Goal: Task Accomplishment & Management: Manage account settings

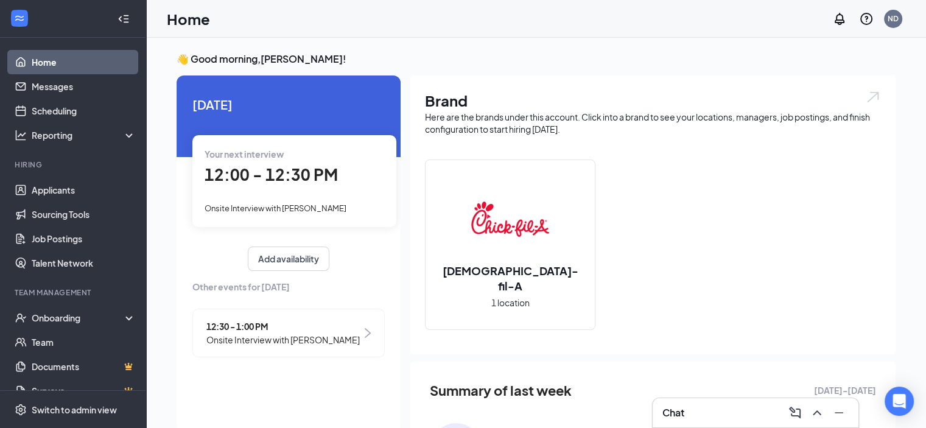
click at [349, 16] on div "Home ND" at bounding box center [536, 19] width 780 height 38
click at [58, 187] on link "Applicants" at bounding box center [84, 190] width 104 height 24
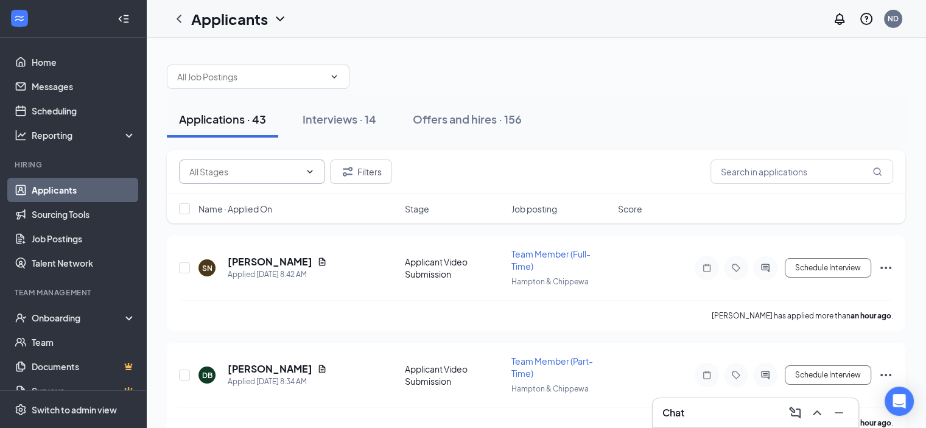
click at [236, 172] on input "text" at bounding box center [244, 171] width 111 height 13
click at [245, 234] on div "Application Review (1)" at bounding box center [232, 226] width 86 height 13
type input "Application Review (1)"
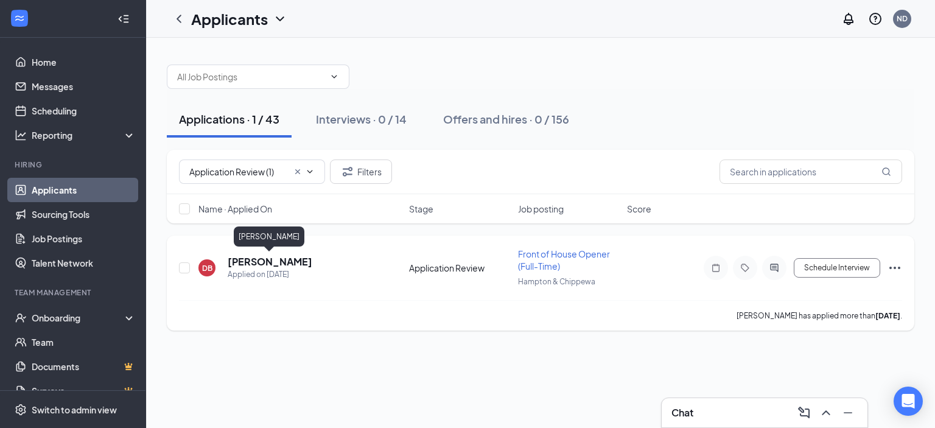
click at [276, 255] on h5 "[PERSON_NAME]" at bounding box center [270, 261] width 85 height 13
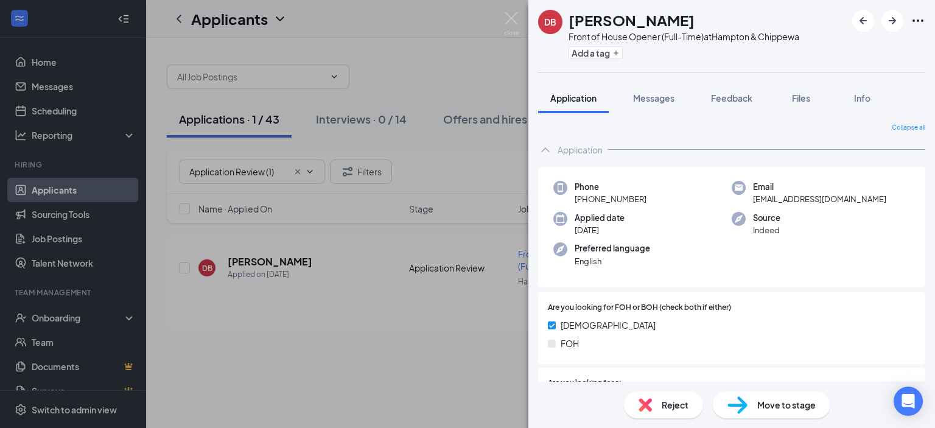
click at [762, 393] on div "Move to stage" at bounding box center [771, 404] width 117 height 27
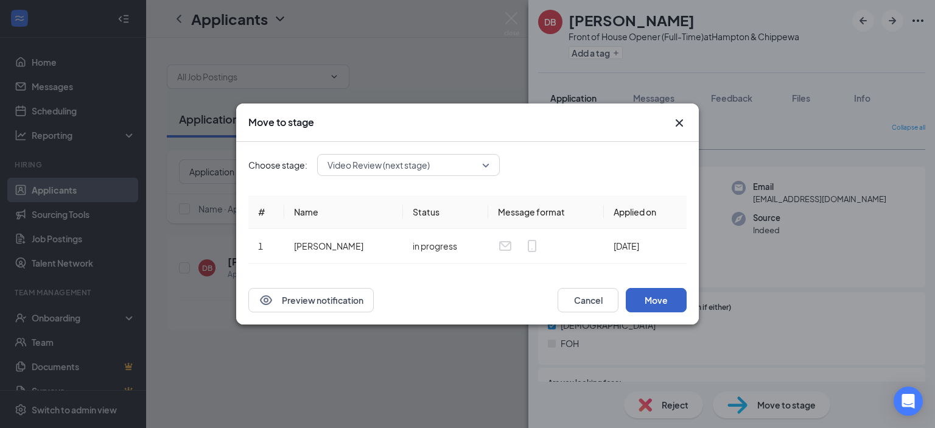
click at [651, 304] on button "Move" at bounding box center [656, 300] width 61 height 24
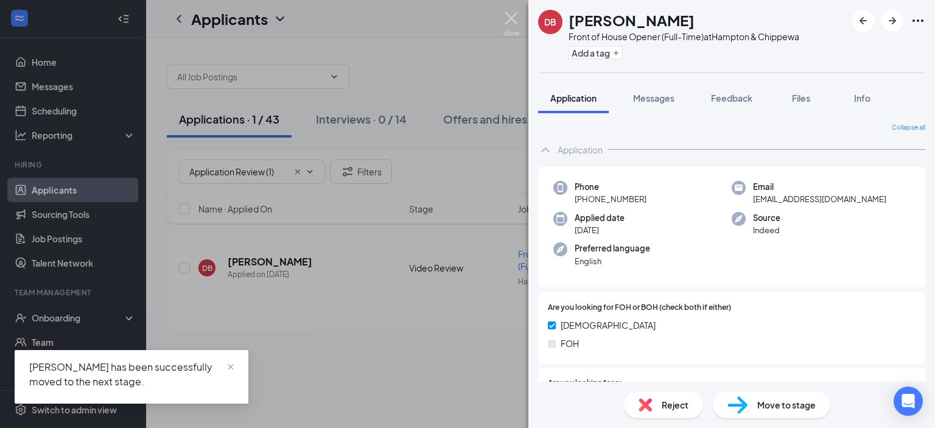
click at [511, 24] on img at bounding box center [511, 24] width 15 height 24
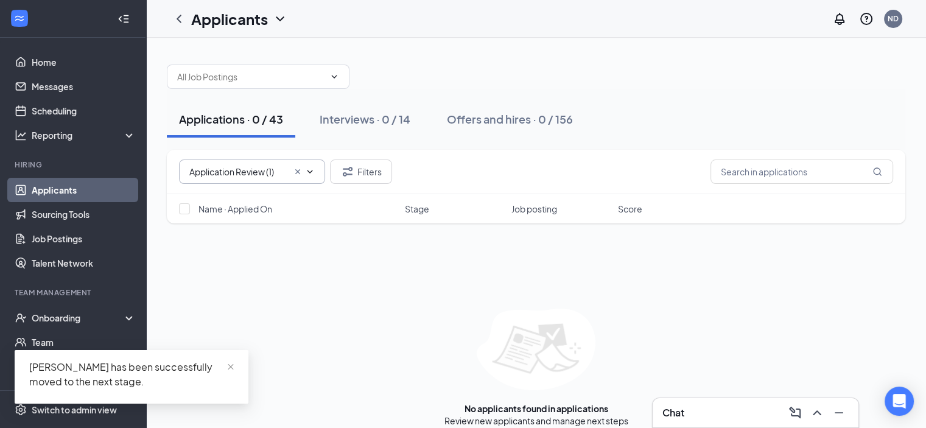
click at [297, 170] on icon "Cross" at bounding box center [297, 171] width 5 height 5
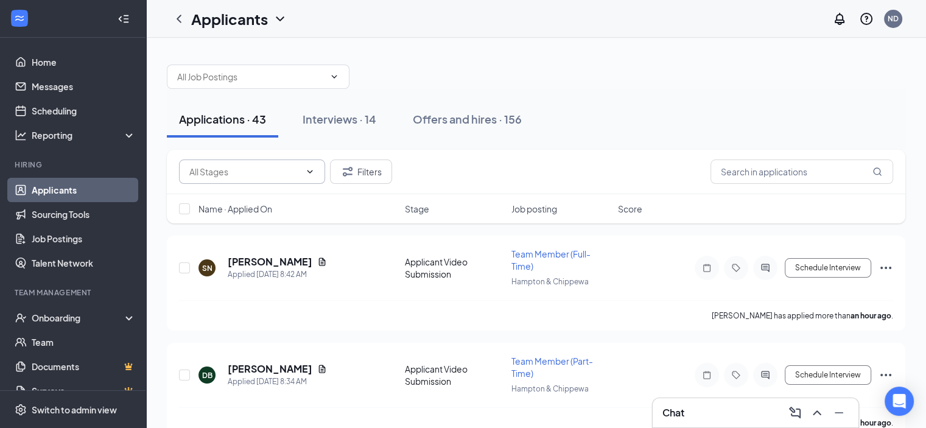
click at [312, 171] on icon "ChevronDown" at bounding box center [310, 172] width 10 height 10
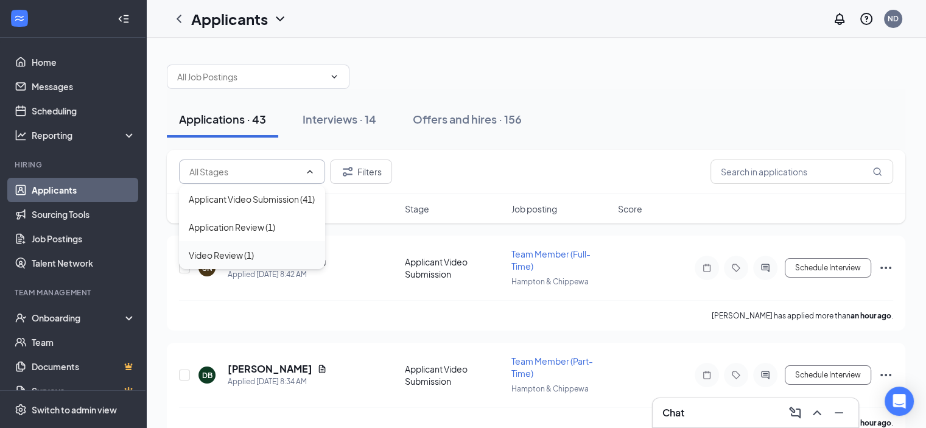
click at [239, 262] on div "Video Review (1)" at bounding box center [221, 254] width 65 height 13
type input "Video Review (1)"
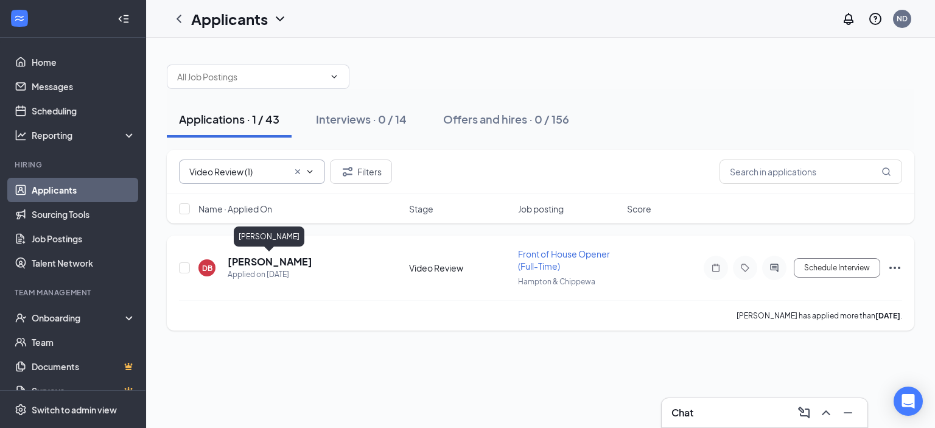
click at [281, 262] on h5 "[PERSON_NAME]" at bounding box center [270, 261] width 85 height 13
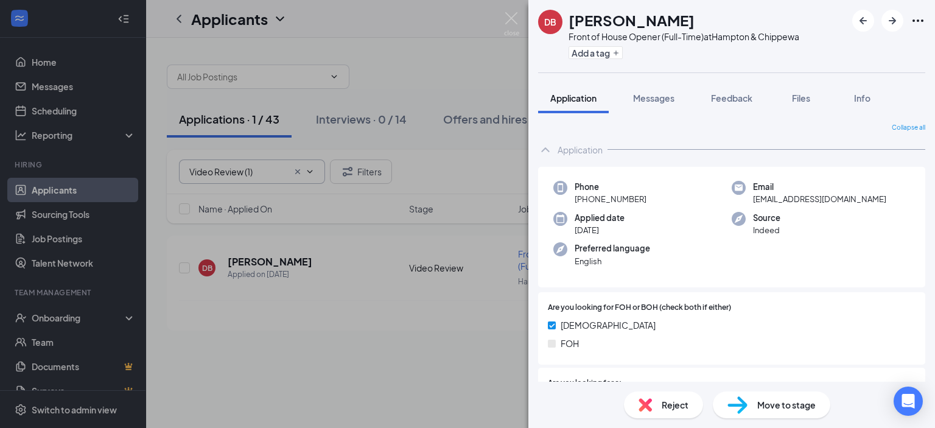
click at [502, 15] on div "DB Davon Birchfield Front of House Opener (Full-Time) at Hampton & Chippewa Add…" at bounding box center [467, 214] width 935 height 428
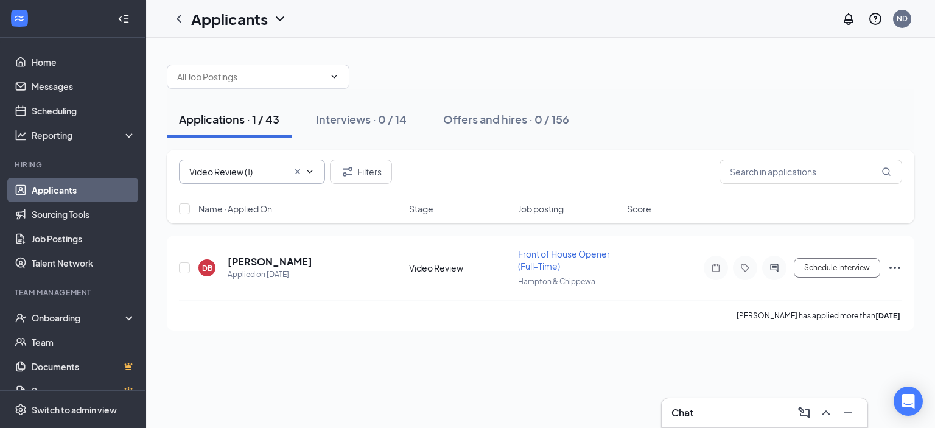
click at [506, 18] on div "Applicants ND" at bounding box center [540, 19] width 789 height 38
click at [63, 107] on link "Scheduling" at bounding box center [84, 111] width 104 height 24
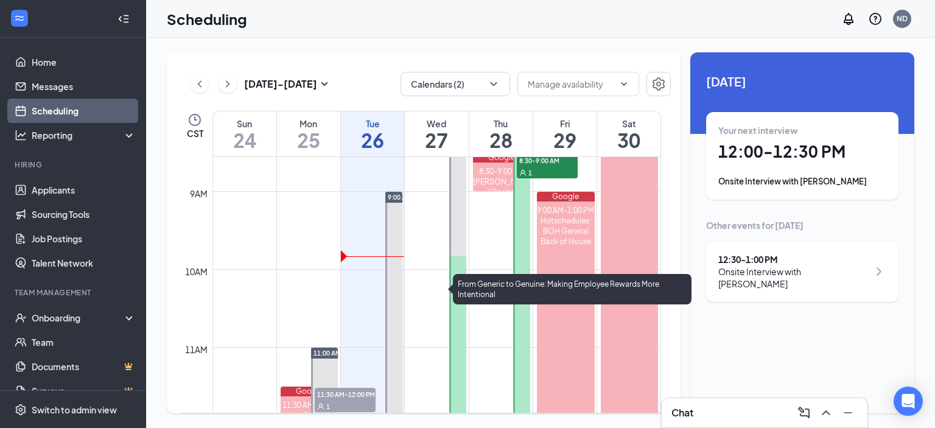
scroll to position [598, 0]
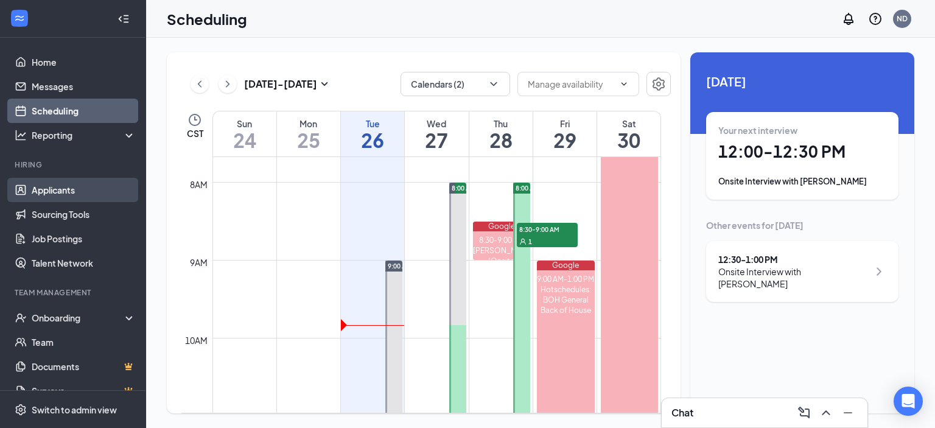
click at [65, 187] on link "Applicants" at bounding box center [84, 190] width 104 height 24
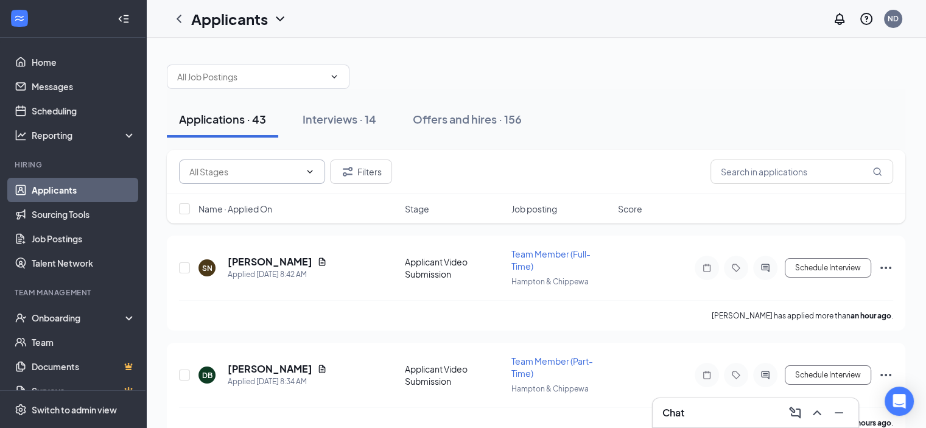
click at [309, 165] on span at bounding box center [252, 171] width 146 height 24
click at [250, 234] on div "Video Review (2)" at bounding box center [221, 226] width 65 height 13
type input "Video Review (2)"
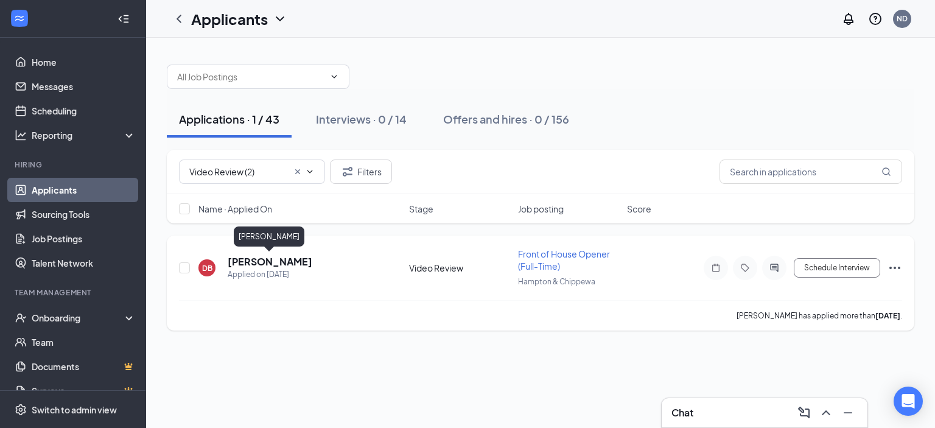
click at [274, 256] on h5 "[PERSON_NAME]" at bounding box center [270, 261] width 85 height 13
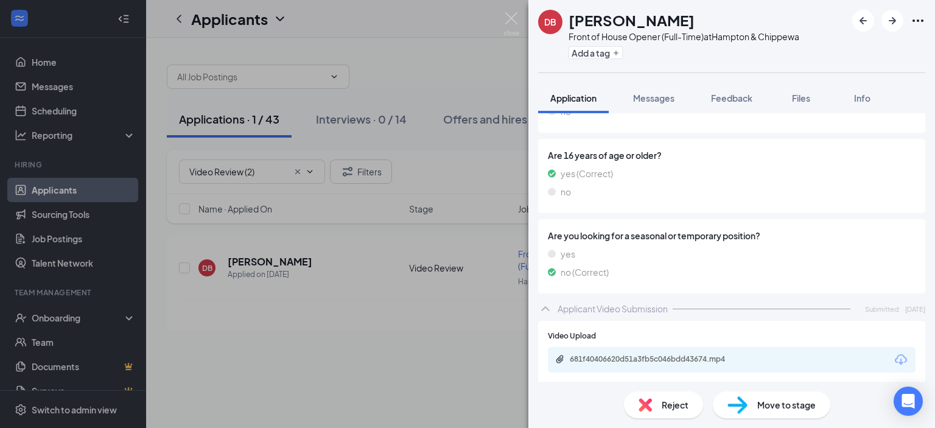
scroll to position [685, 0]
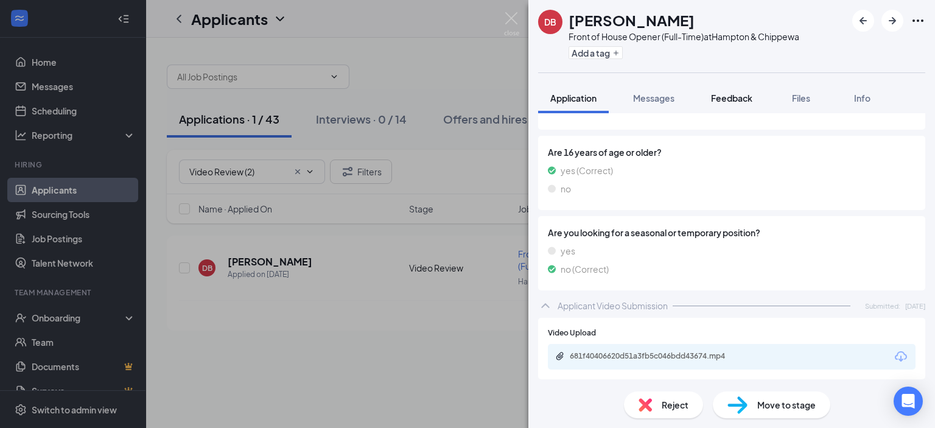
click at [730, 96] on span "Feedback" at bounding box center [731, 98] width 41 height 11
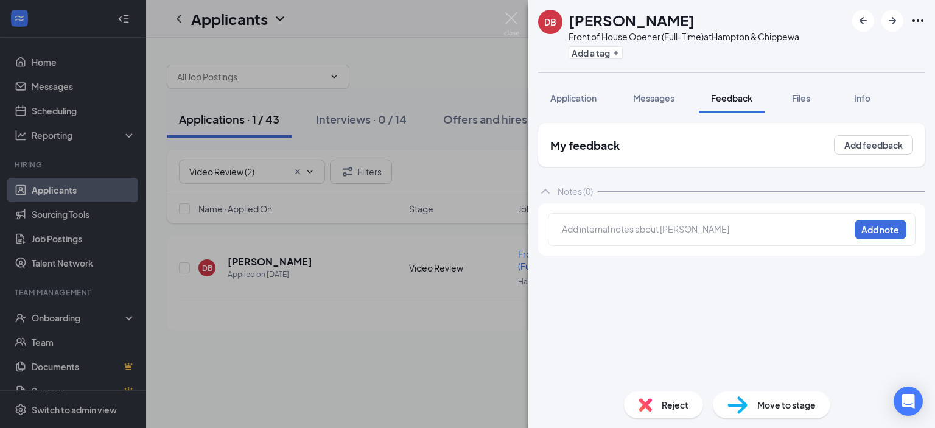
click at [662, 231] on div at bounding box center [705, 229] width 287 height 13
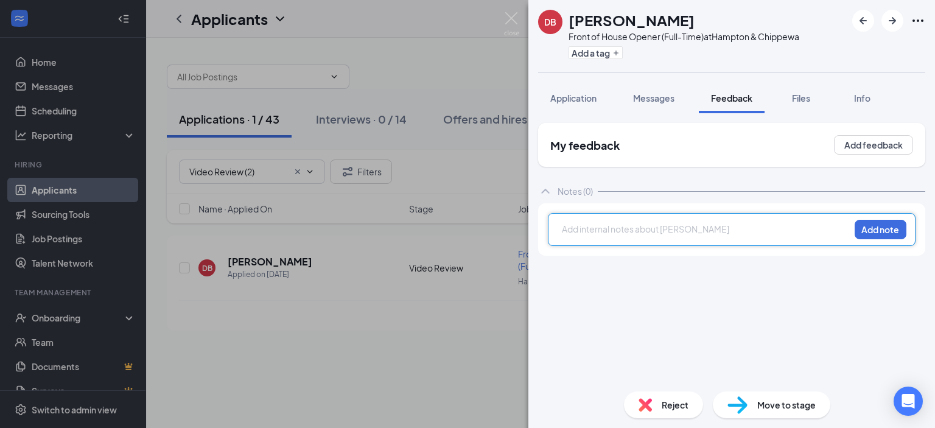
click at [611, 224] on div at bounding box center [705, 229] width 287 height 13
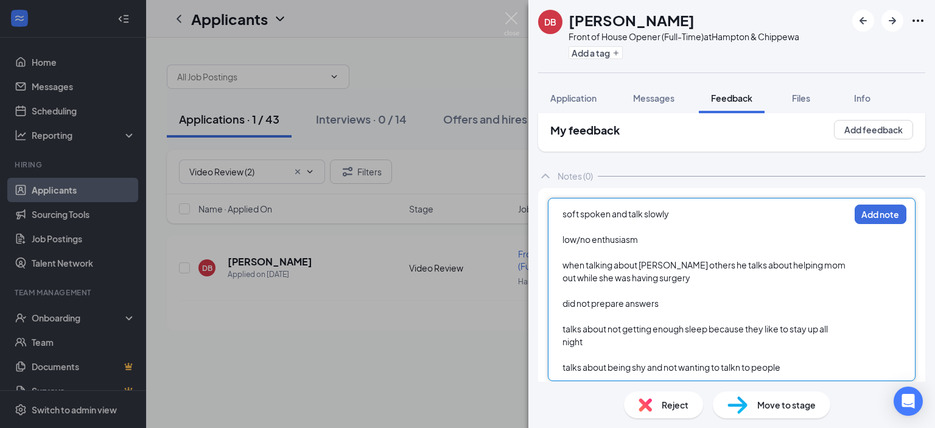
scroll to position [23, 0]
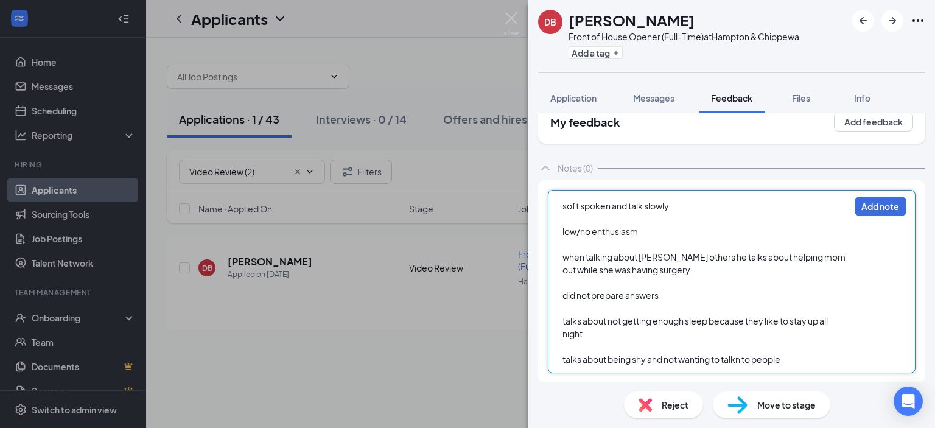
click at [745, 360] on span "talks about being shy and not wanting to talkn to people" at bounding box center [671, 359] width 218 height 11
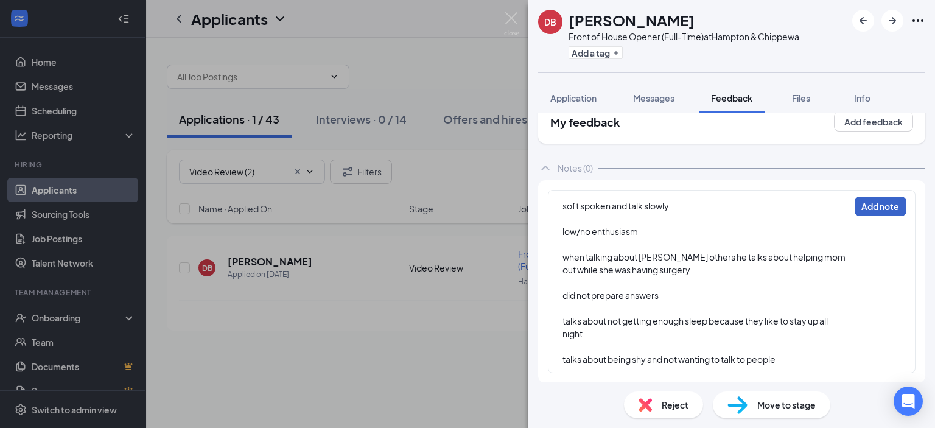
click at [867, 208] on button "Add note" at bounding box center [881, 206] width 52 height 19
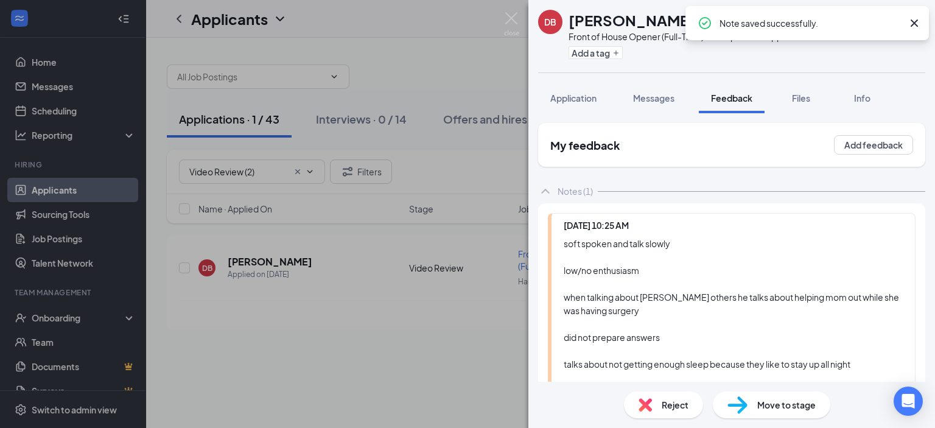
click at [667, 399] on span "Reject" at bounding box center [675, 404] width 27 height 13
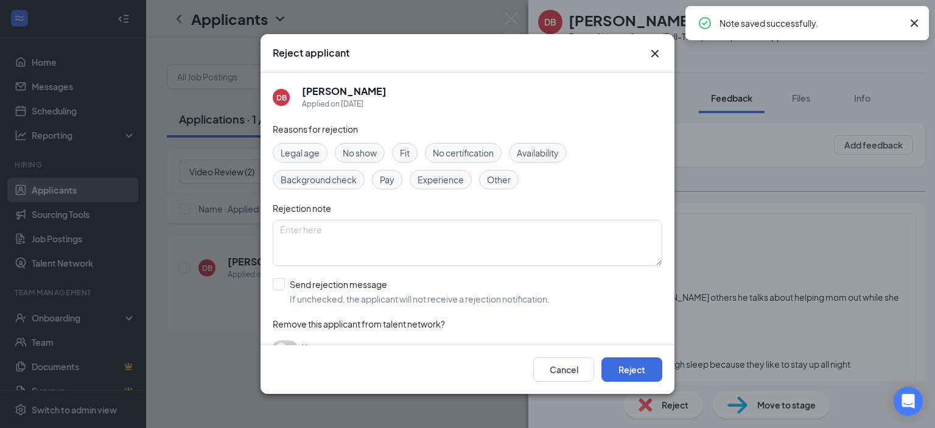
click at [411, 150] on div "Fit" at bounding box center [405, 152] width 26 height 19
click at [328, 285] on input "Send rejection message If unchecked, the applicant will not receive a rejection…" at bounding box center [411, 291] width 277 height 27
checkbox input "true"
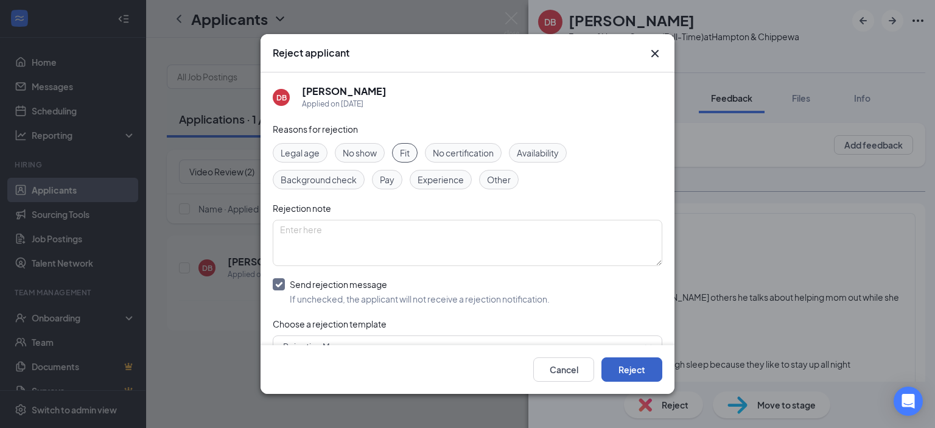
click at [628, 377] on button "Reject" at bounding box center [631, 369] width 61 height 24
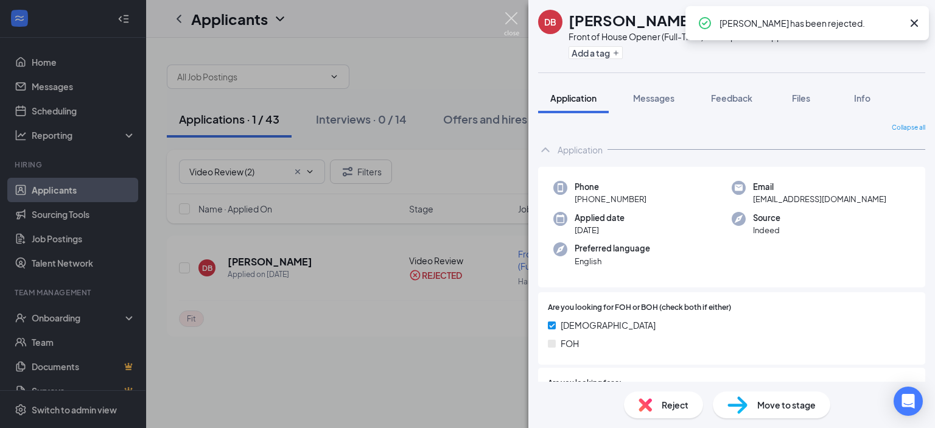
click at [514, 13] on img at bounding box center [511, 24] width 15 height 24
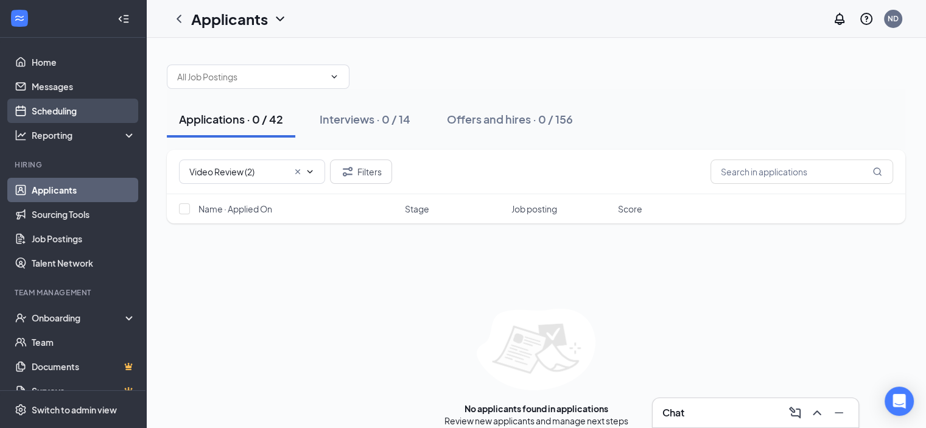
click at [74, 114] on link "Scheduling" at bounding box center [84, 111] width 104 height 24
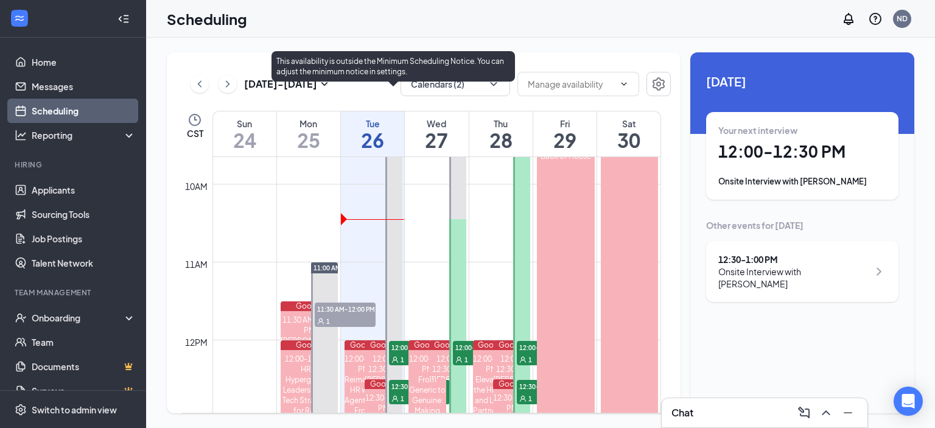
scroll to position [781, 0]
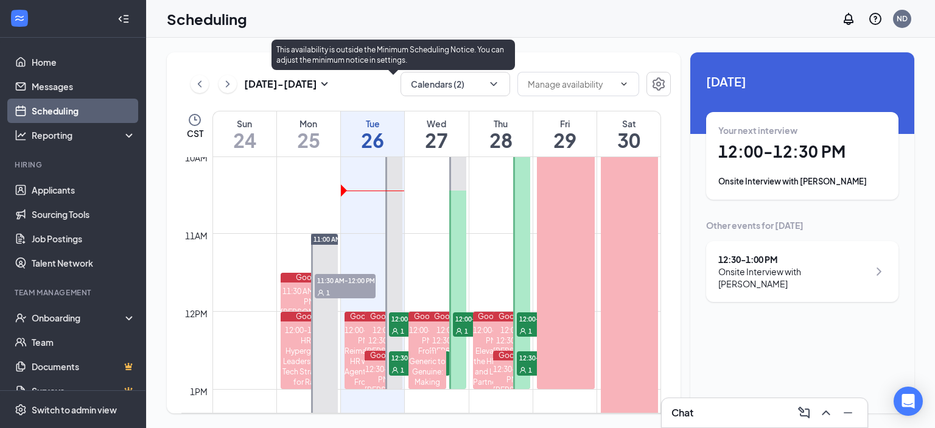
click at [394, 316] on span "12:00-12:30 PM" at bounding box center [419, 318] width 61 height 12
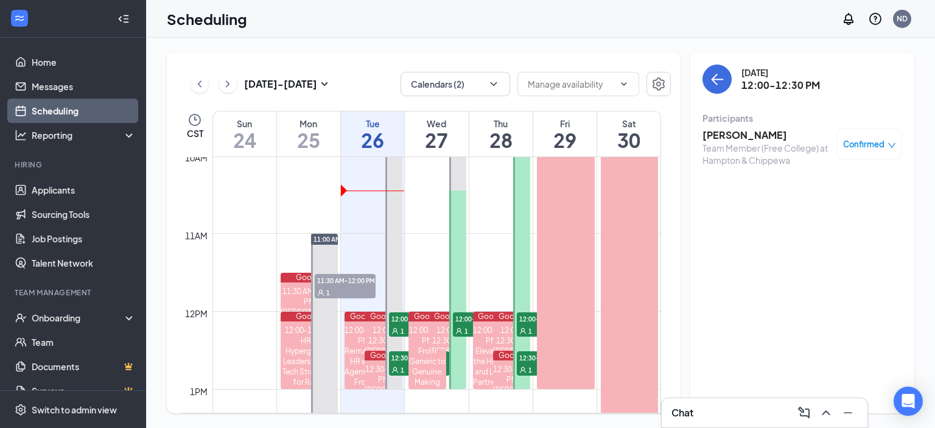
click at [728, 131] on h3 "[PERSON_NAME]" at bounding box center [766, 134] width 128 height 13
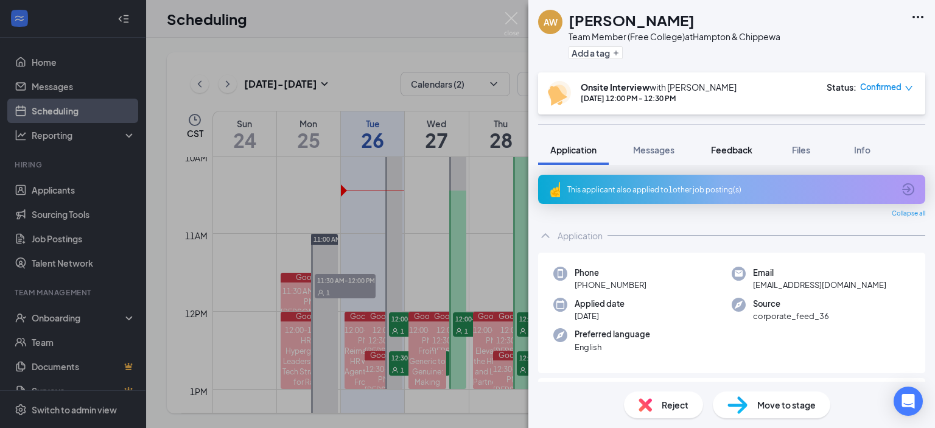
click at [728, 151] on span "Feedback" at bounding box center [731, 149] width 41 height 11
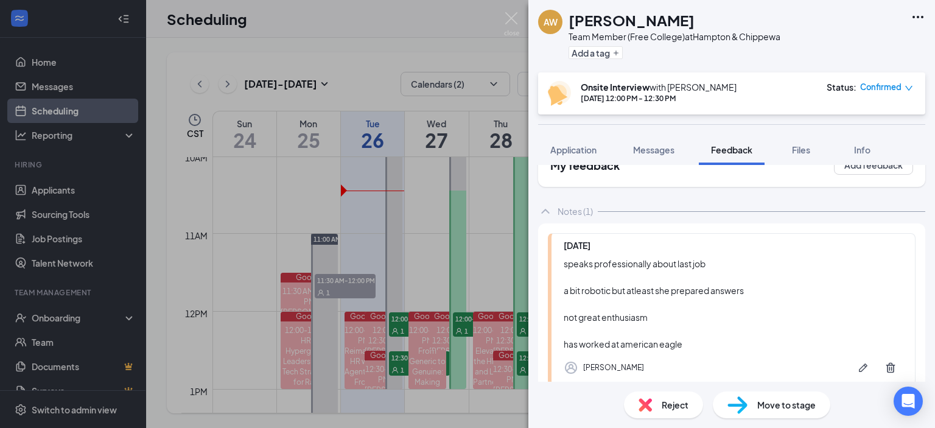
scroll to position [61, 0]
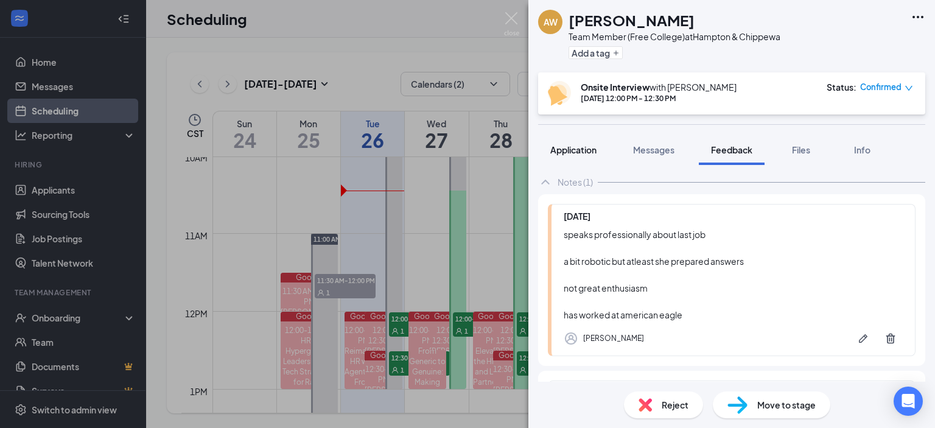
click at [583, 145] on span "Application" at bounding box center [573, 149] width 46 height 11
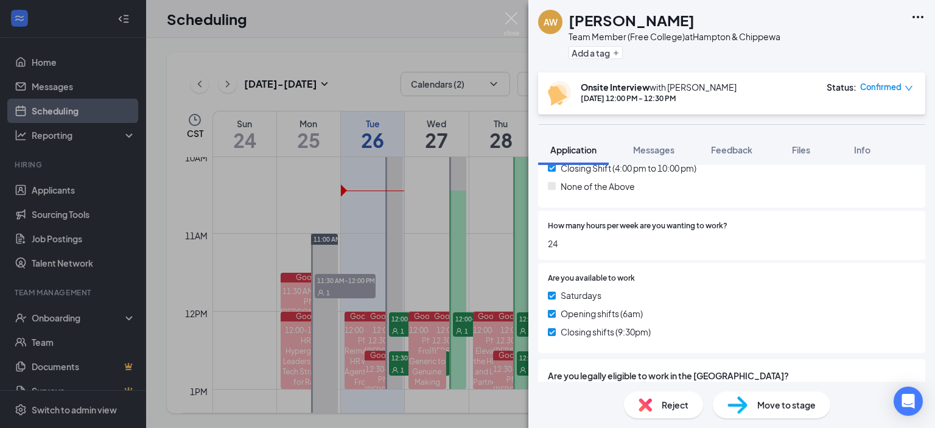
scroll to position [163, 0]
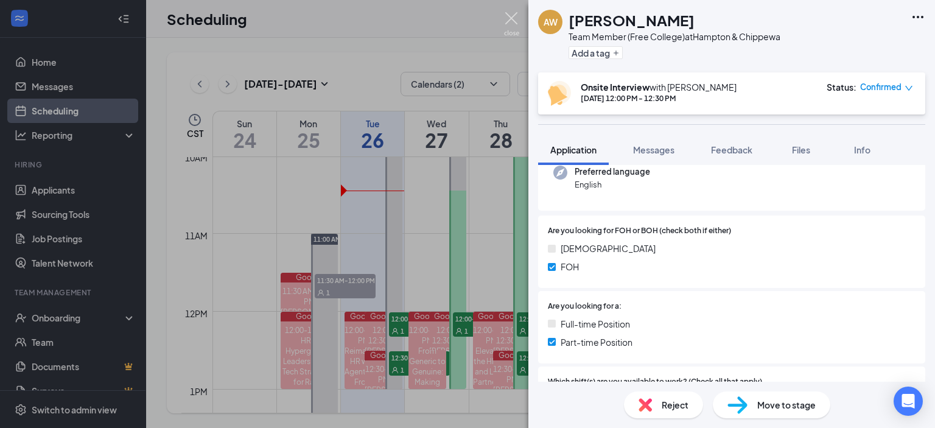
click at [516, 33] on img at bounding box center [511, 24] width 15 height 24
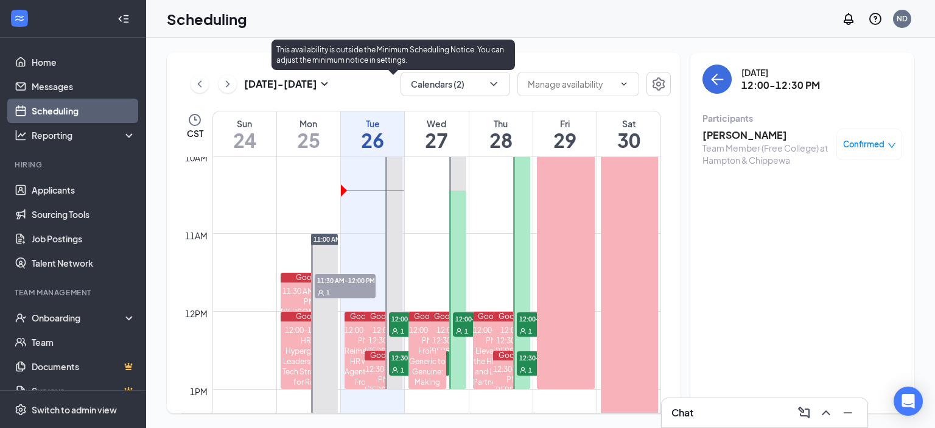
click at [394, 357] on span "12:30-1:00 PM" at bounding box center [419, 357] width 61 height 12
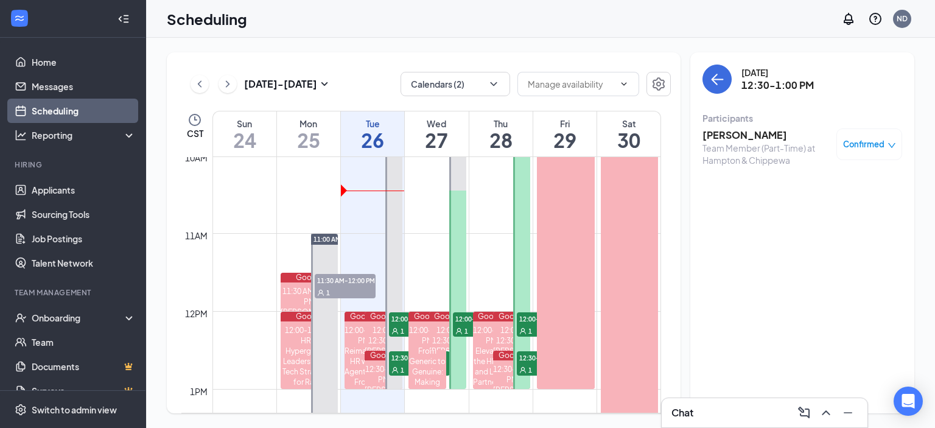
click at [755, 141] on h3 "[PERSON_NAME]" at bounding box center [766, 134] width 128 height 13
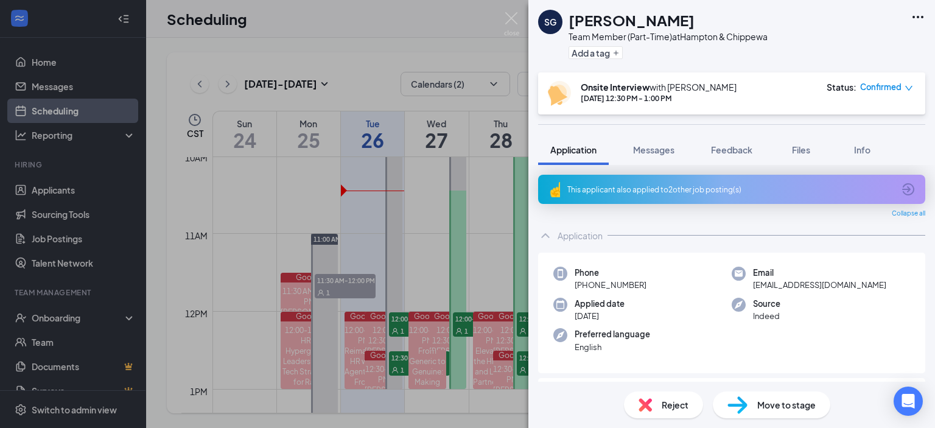
click at [663, 194] on div "This applicant also applied to 2 other job posting(s)" at bounding box center [731, 189] width 387 height 29
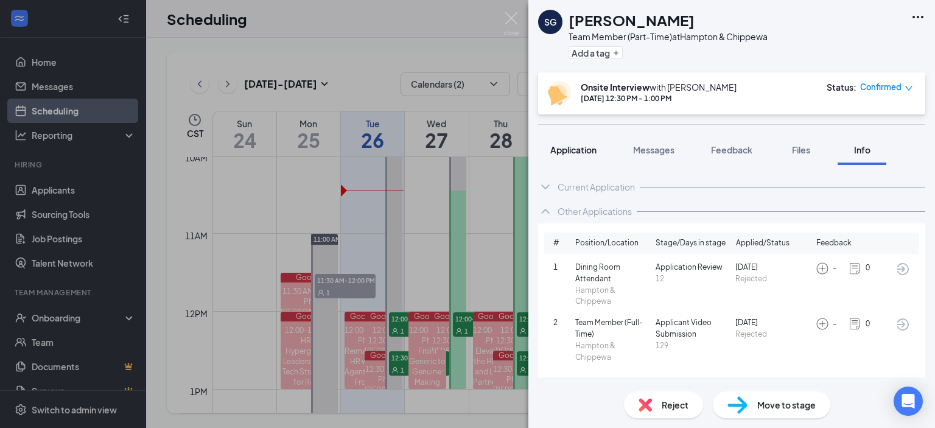
click at [577, 150] on span "Application" at bounding box center [573, 149] width 46 height 11
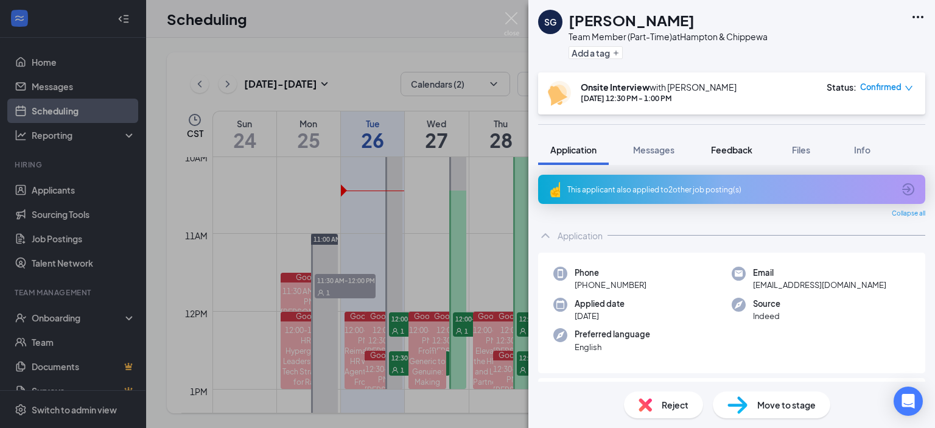
click at [744, 145] on span "Feedback" at bounding box center [731, 149] width 41 height 11
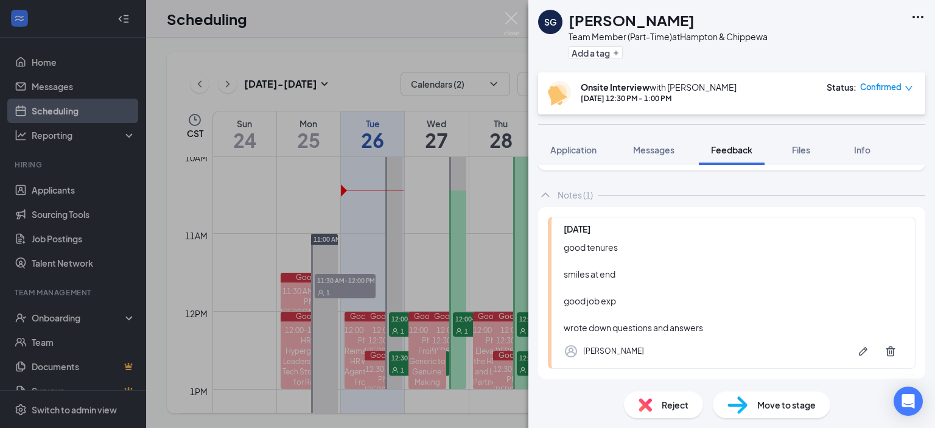
scroll to position [101, 0]
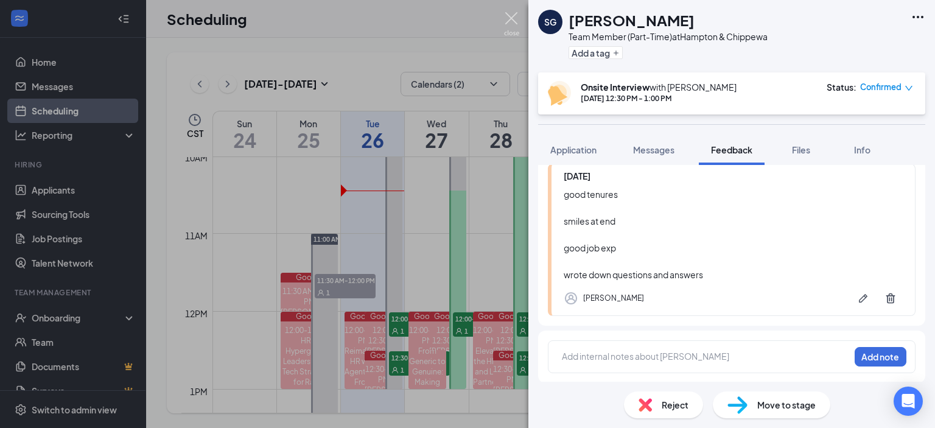
click at [513, 18] on img at bounding box center [511, 24] width 15 height 24
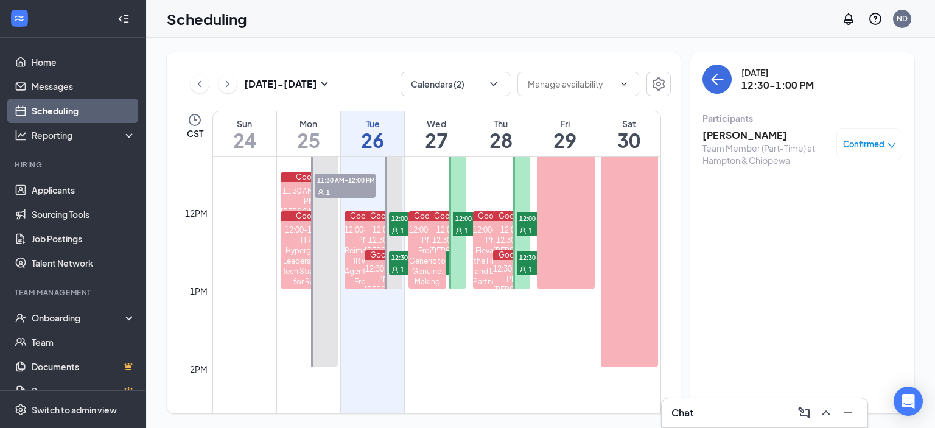
scroll to position [842, 0]
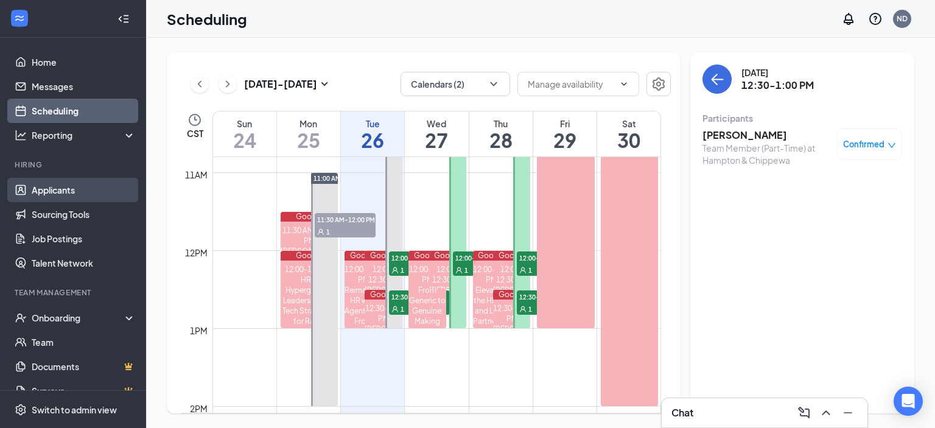
click at [72, 189] on link "Applicants" at bounding box center [84, 190] width 104 height 24
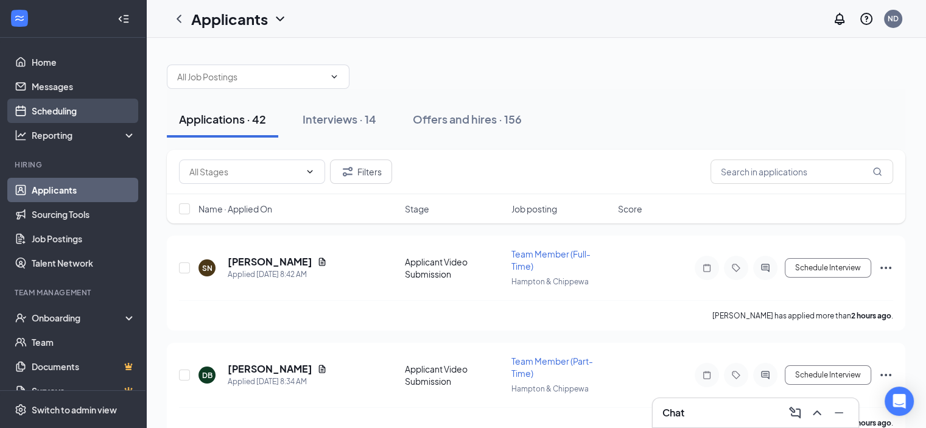
click at [58, 105] on link "Scheduling" at bounding box center [84, 111] width 104 height 24
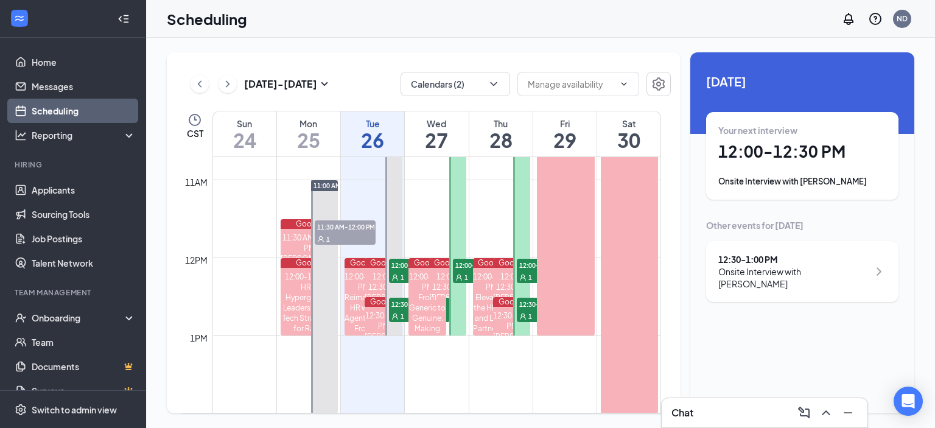
scroll to position [842, 0]
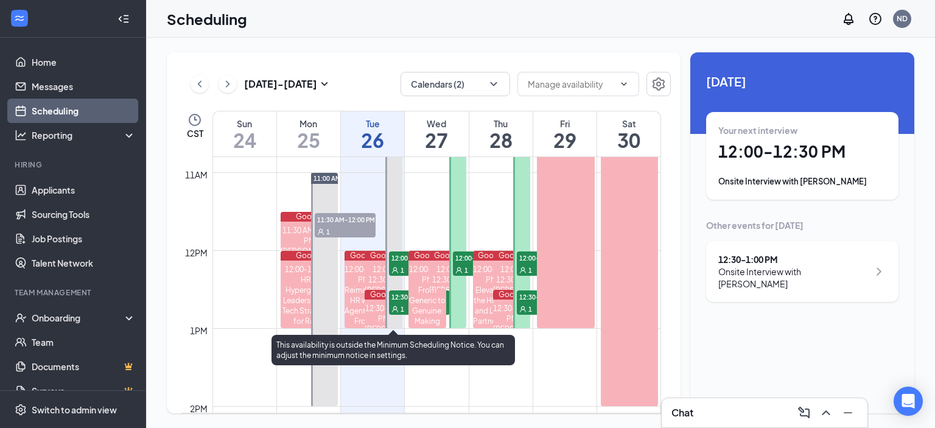
click at [393, 304] on div "1" at bounding box center [419, 309] width 61 height 12
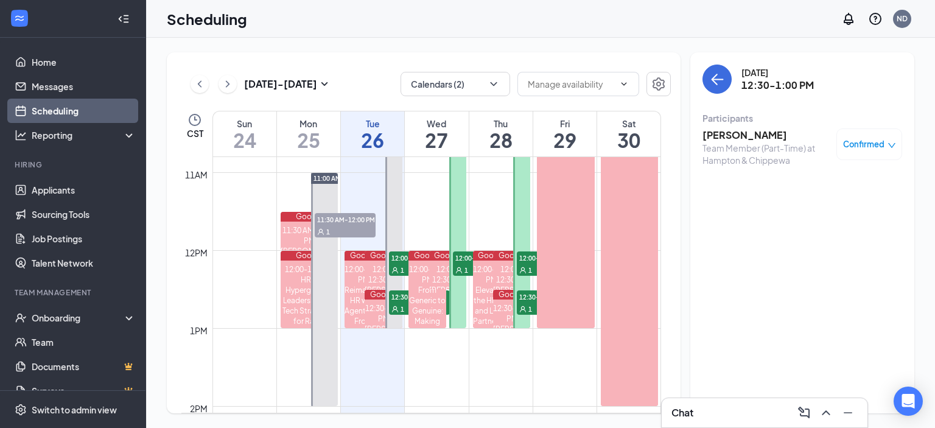
click at [746, 142] on div "Team Member (Part-Time) at Hampton & Chippewa" at bounding box center [766, 154] width 128 height 24
click at [756, 136] on h3 "[PERSON_NAME]" at bounding box center [766, 134] width 128 height 13
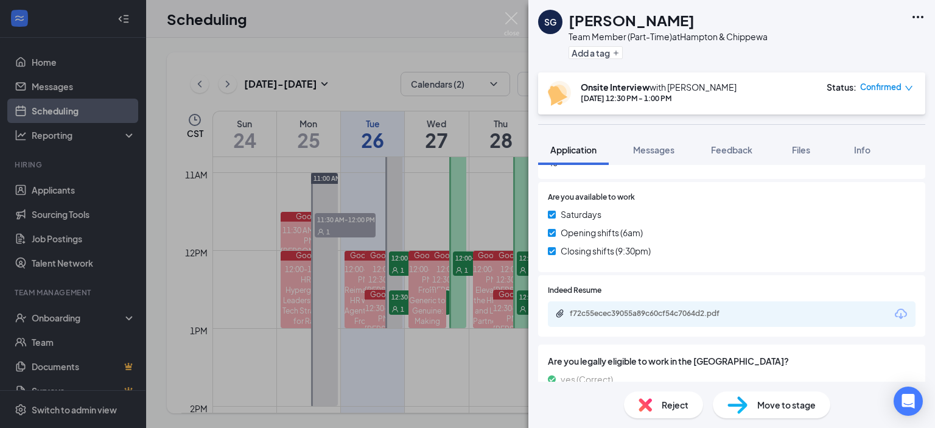
scroll to position [609, 0]
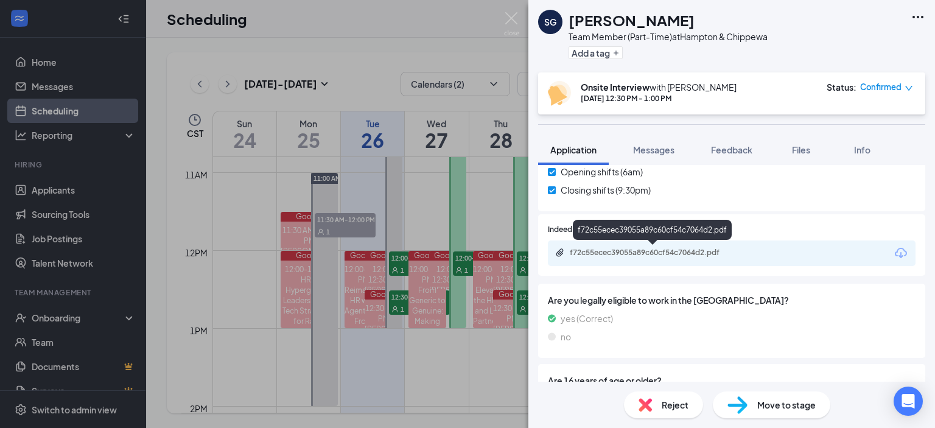
click at [710, 254] on div "f72c55ecec39055a89c60cf54c7064d2.pdf" at bounding box center [655, 253] width 170 height 10
click at [516, 24] on img at bounding box center [511, 24] width 15 height 24
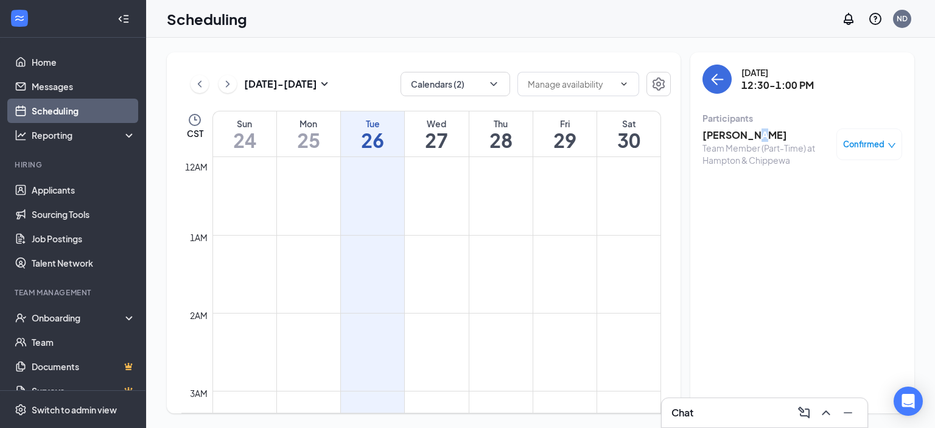
scroll to position [842, 0]
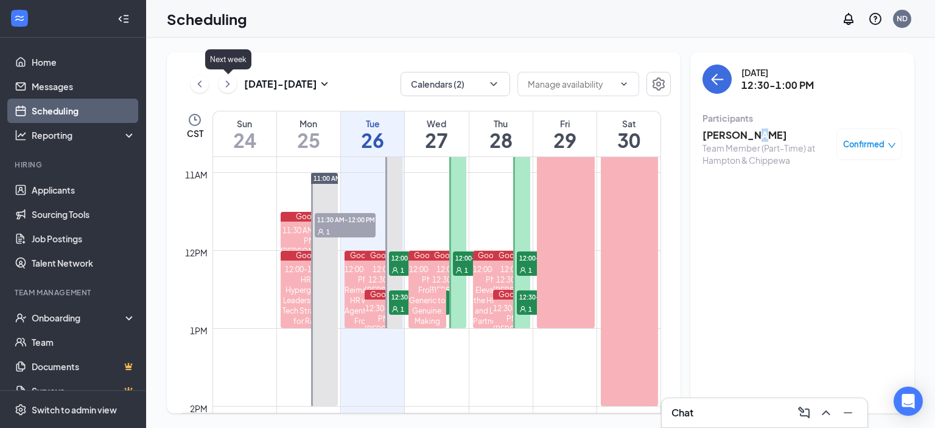
click at [233, 77] on icon "ChevronRight" at bounding box center [228, 84] width 12 height 15
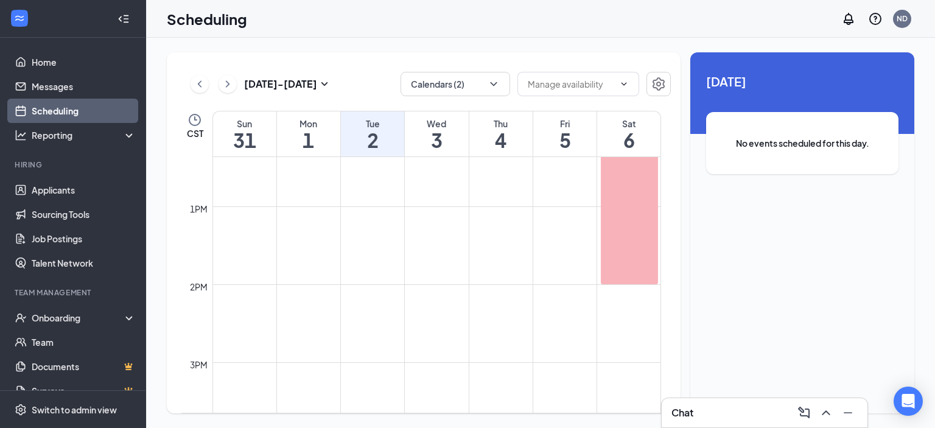
scroll to position [659, 0]
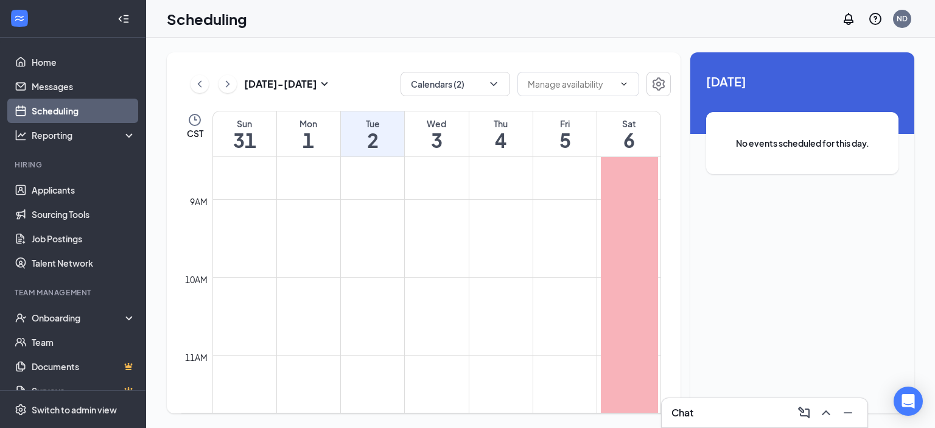
click at [198, 79] on icon "ChevronLeft" at bounding box center [200, 84] width 12 height 15
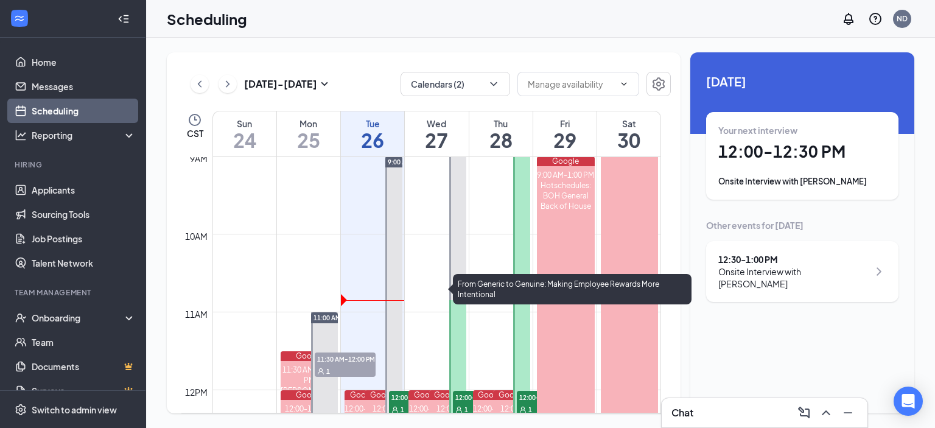
scroll to position [477, 0]
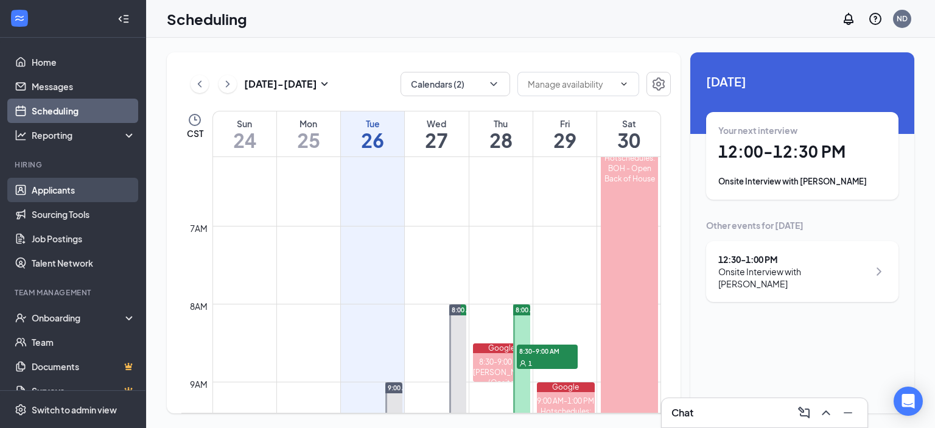
click at [68, 194] on link "Applicants" at bounding box center [84, 190] width 104 height 24
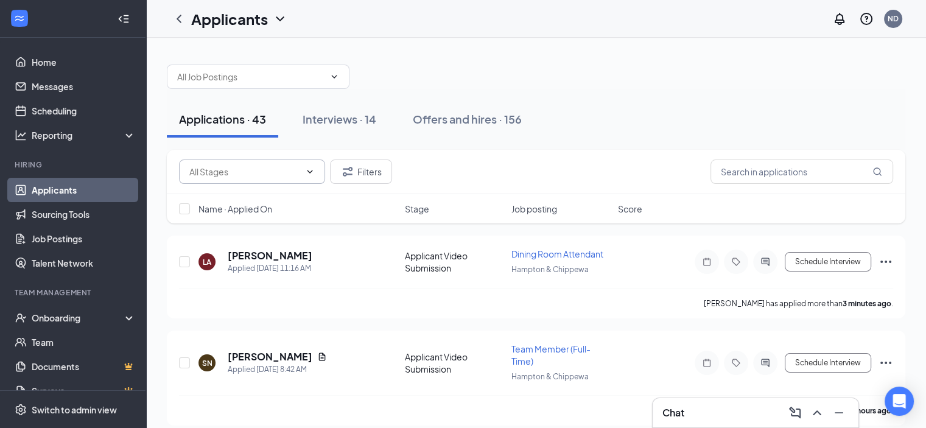
click at [310, 168] on icon "ChevronDown" at bounding box center [310, 172] width 10 height 10
click at [234, 234] on div "Video Review (1)" at bounding box center [221, 226] width 65 height 13
type input "Video Review (1)"
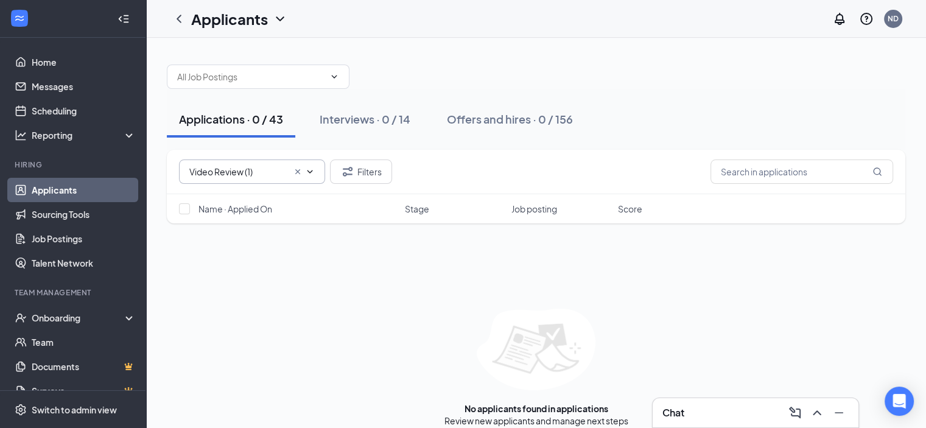
click at [295, 170] on icon "Cross" at bounding box center [298, 172] width 10 height 10
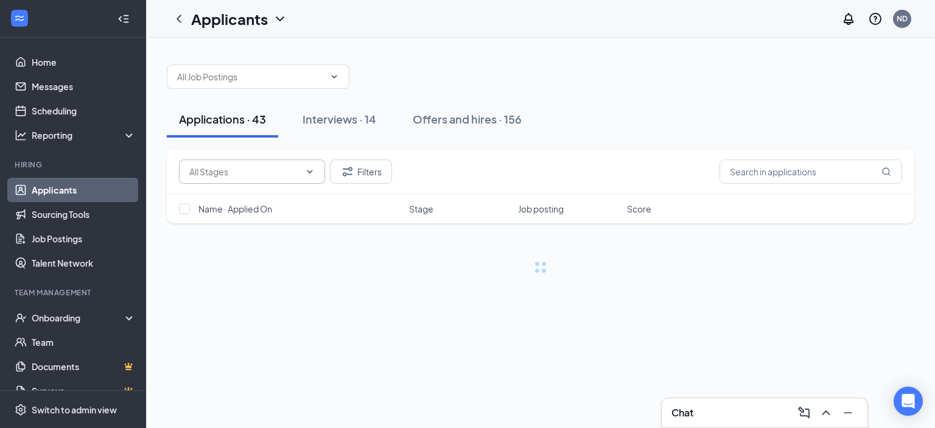
click at [315, 172] on span at bounding box center [252, 171] width 146 height 24
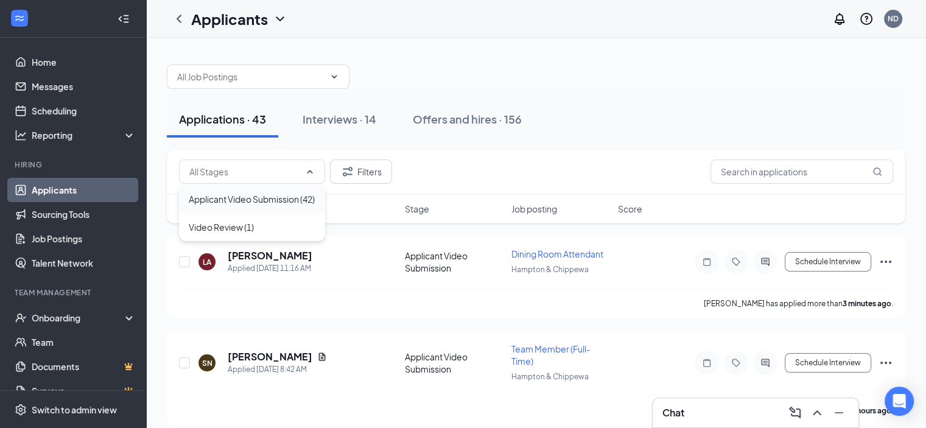
click at [264, 198] on div "Applicant Video Submission (42)" at bounding box center [252, 198] width 126 height 13
type input "Applicant Video Submission (42)"
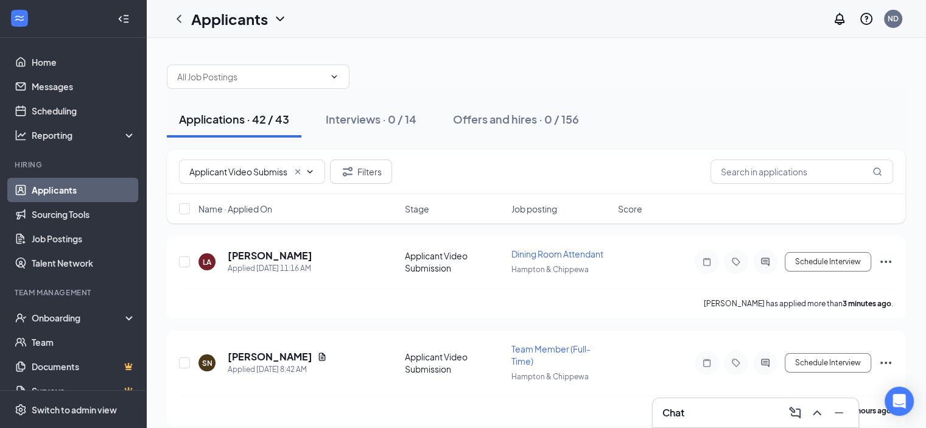
click at [247, 209] on span "Name · Applied On" at bounding box center [235, 209] width 74 height 12
click at [252, 207] on span "Name · Applied On" at bounding box center [235, 209] width 74 height 12
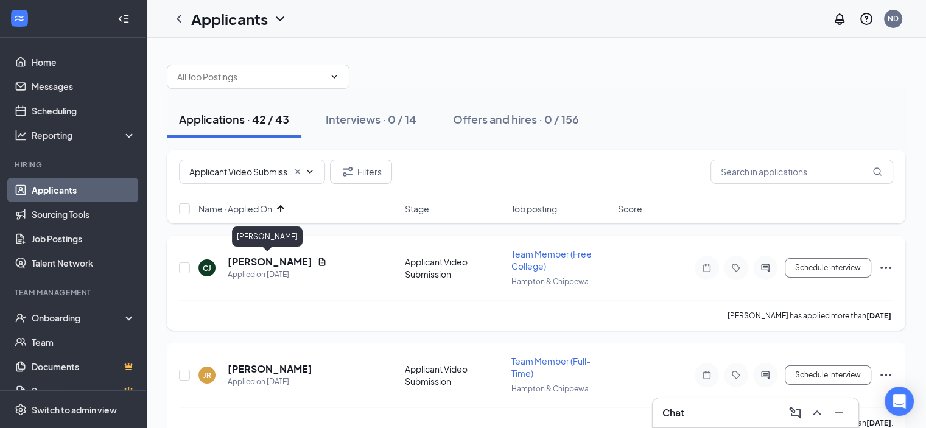
click at [269, 262] on h5 "[PERSON_NAME]" at bounding box center [270, 261] width 85 height 13
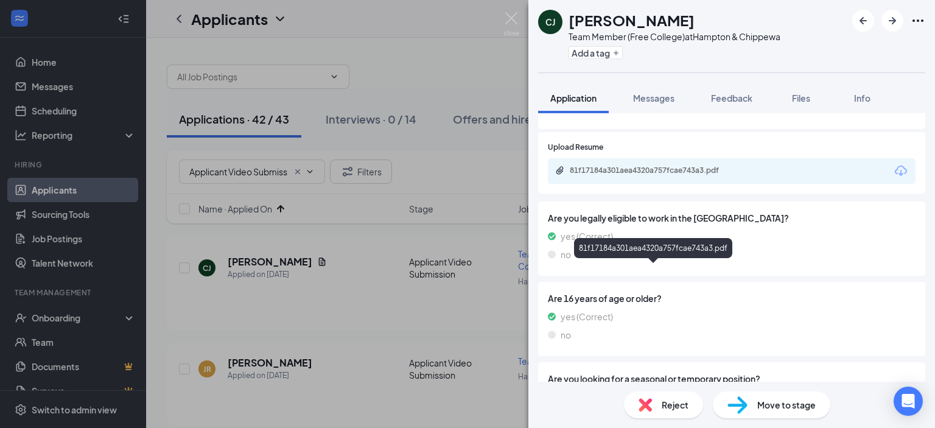
scroll to position [504, 0]
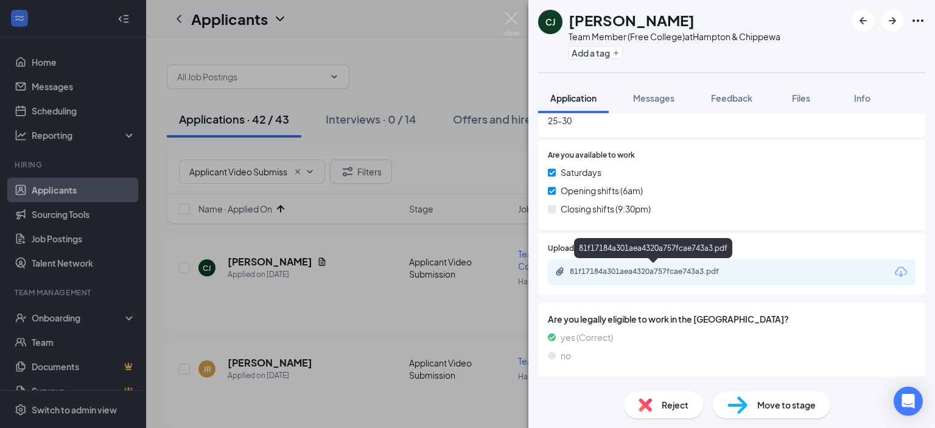
click at [651, 269] on div "81f17184a301aea4320a757fcae743a3.pdf" at bounding box center [655, 272] width 170 height 10
click at [885, 16] on icon "ArrowRight" at bounding box center [892, 20] width 15 height 15
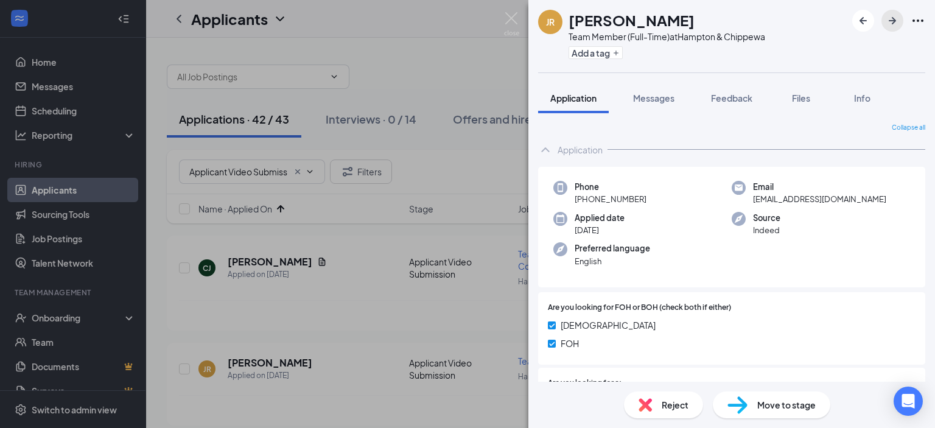
click at [895, 16] on icon "ArrowRight" at bounding box center [892, 20] width 15 height 15
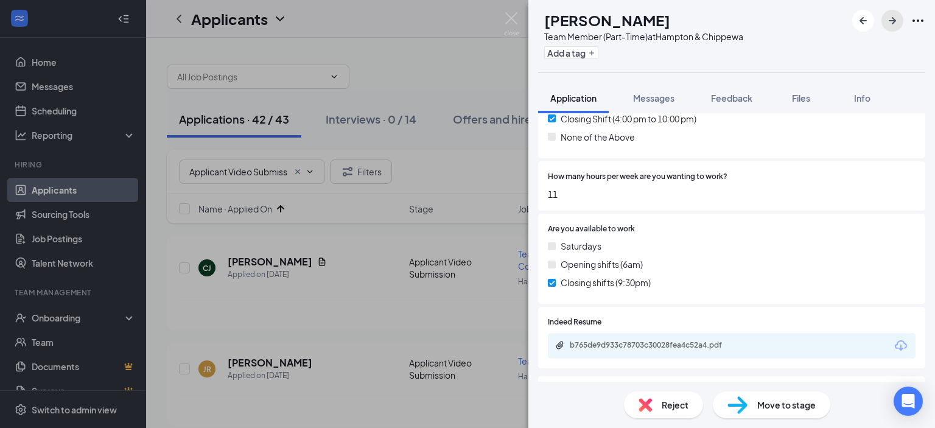
scroll to position [304, 0]
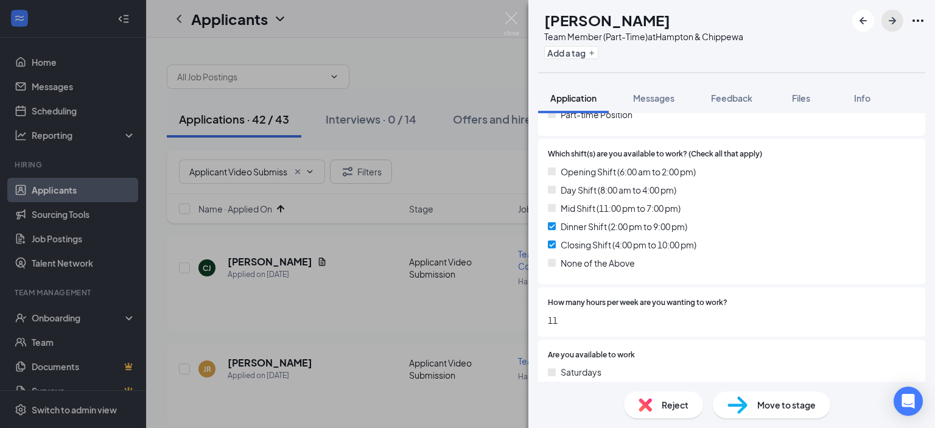
click at [893, 23] on icon "ArrowRight" at bounding box center [892, 20] width 7 height 7
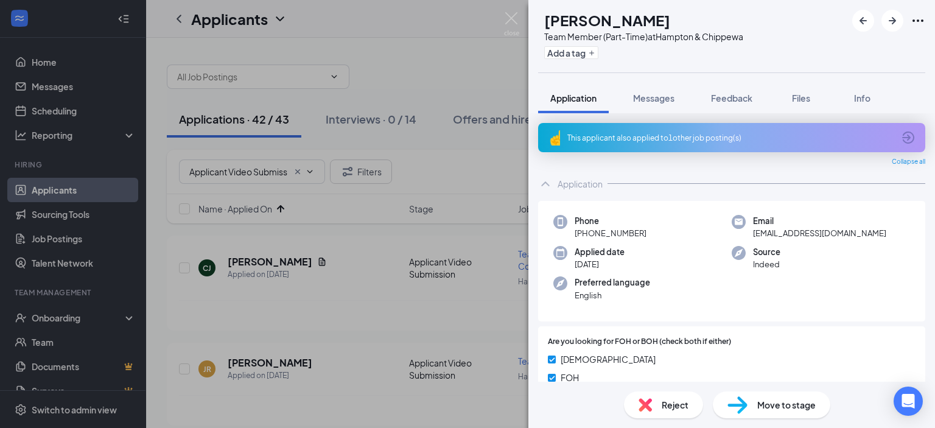
click at [628, 136] on div "This applicant also applied to 1 other job posting(s)" at bounding box center [730, 138] width 326 height 10
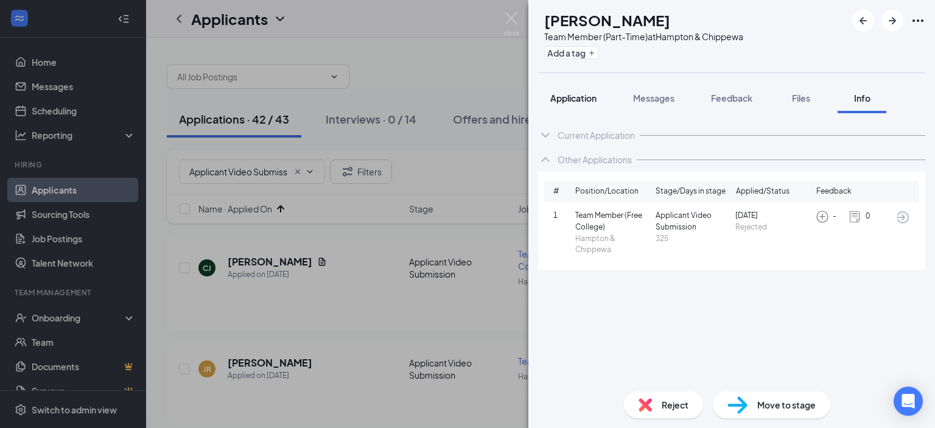
click at [589, 102] on span "Application" at bounding box center [573, 98] width 46 height 11
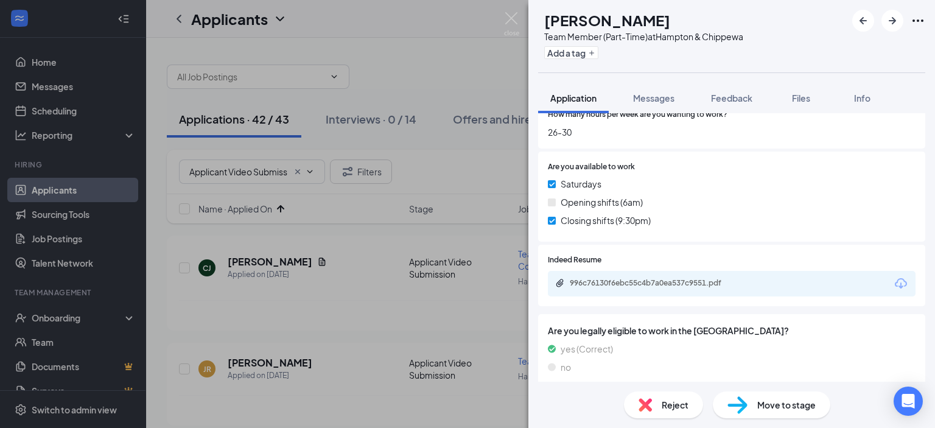
scroll to position [670, 0]
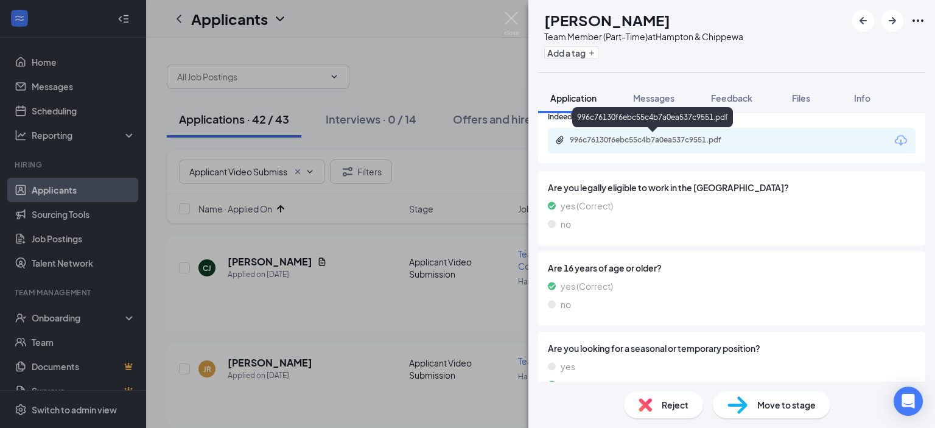
click at [701, 137] on div "996c76130f6ebc55c4b7a0ea537c9551.pdf" at bounding box center [655, 140] width 170 height 10
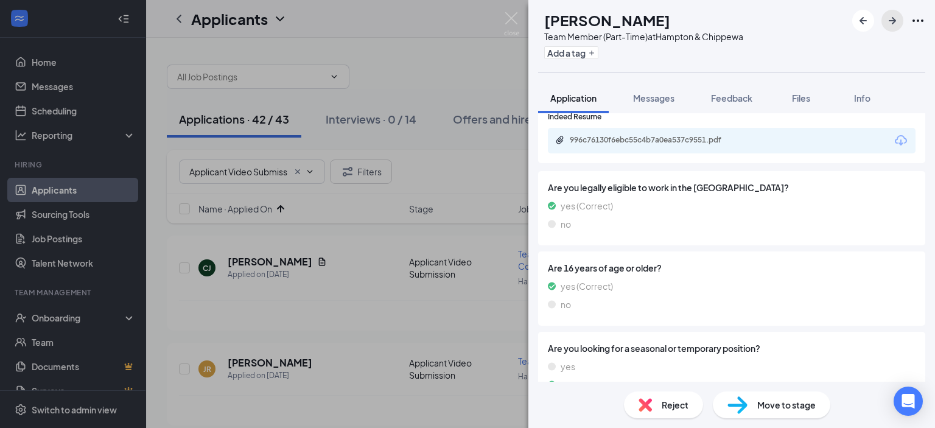
click at [886, 19] on icon "ArrowRight" at bounding box center [892, 20] width 15 height 15
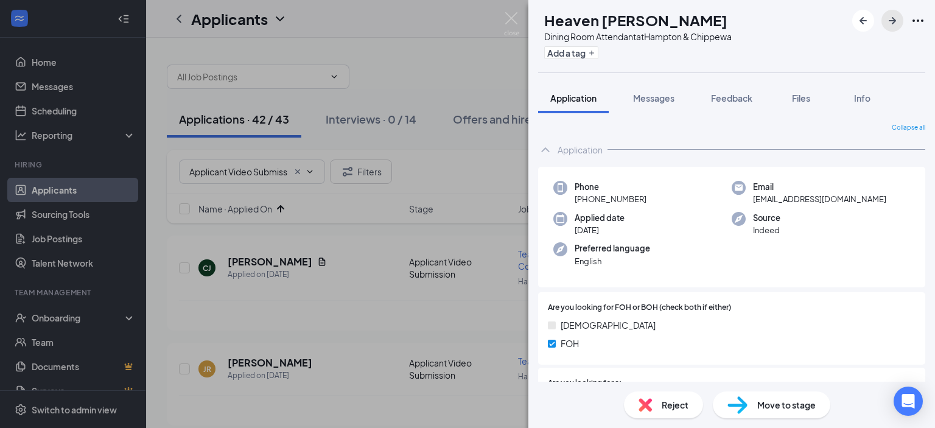
scroll to position [548, 0]
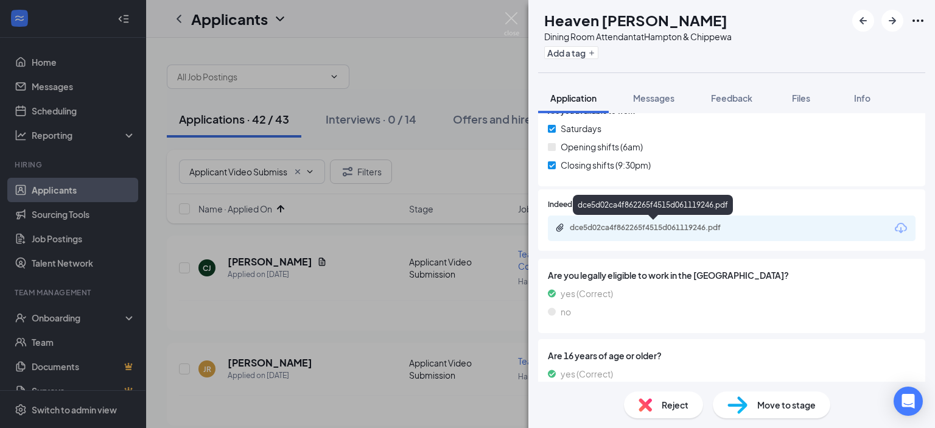
click at [710, 226] on div "dce5d02ca4f862265f4515d061119246.pdf" at bounding box center [655, 228] width 170 height 10
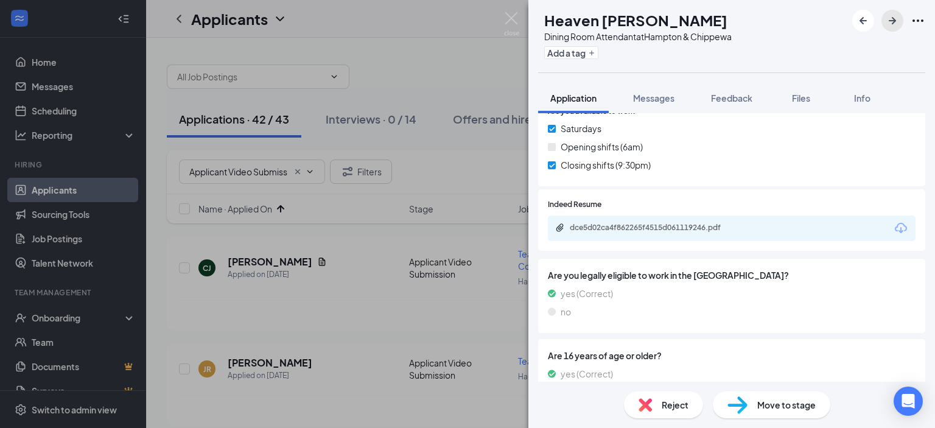
click at [889, 16] on icon "ArrowRight" at bounding box center [892, 20] width 15 height 15
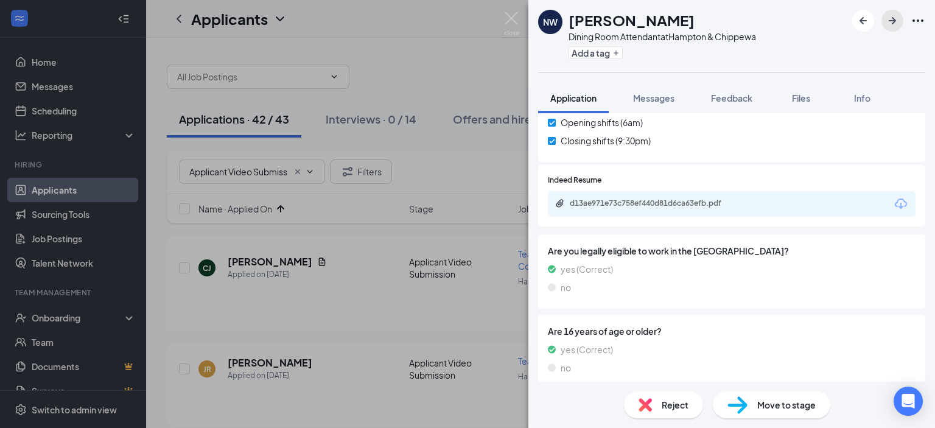
scroll to position [609, 0]
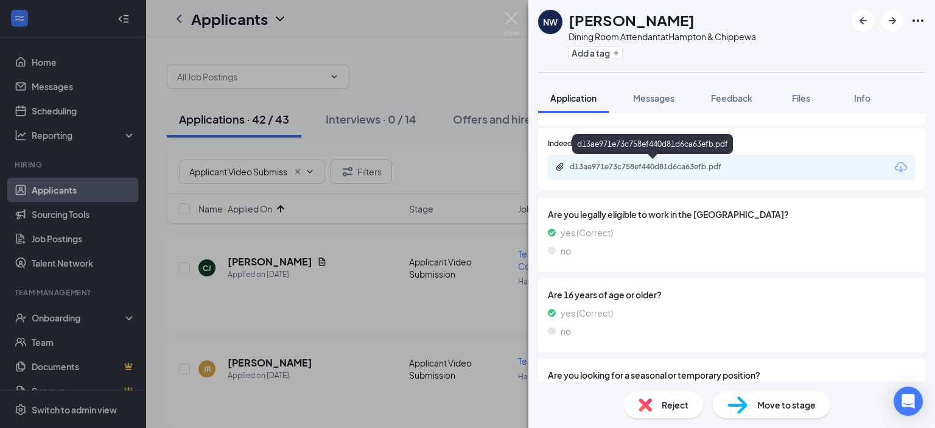
click at [713, 167] on div "d13ae971e73c758ef440d81d6ca63efb.pdf" at bounding box center [655, 167] width 170 height 10
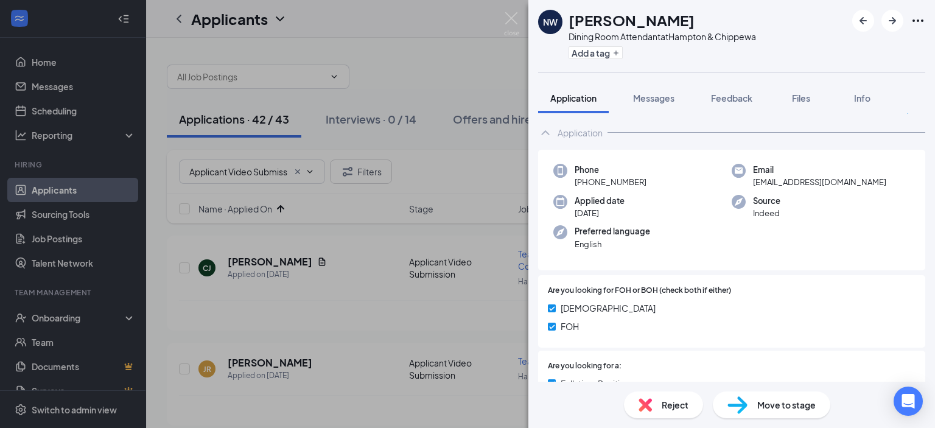
scroll to position [0, 0]
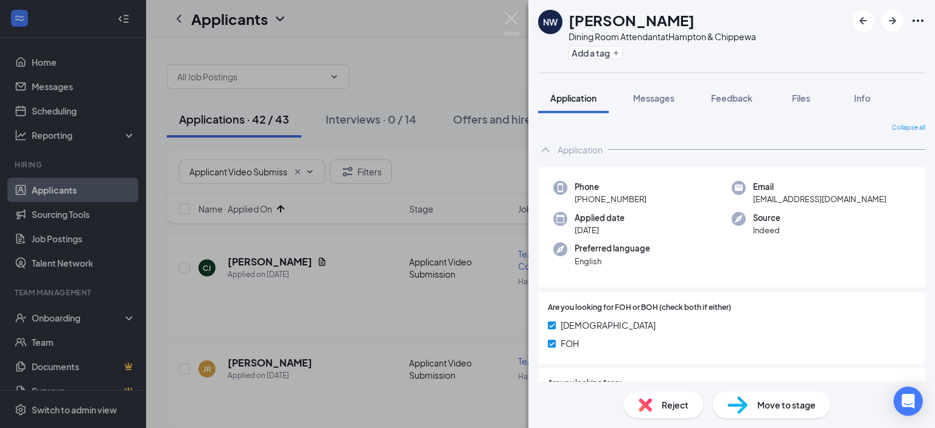
click at [752, 407] on div "Move to stage" at bounding box center [771, 404] width 117 height 27
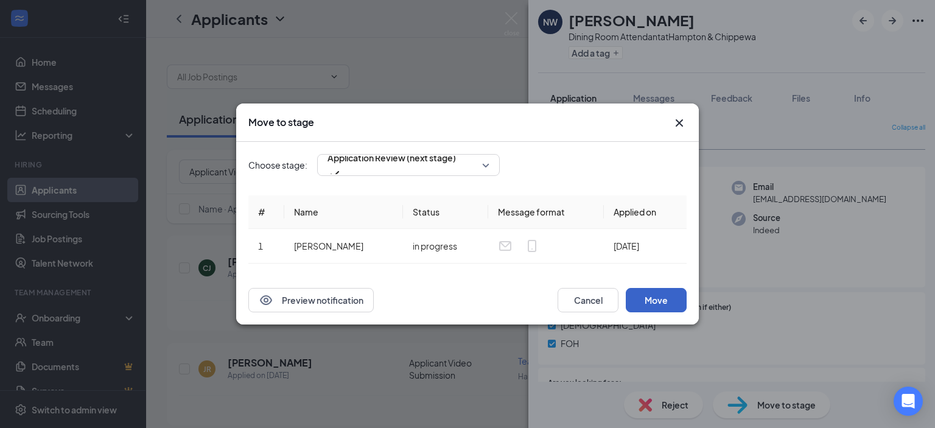
click at [663, 295] on button "Move" at bounding box center [656, 300] width 61 height 24
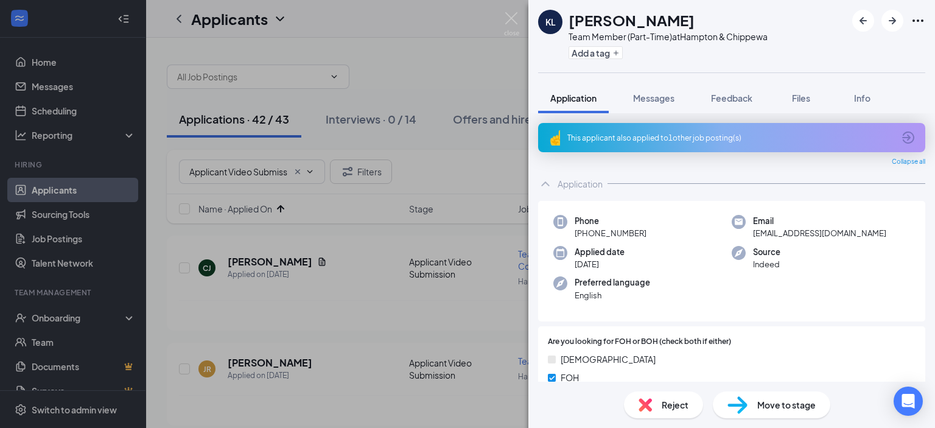
click at [699, 138] on div "This applicant also applied to 1 other job posting(s)" at bounding box center [730, 138] width 326 height 10
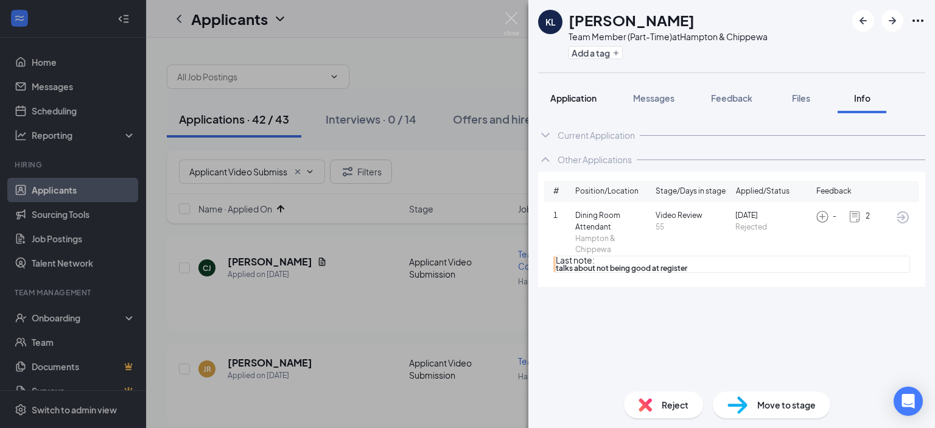
click at [577, 94] on span "Application" at bounding box center [573, 98] width 46 height 11
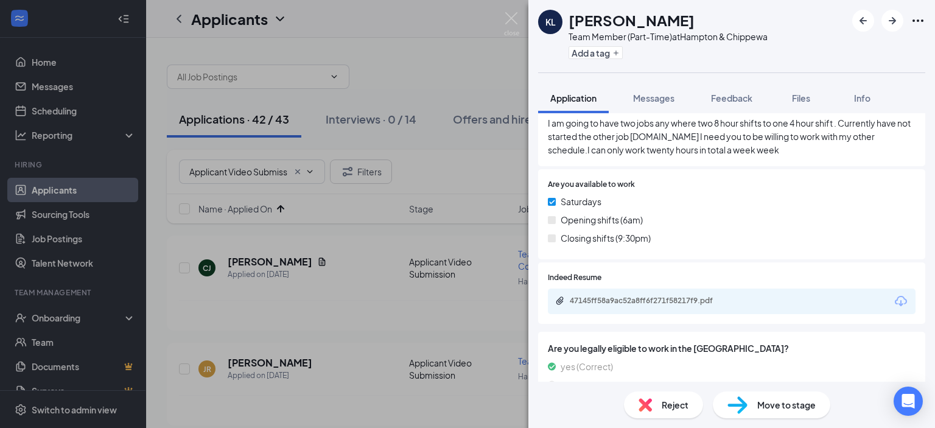
scroll to position [548, 0]
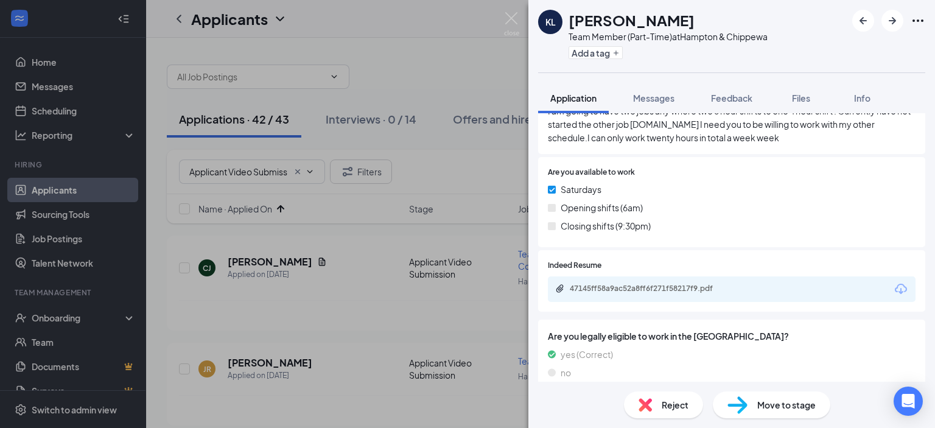
click at [674, 279] on div "47145ff58a9ac52a8ff6f271f58217f9.pdf" at bounding box center [732, 289] width 368 height 26
click at [674, 282] on div "47145ff58a9ac52a8ff6f271f58217f9.pdf" at bounding box center [732, 289] width 368 height 26
click at [684, 287] on div "47145ff58a9ac52a8ff6f271f58217f9.pdf" at bounding box center [655, 289] width 170 height 10
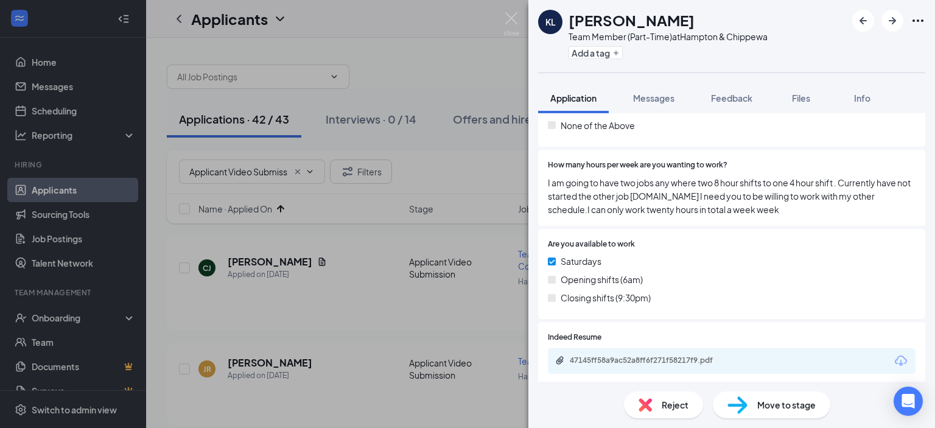
scroll to position [426, 0]
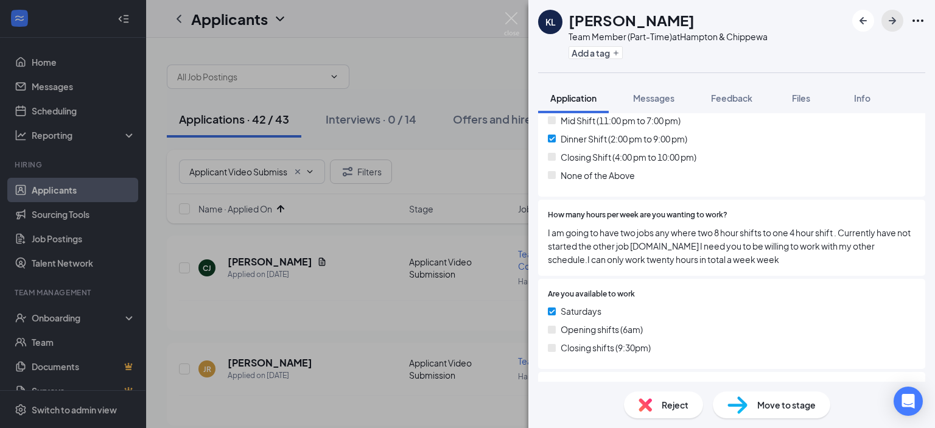
click at [891, 19] on icon "ArrowRight" at bounding box center [892, 20] width 15 height 15
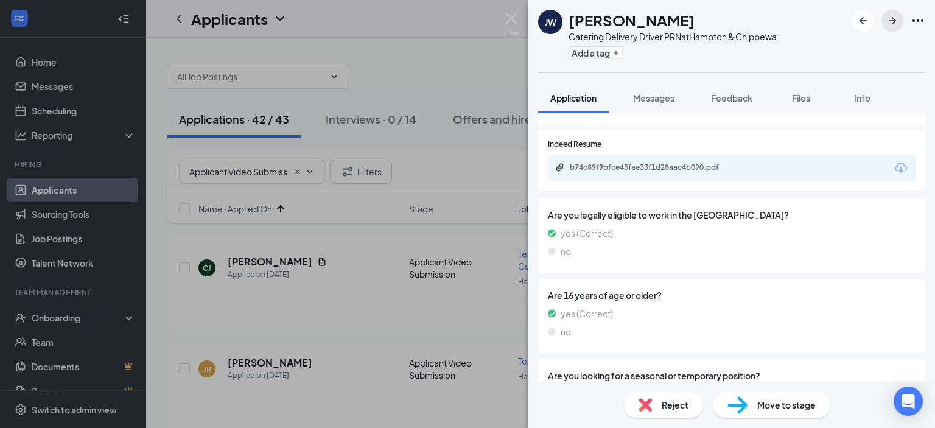
scroll to position [609, 0]
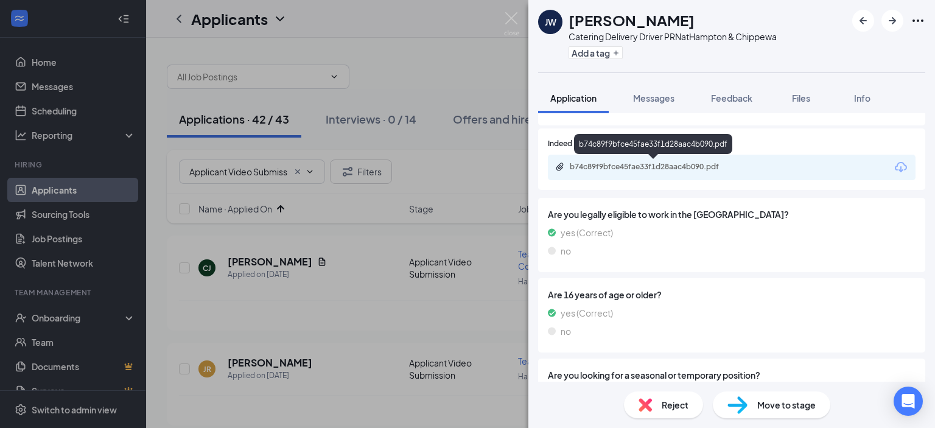
click at [716, 164] on div "b74c89f9bfce45fae33f1d28aac4b090.pdf" at bounding box center [655, 167] width 170 height 10
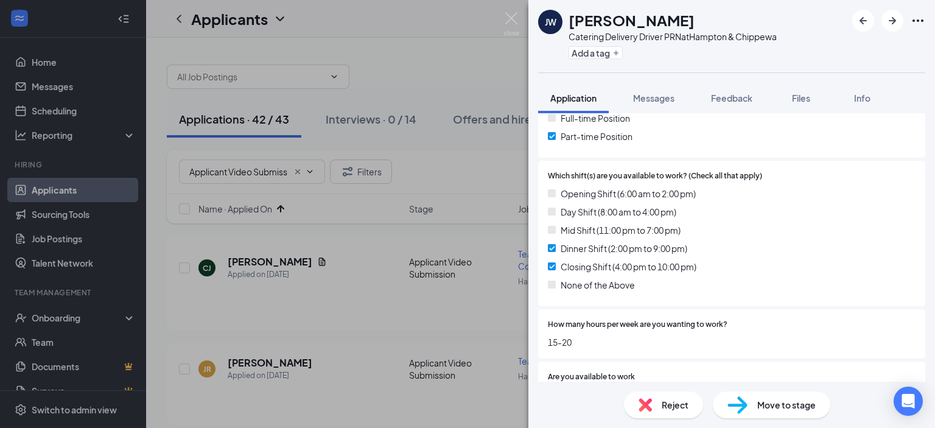
scroll to position [304, 0]
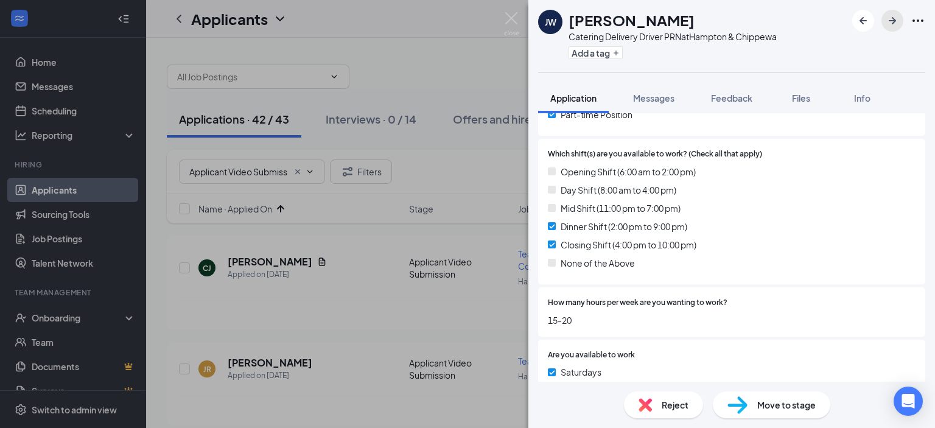
click at [892, 21] on icon "ArrowRight" at bounding box center [892, 20] width 15 height 15
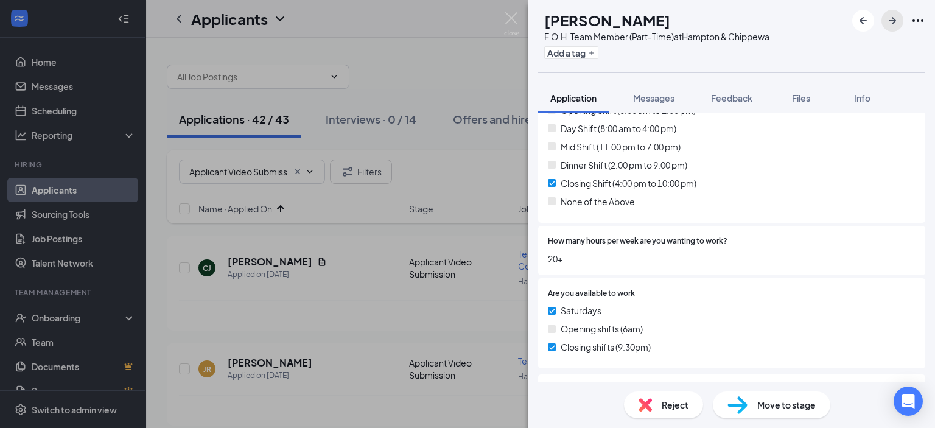
scroll to position [317, 0]
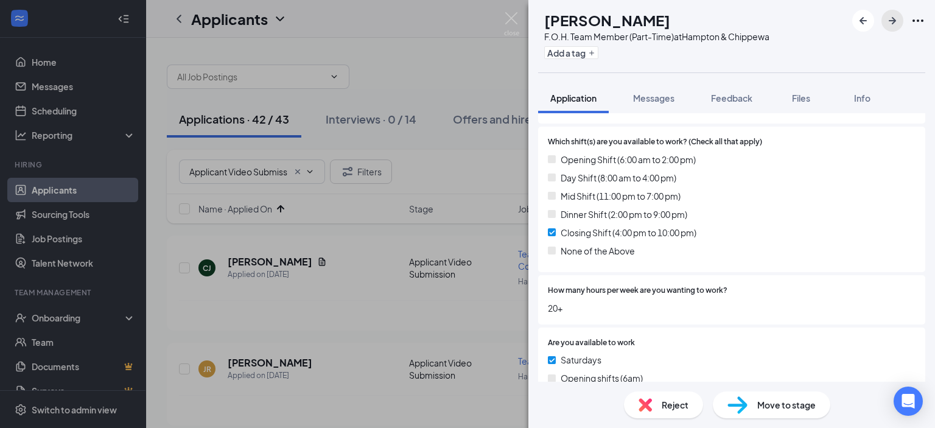
click at [894, 21] on icon "ArrowRight" at bounding box center [892, 20] width 7 height 7
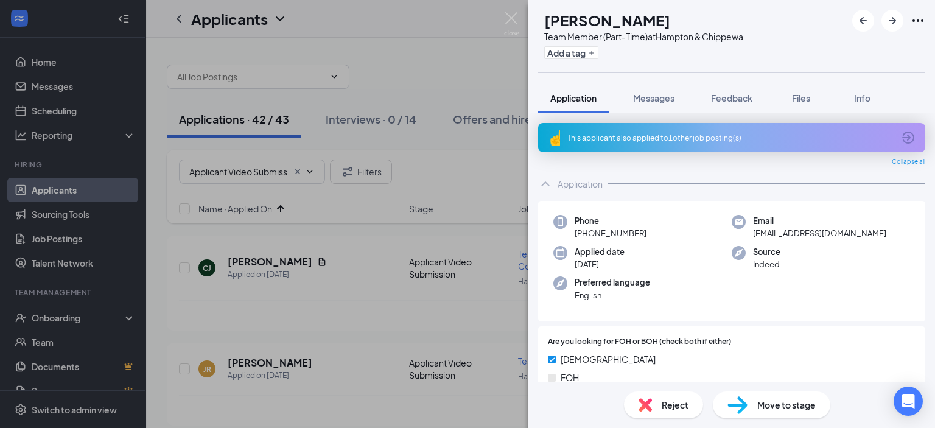
click at [660, 135] on div "This applicant also applied to 1 other job posting(s)" at bounding box center [730, 138] width 326 height 10
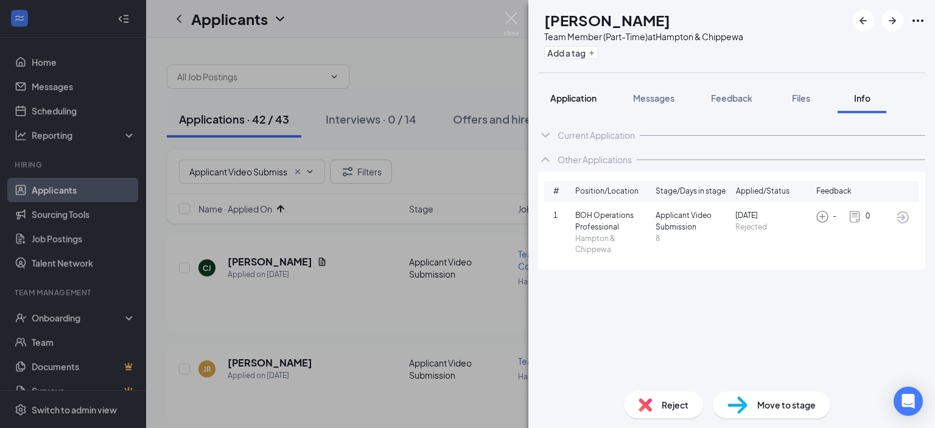
click at [575, 93] on span "Application" at bounding box center [573, 98] width 46 height 11
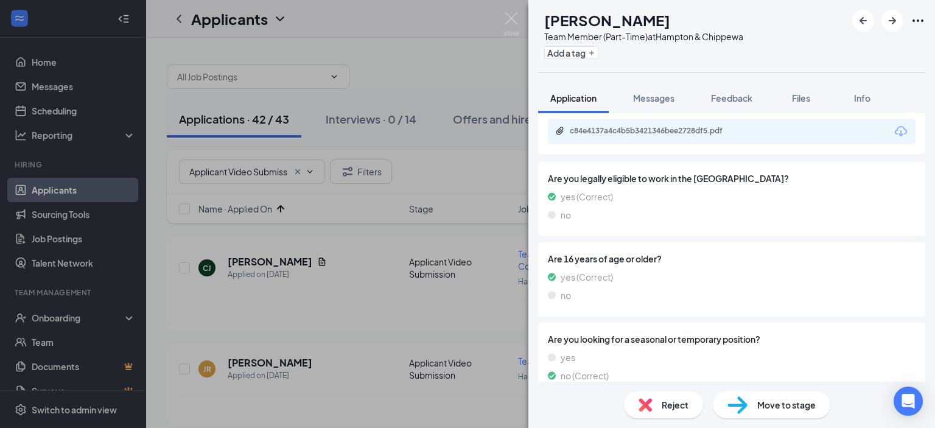
scroll to position [599, 0]
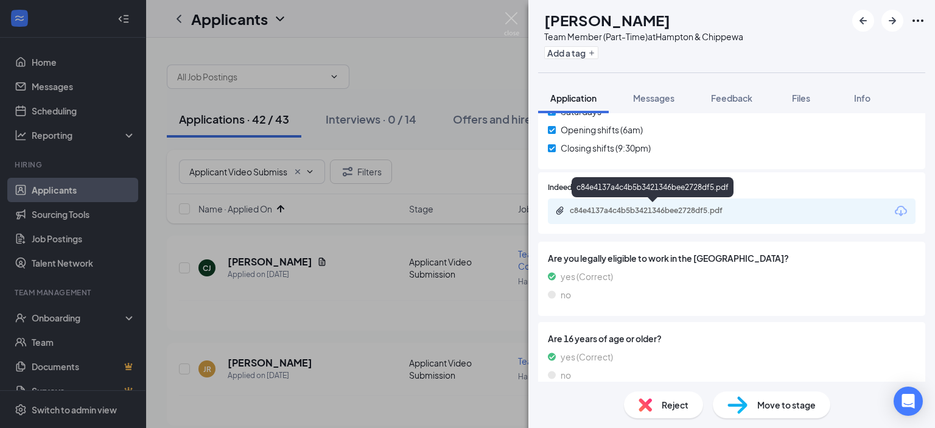
click at [679, 206] on div "c84e4137a4c4b5b3421346bee2728df5.pdf" at bounding box center [655, 211] width 170 height 10
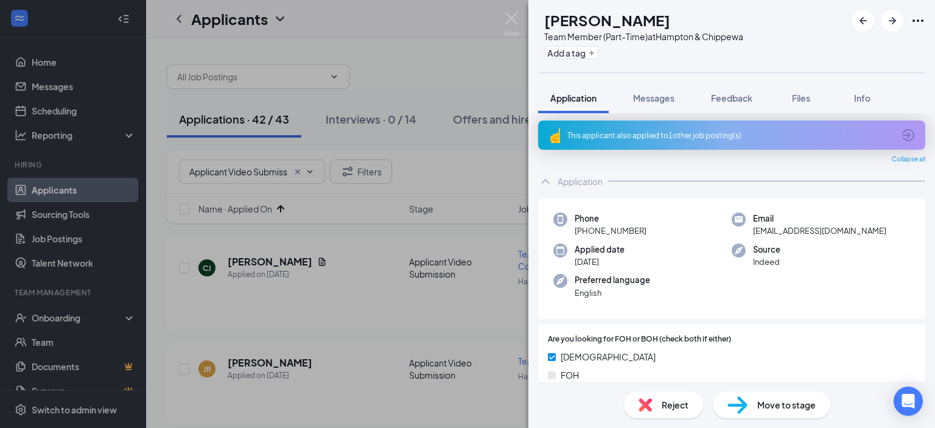
scroll to position [0, 0]
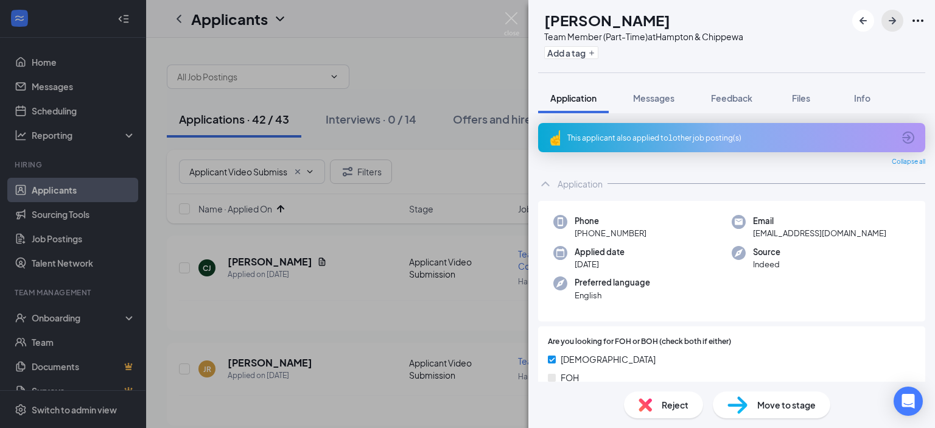
click at [892, 15] on icon "ArrowRight" at bounding box center [892, 20] width 15 height 15
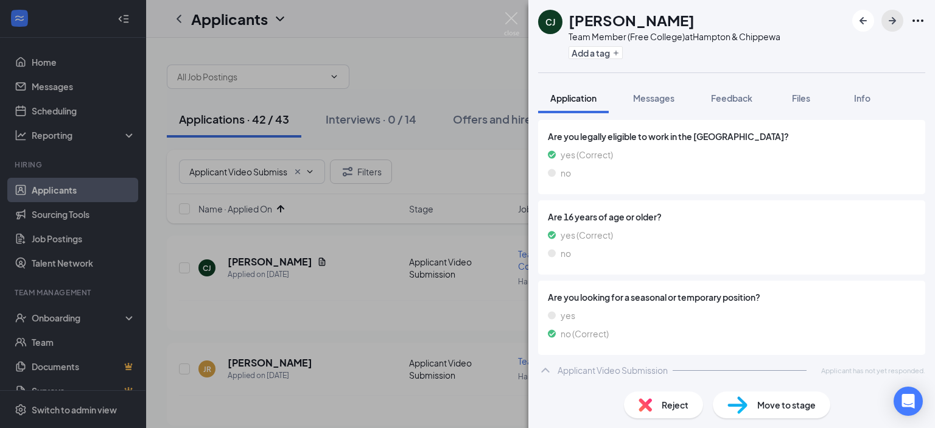
scroll to position [626, 0]
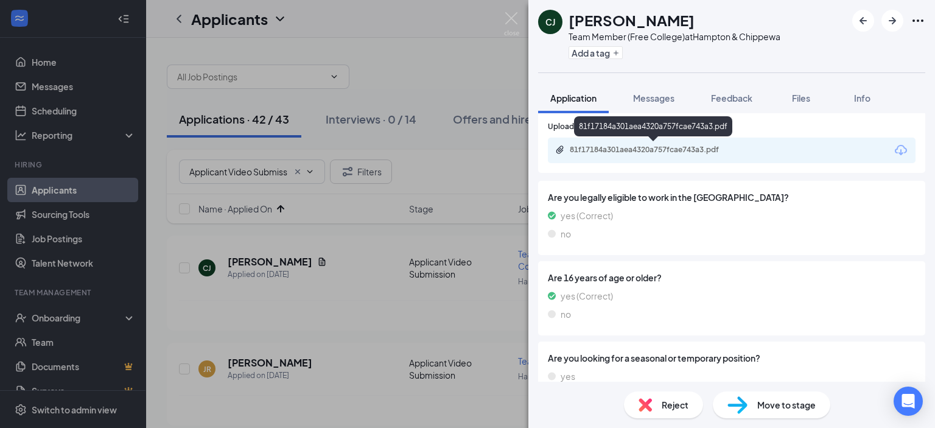
click at [701, 153] on div "81f17184a301aea4320a757fcae743a3.pdf" at bounding box center [655, 150] width 170 height 10
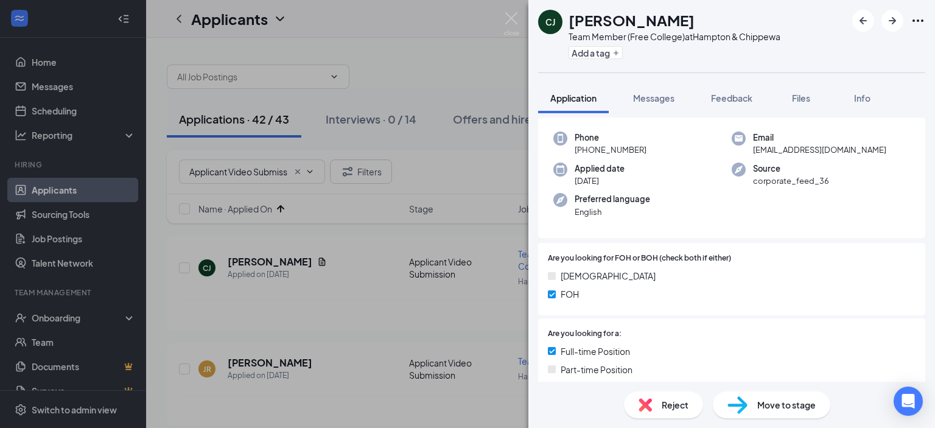
scroll to position [0, 0]
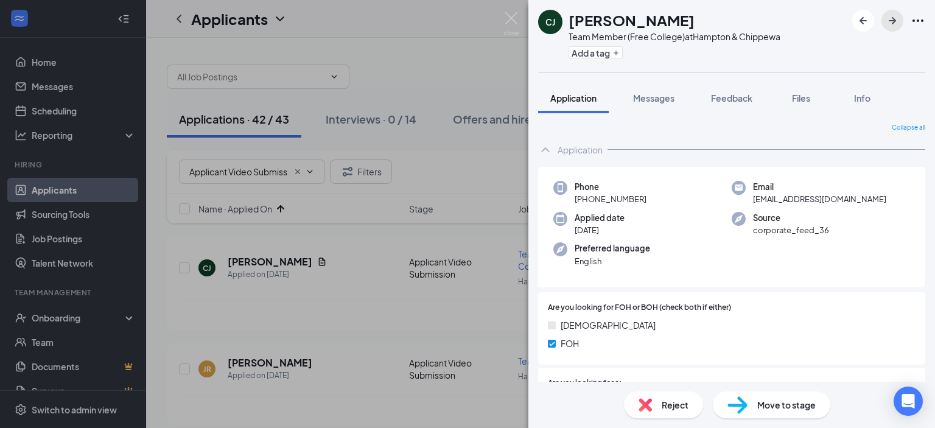
click at [891, 15] on icon "ArrowRight" at bounding box center [892, 20] width 15 height 15
click at [894, 22] on icon "ArrowRight" at bounding box center [892, 20] width 7 height 7
click at [892, 21] on icon "ArrowRight" at bounding box center [892, 20] width 15 height 15
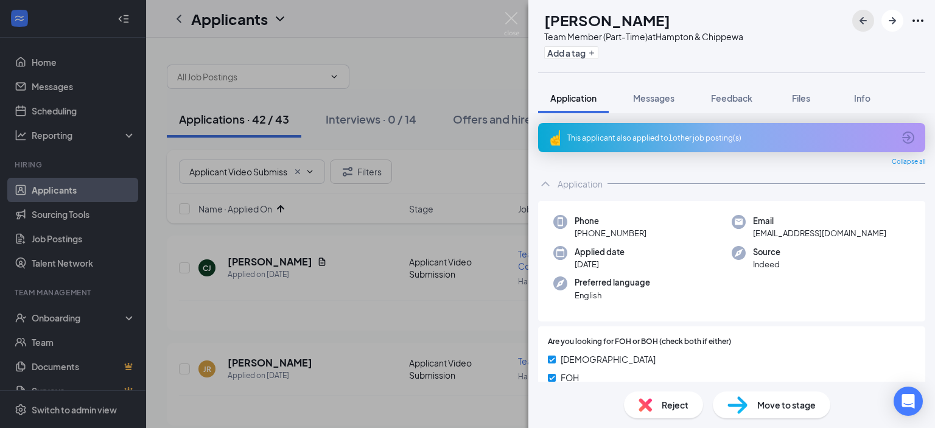
click at [869, 17] on icon "ArrowLeftNew" at bounding box center [863, 20] width 15 height 15
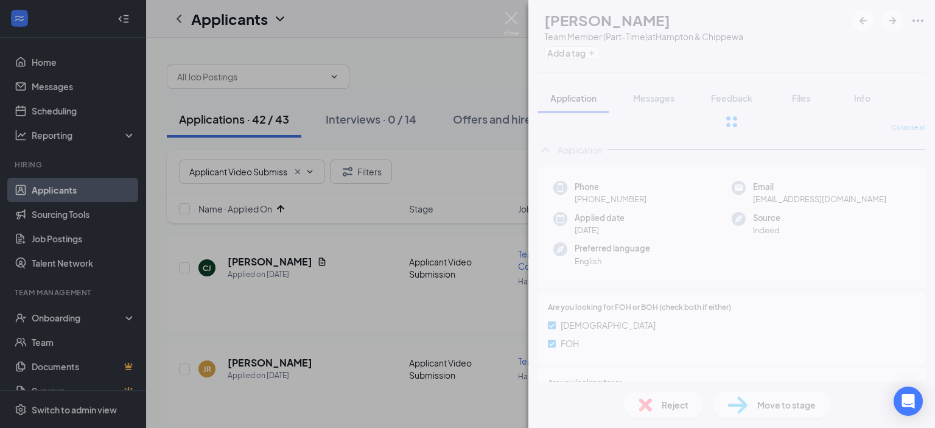
click at [867, 18] on div at bounding box center [731, 121] width 407 height 243
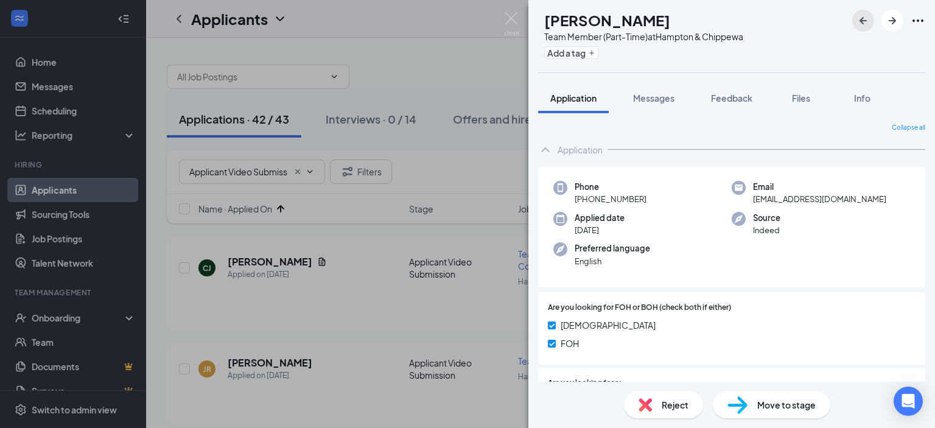
click at [867, 19] on icon "ArrowLeftNew" at bounding box center [863, 20] width 15 height 15
click at [889, 18] on icon "ArrowRight" at bounding box center [892, 20] width 15 height 15
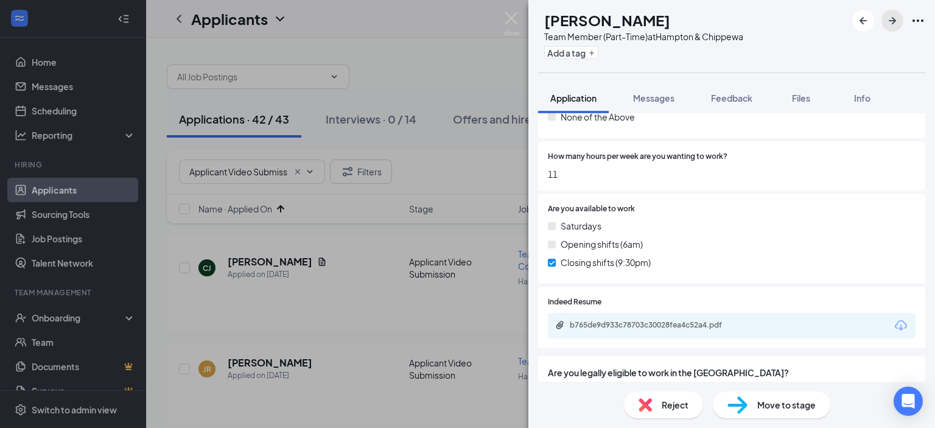
scroll to position [548, 0]
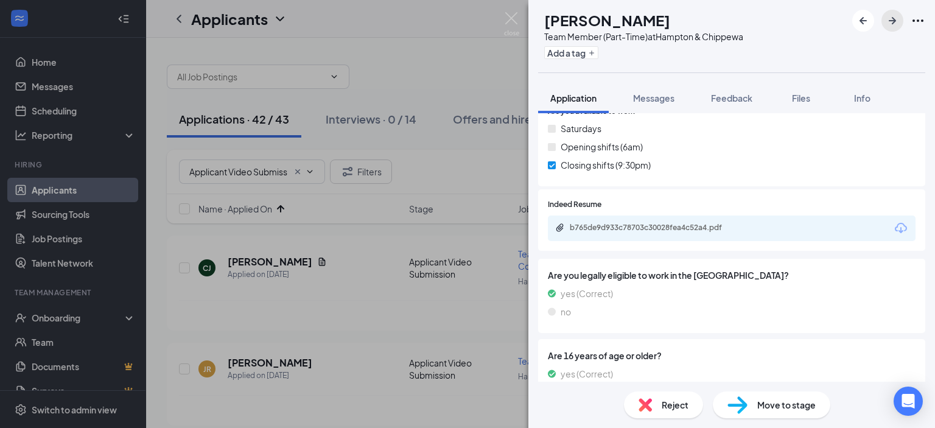
click at [886, 12] on button "button" at bounding box center [892, 21] width 22 height 22
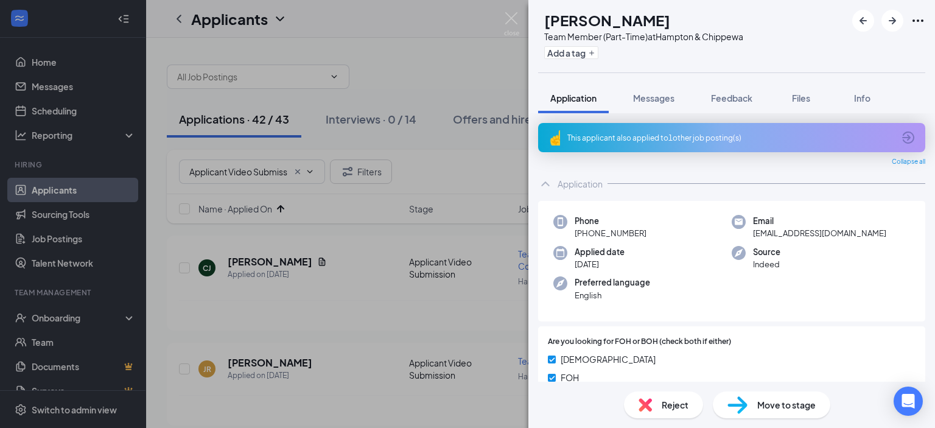
click at [625, 135] on div "This applicant also applied to 1 other job posting(s)" at bounding box center [730, 138] width 326 height 10
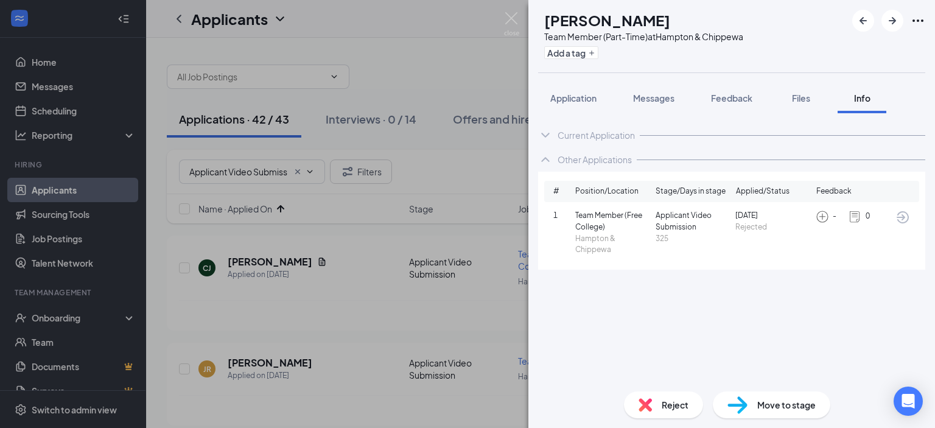
click at [569, 80] on div "DS [PERSON_NAME] Team Member (Part-Time) at [GEOGRAPHIC_DATA] & Chippewa Add a …" at bounding box center [731, 214] width 407 height 428
click at [567, 91] on button "Application" at bounding box center [573, 98] width 71 height 30
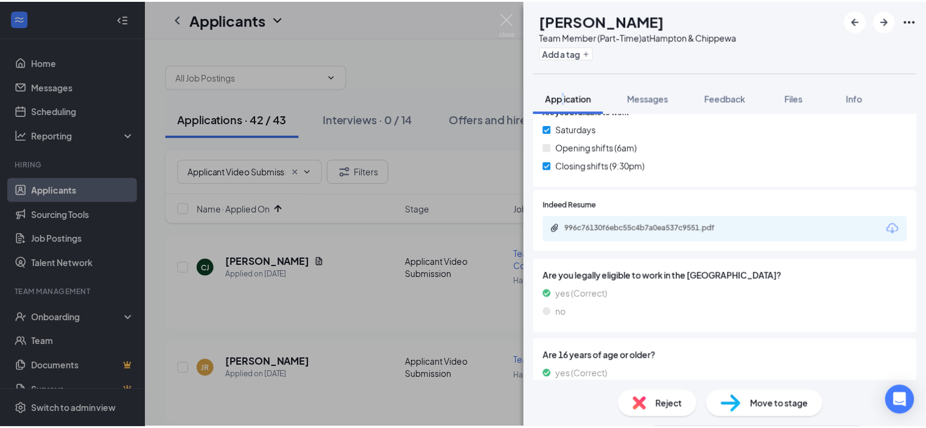
scroll to position [609, 0]
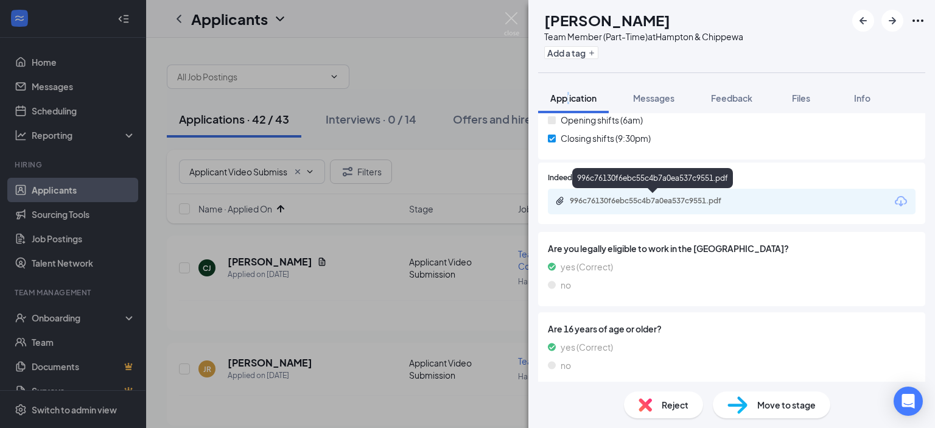
click at [670, 198] on div "996c76130f6ebc55c4b7a0ea537c9551.pdf" at bounding box center [655, 201] width 170 height 10
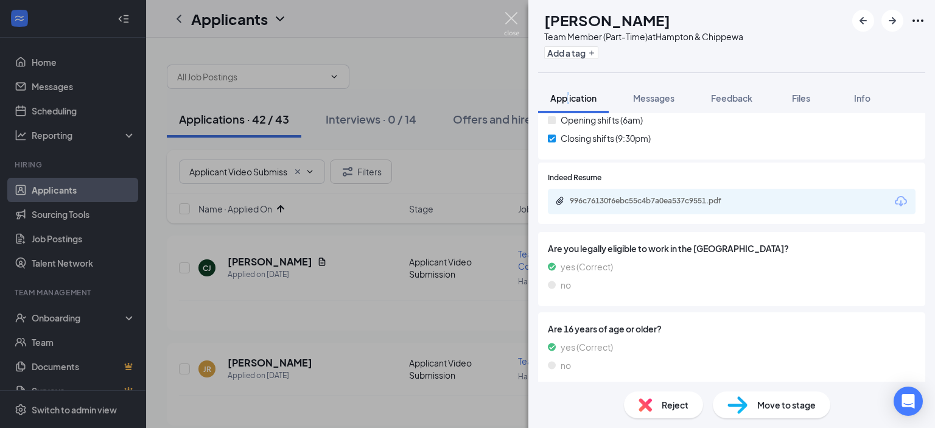
click at [511, 18] on img at bounding box center [511, 24] width 15 height 24
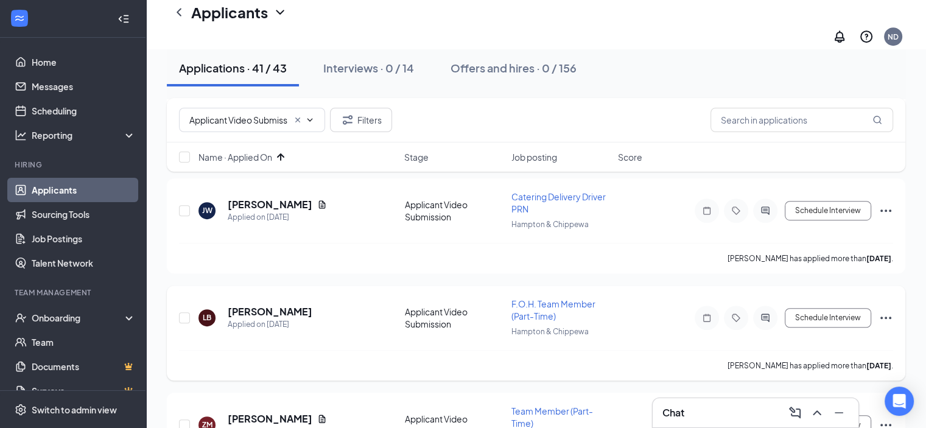
scroll to position [670, 0]
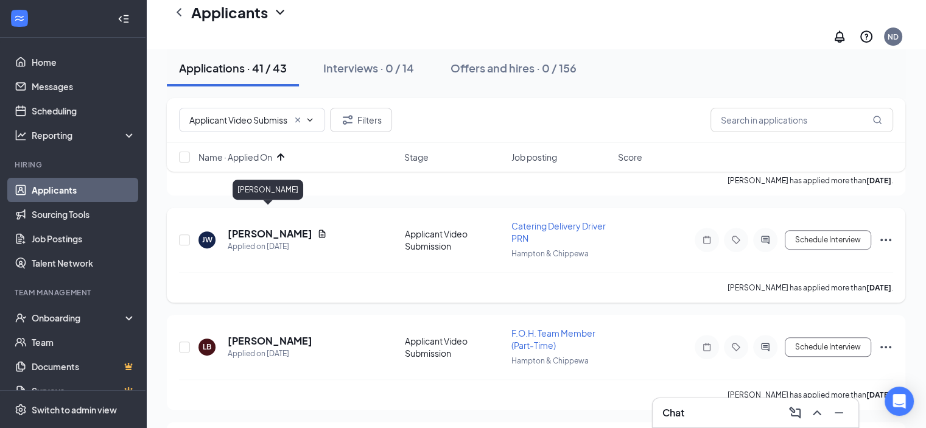
click at [275, 227] on h5 "[PERSON_NAME]" at bounding box center [270, 233] width 85 height 13
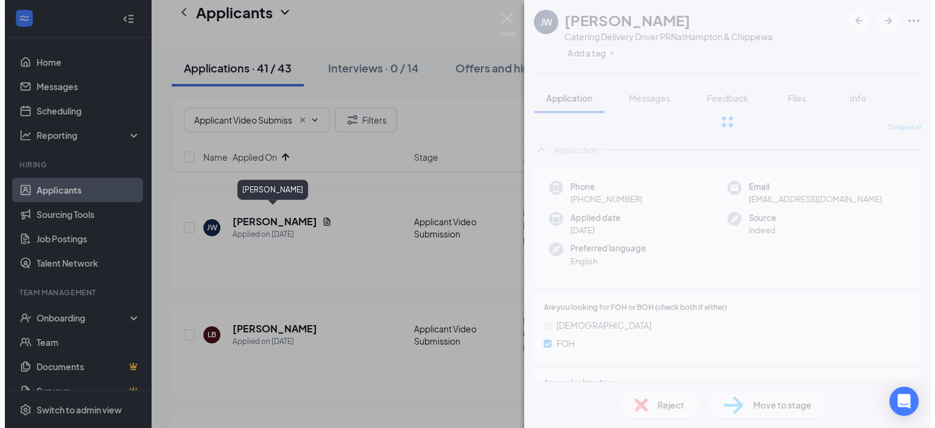
scroll to position [657, 0]
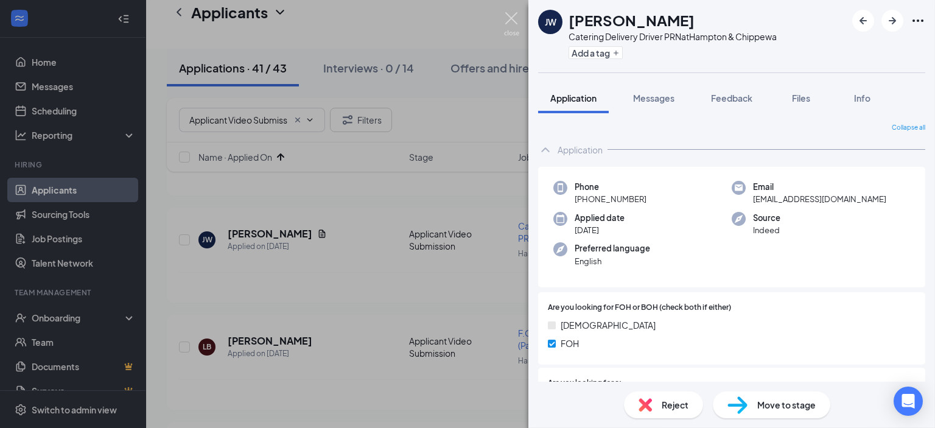
click at [514, 23] on img at bounding box center [511, 24] width 15 height 24
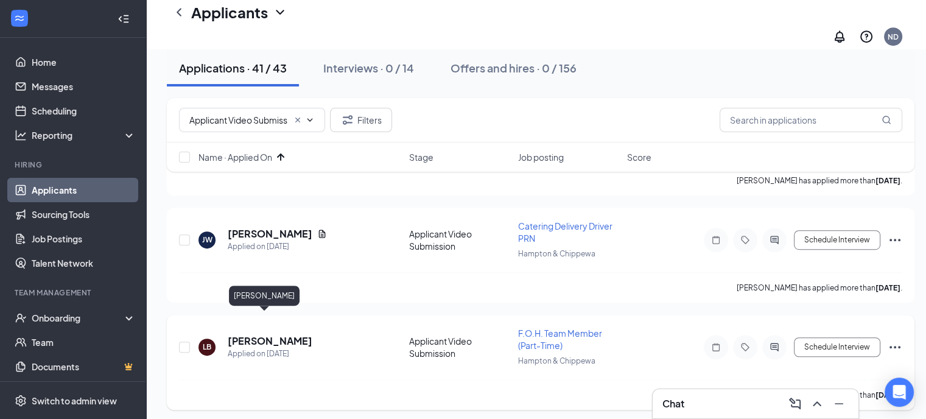
click at [261, 334] on h5 "[PERSON_NAME]" at bounding box center [270, 340] width 85 height 13
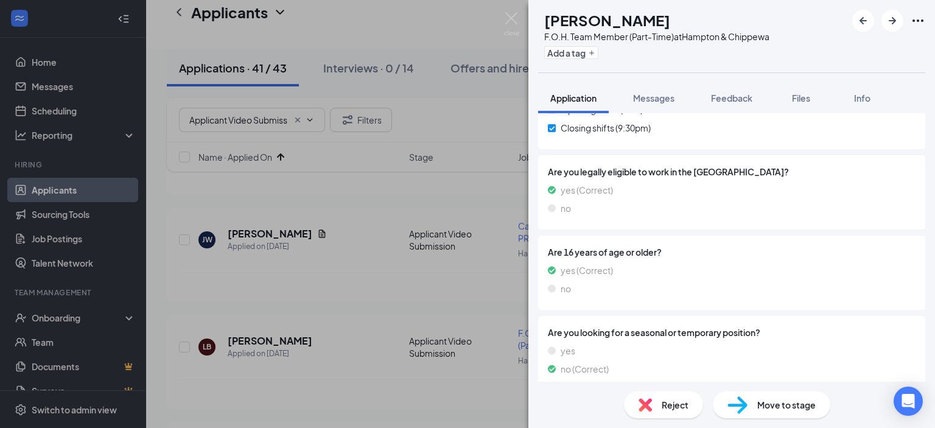
scroll to position [621, 0]
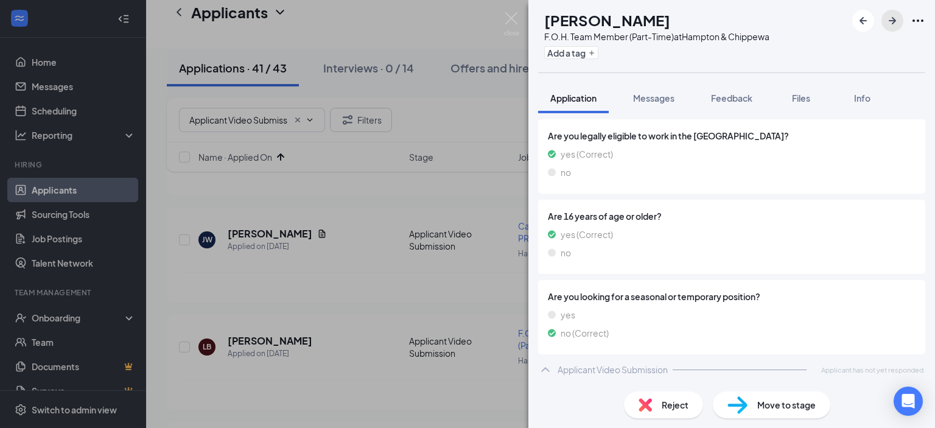
click at [894, 21] on icon "ArrowRight" at bounding box center [892, 20] width 7 height 7
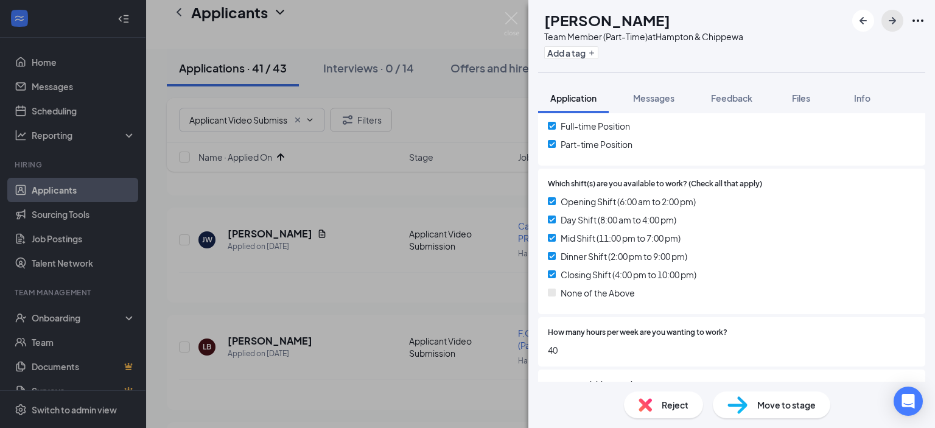
scroll to position [494, 0]
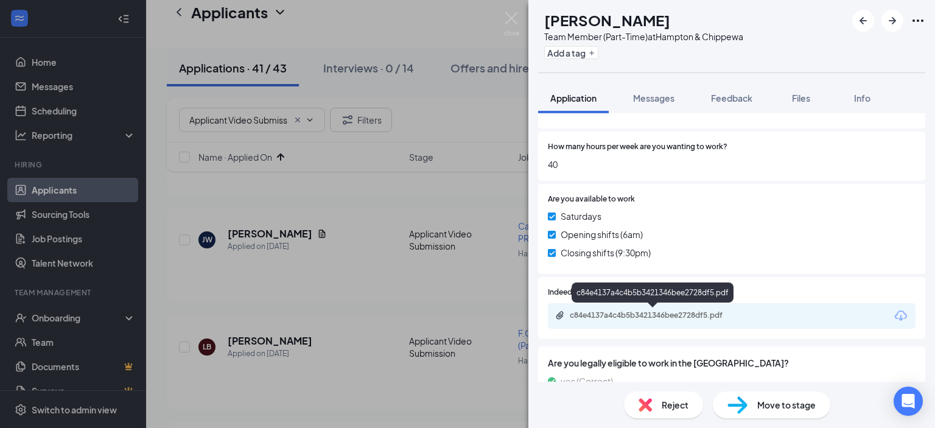
click at [674, 317] on div "c84e4137a4c4b5b3421346bee2728df5.pdf" at bounding box center [655, 315] width 170 height 10
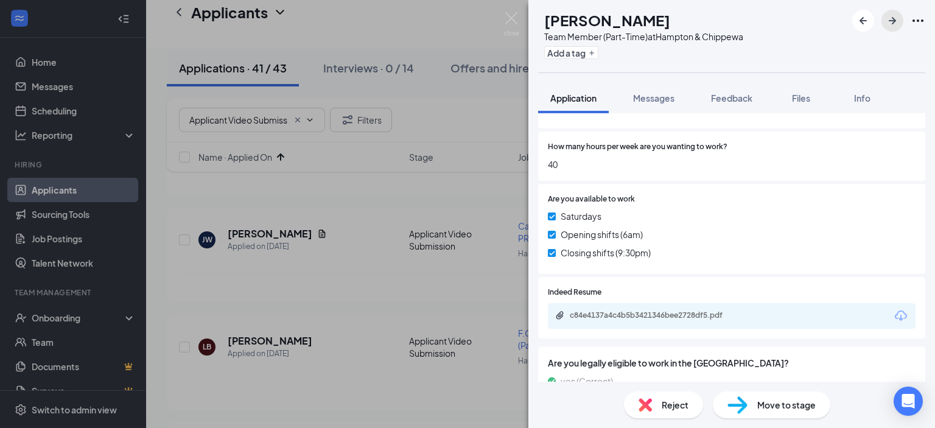
click at [891, 19] on icon "ArrowRight" at bounding box center [892, 20] width 15 height 15
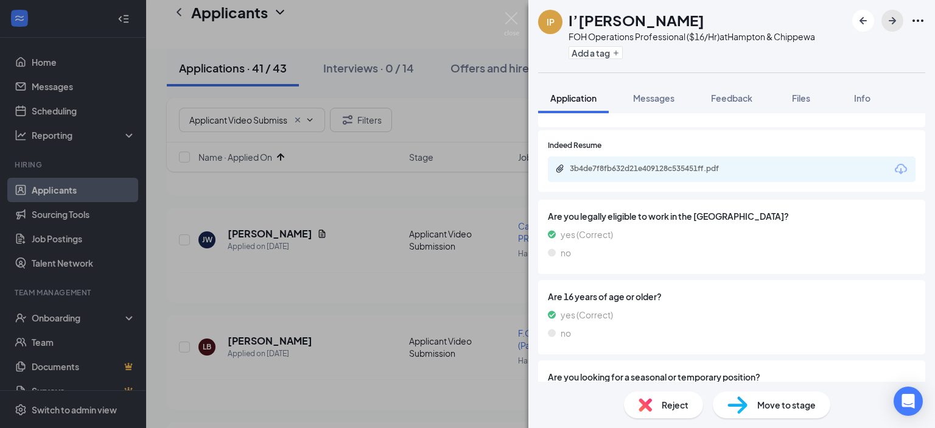
scroll to position [609, 0]
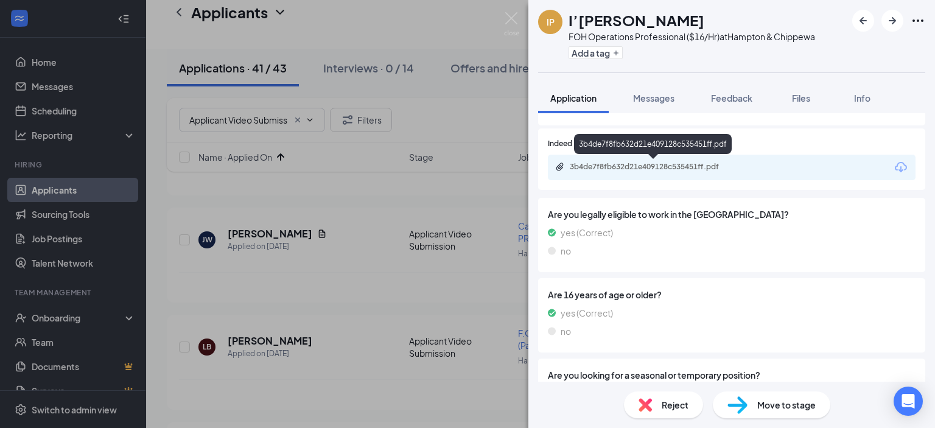
click at [685, 164] on div "3b4de7f8fb632d21e409128c535451ff.pdf" at bounding box center [655, 167] width 170 height 10
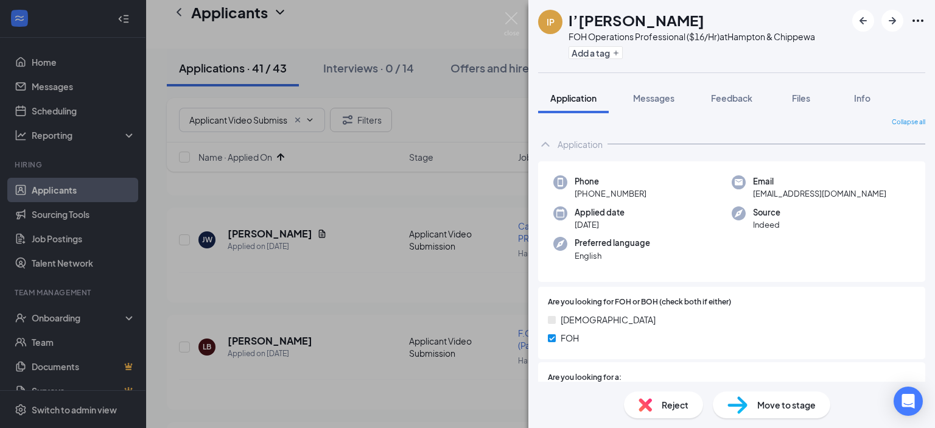
scroll to position [0, 0]
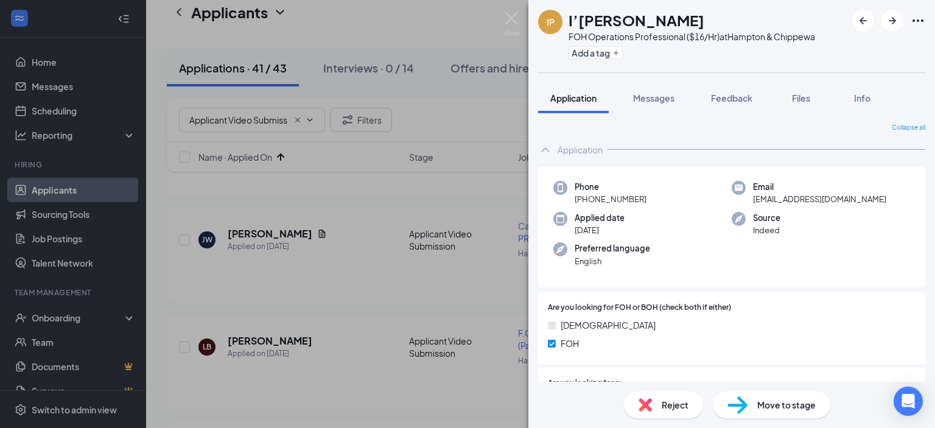
click at [782, 402] on span "Move to stage" at bounding box center [786, 404] width 58 height 13
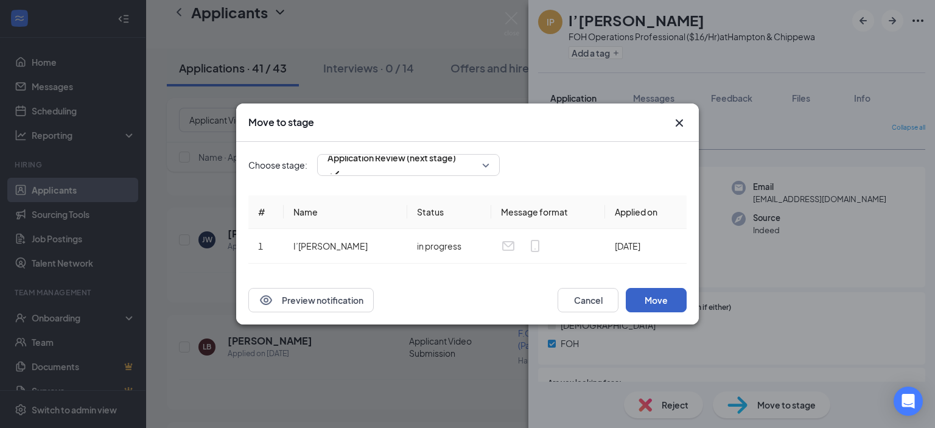
click at [660, 295] on button "Move" at bounding box center [656, 300] width 61 height 24
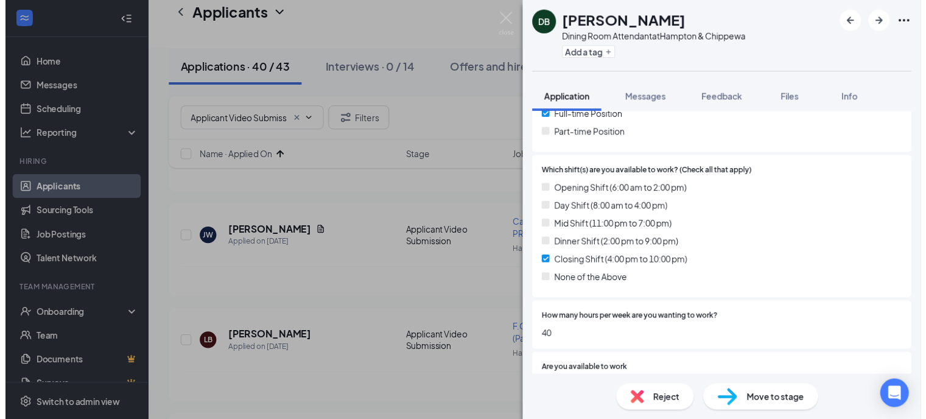
scroll to position [195, 0]
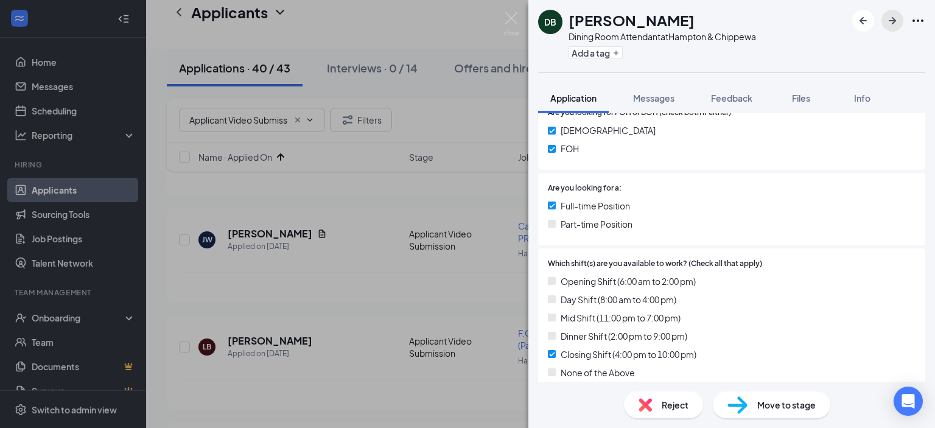
click at [886, 18] on icon "ArrowRight" at bounding box center [892, 20] width 15 height 15
click at [514, 29] on img at bounding box center [511, 24] width 15 height 24
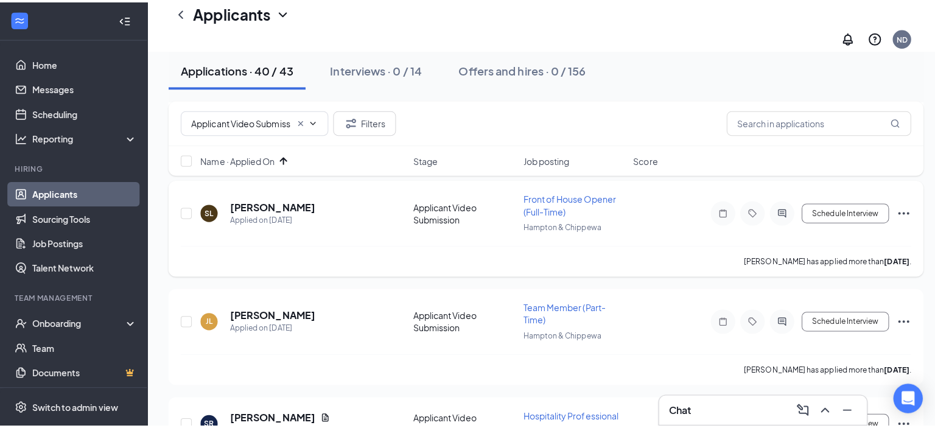
scroll to position [1083, 0]
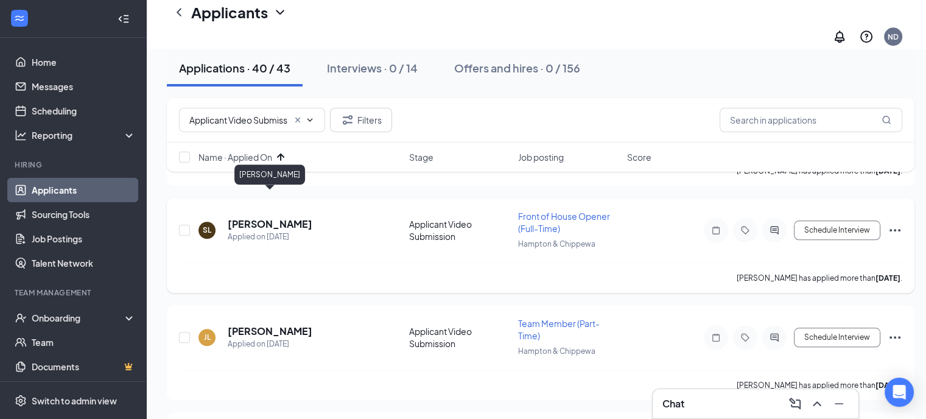
click at [297, 217] on h5 "[PERSON_NAME]" at bounding box center [270, 223] width 85 height 13
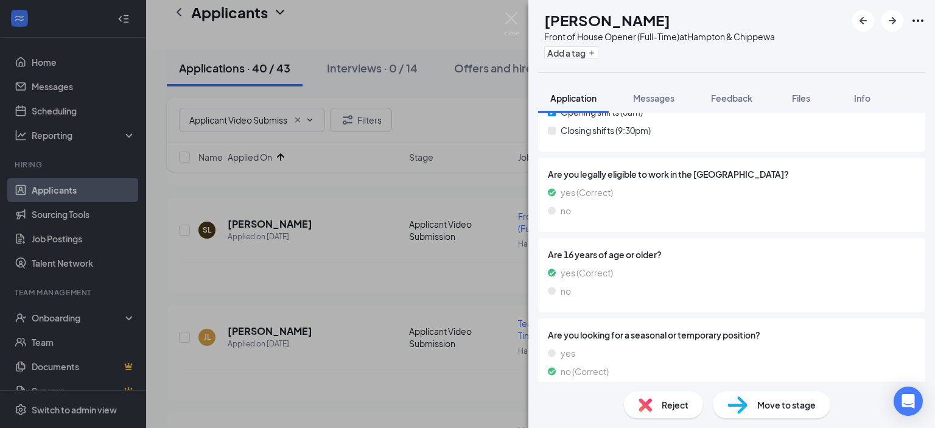
scroll to position [621, 0]
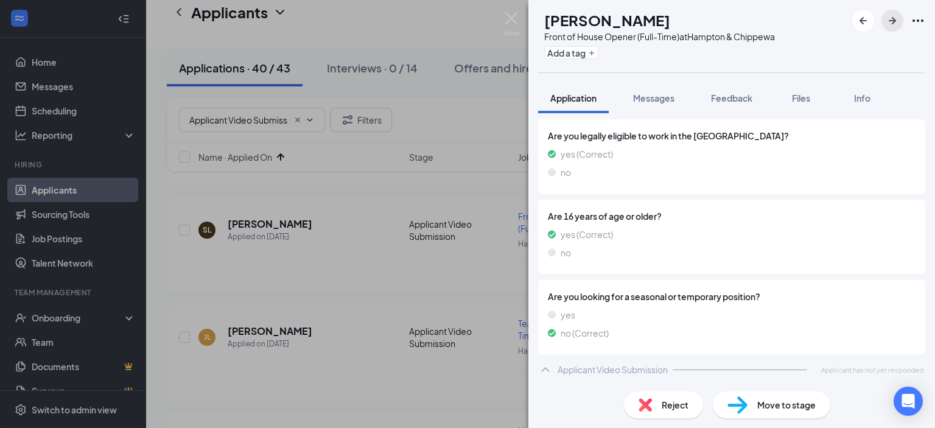
click at [893, 21] on icon "ArrowRight" at bounding box center [892, 20] width 15 height 15
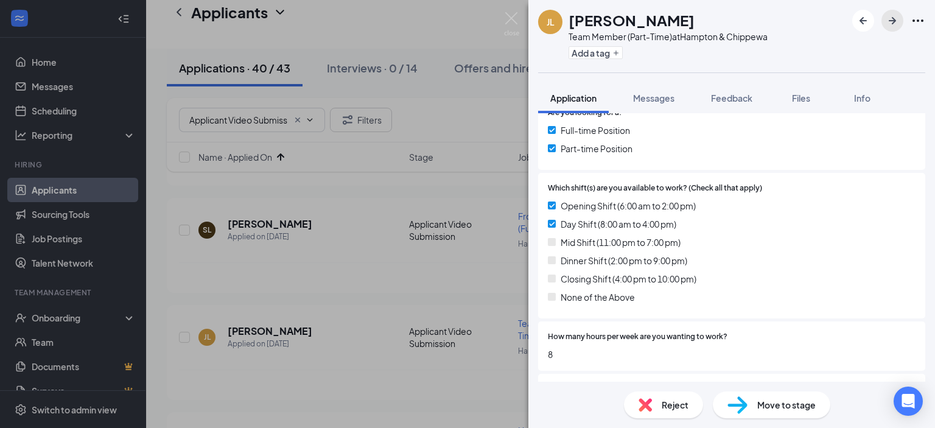
scroll to position [426, 0]
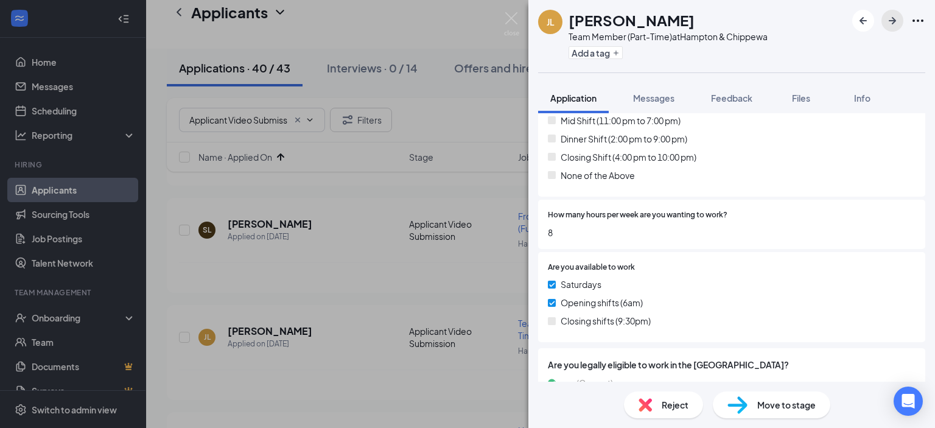
click at [897, 17] on icon "ArrowRight" at bounding box center [892, 20] width 15 height 15
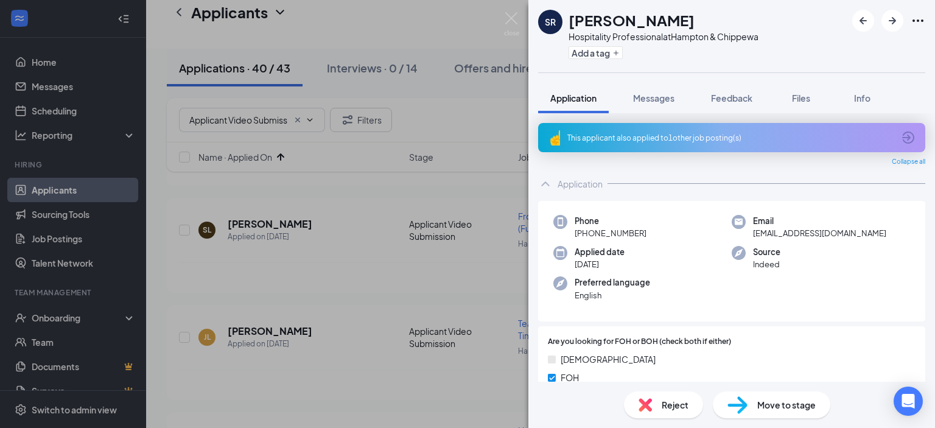
click at [619, 136] on div "This applicant also applied to 1 other job posting(s)" at bounding box center [730, 138] width 326 height 10
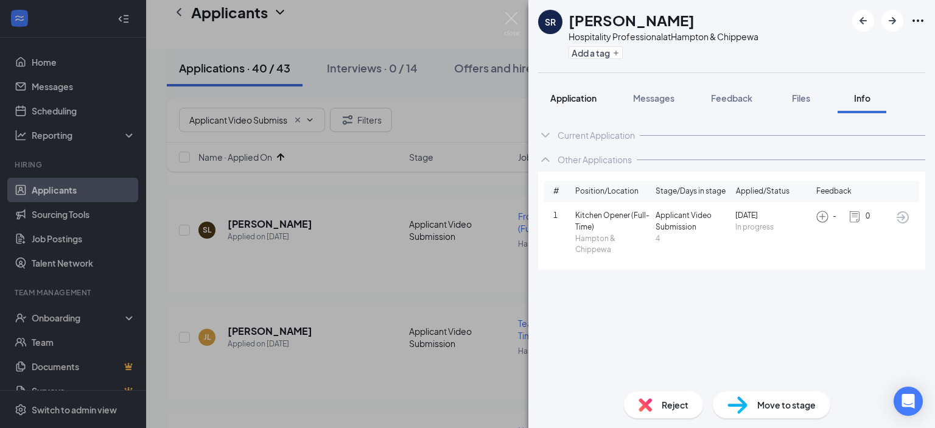
click at [579, 97] on span "Application" at bounding box center [573, 98] width 46 height 11
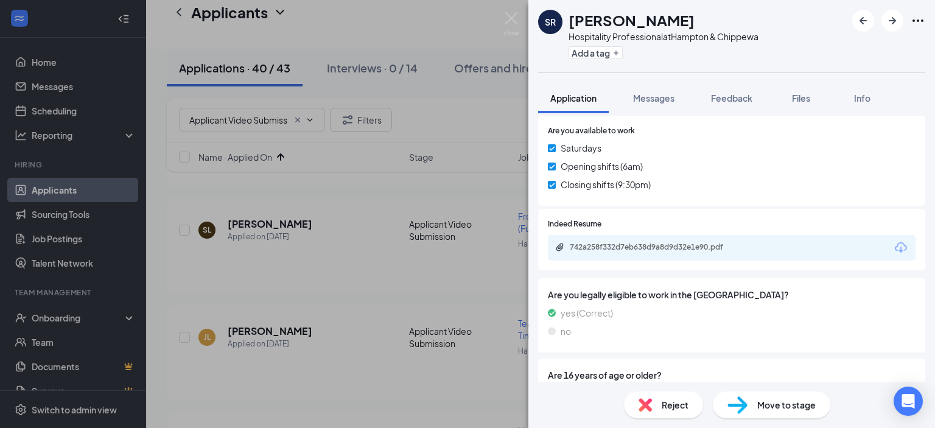
scroll to position [609, 0]
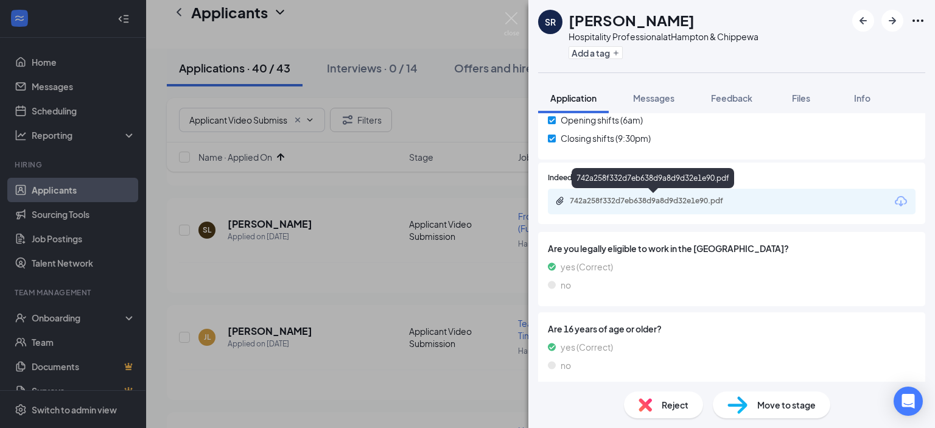
click at [689, 199] on div "742a258f332d7eb638d9a8d9d32e1e90.pdf" at bounding box center [655, 201] width 170 height 10
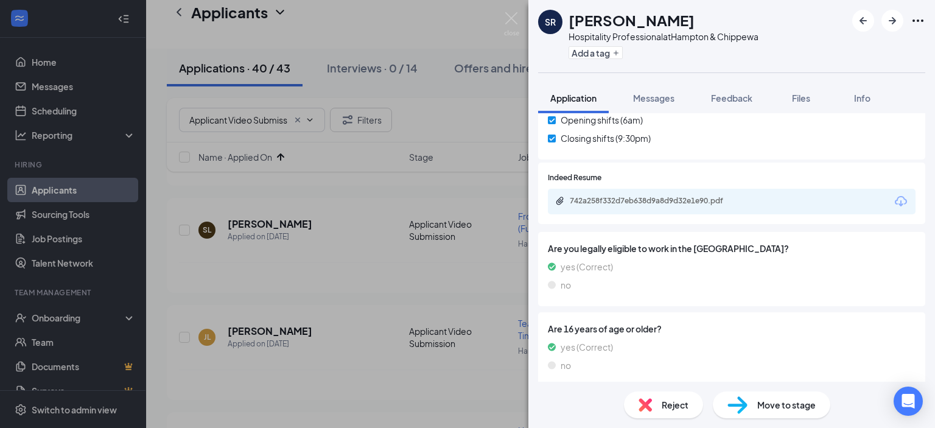
click at [783, 402] on span "Move to stage" at bounding box center [786, 404] width 58 height 13
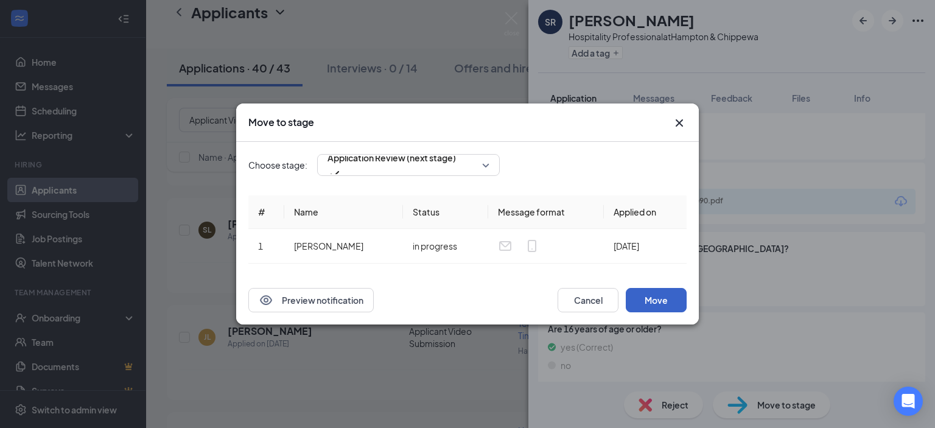
click at [646, 295] on button "Move" at bounding box center [656, 300] width 61 height 24
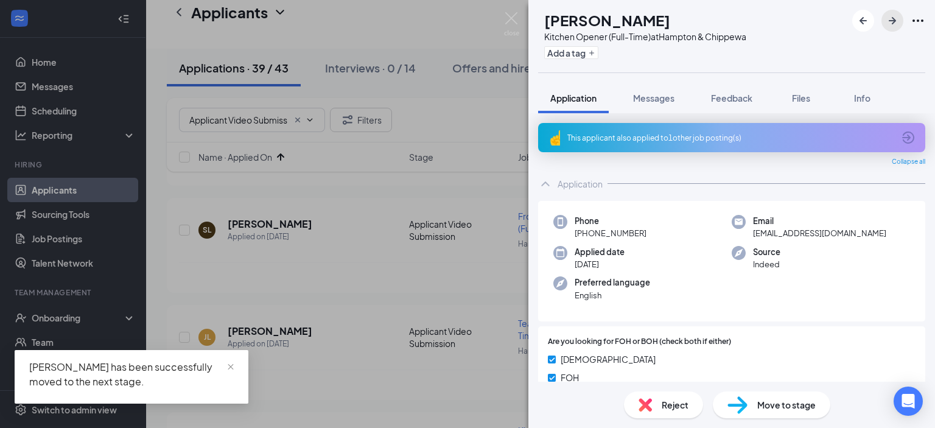
click at [891, 23] on icon "ArrowRight" at bounding box center [892, 20] width 15 height 15
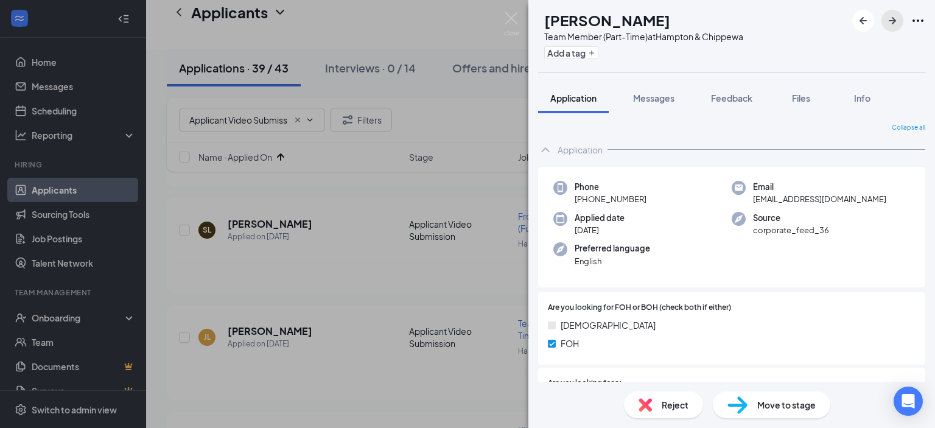
click at [887, 24] on icon "ArrowRight" at bounding box center [892, 20] width 15 height 15
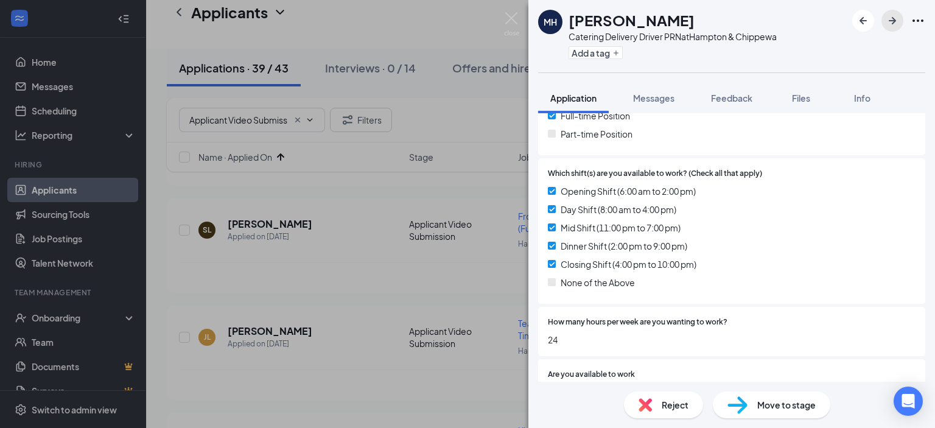
scroll to position [365, 0]
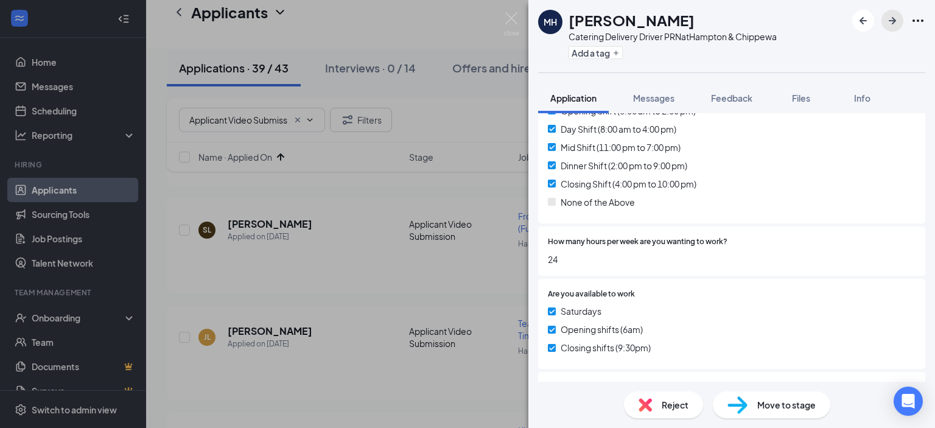
click at [891, 16] on icon "ArrowRight" at bounding box center [892, 20] width 15 height 15
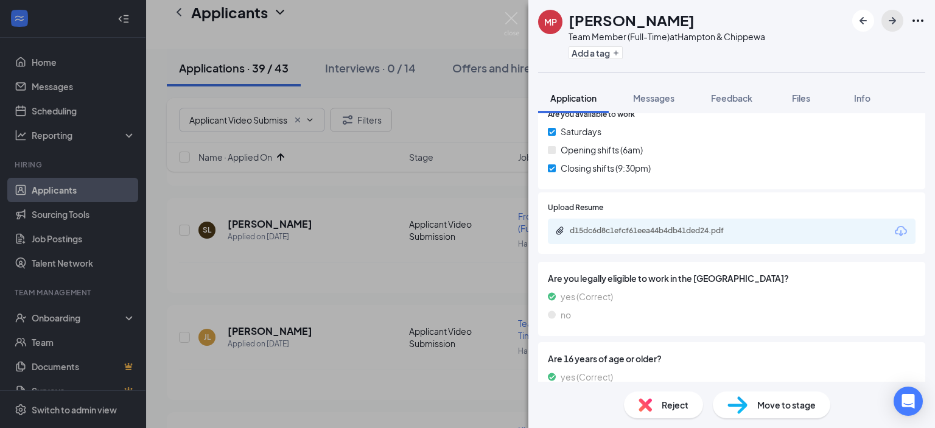
scroll to position [548, 0]
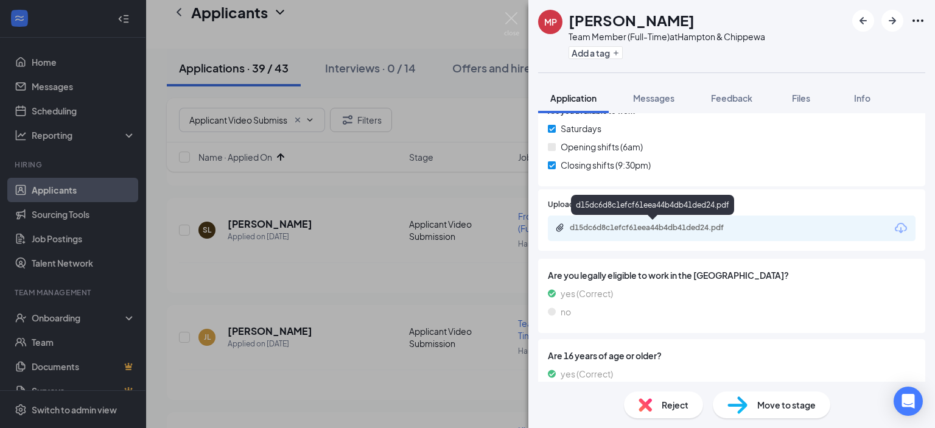
click at [724, 226] on div "d15dc6d8c1efcf61eea44b4db41ded24.pdf" at bounding box center [655, 228] width 170 height 10
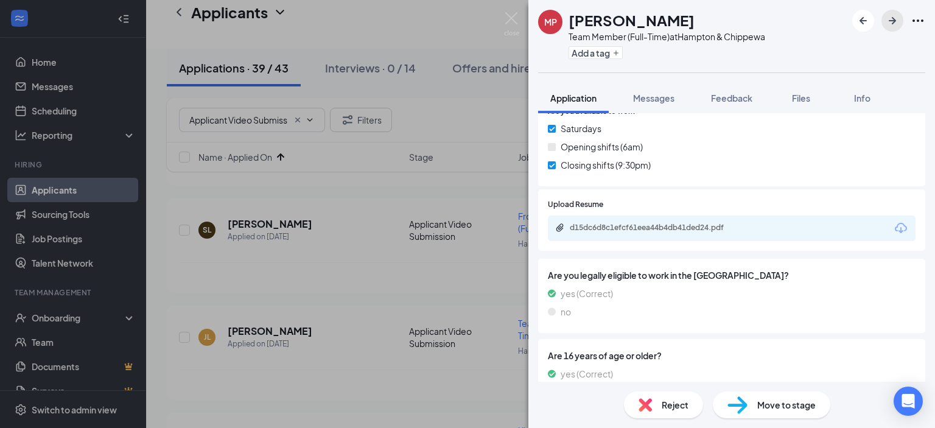
click at [892, 19] on icon "ArrowRight" at bounding box center [892, 20] width 15 height 15
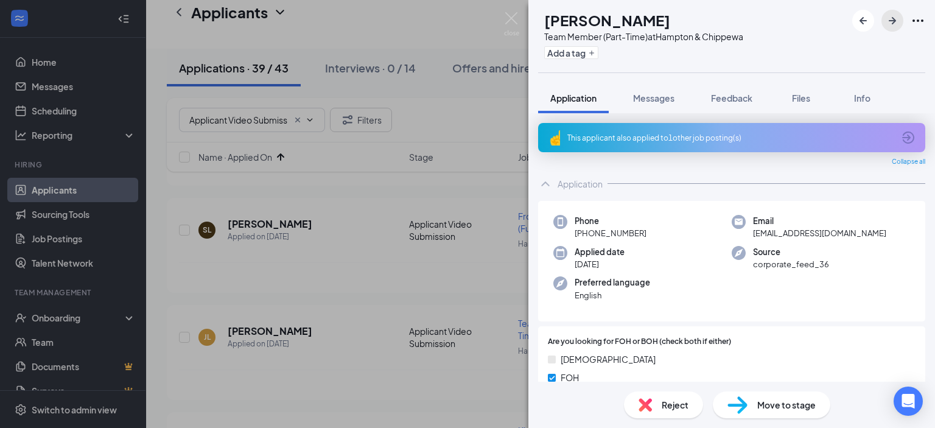
click at [892, 24] on icon "ArrowRight" at bounding box center [892, 20] width 15 height 15
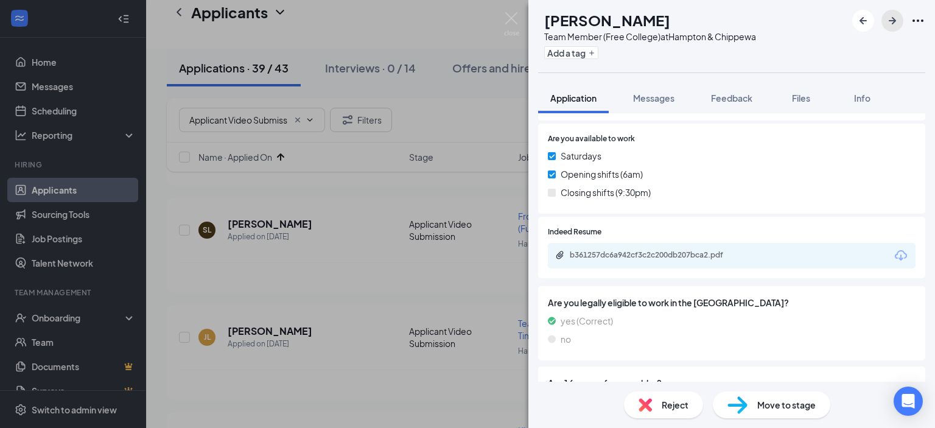
scroll to position [504, 0]
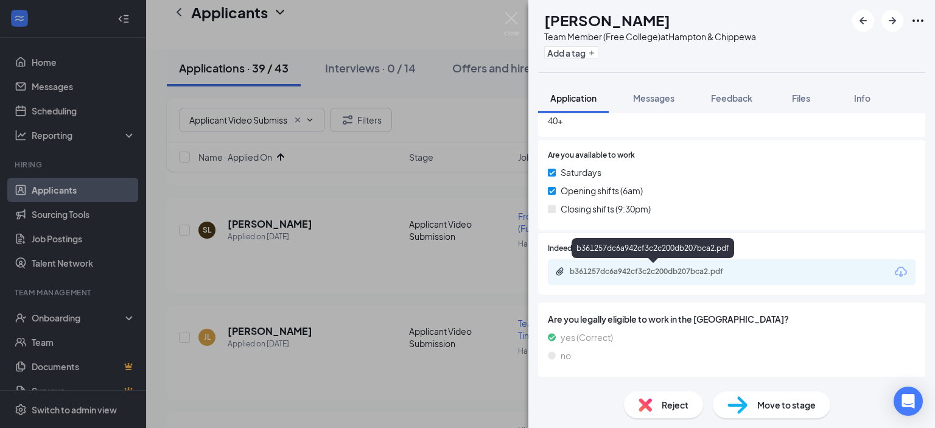
click at [680, 271] on div "b361257dc6a942cf3c2c200db207bca2.pdf" at bounding box center [655, 272] width 170 height 10
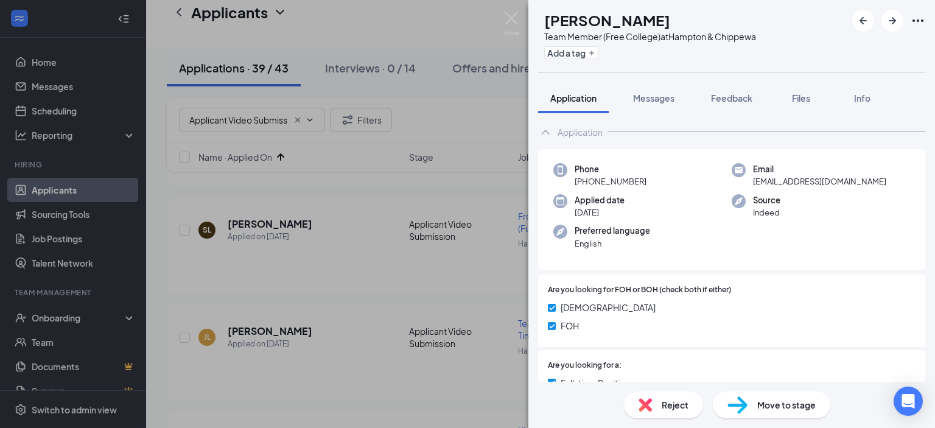
scroll to position [17, 0]
click at [750, 401] on div "Move to stage" at bounding box center [771, 404] width 117 height 27
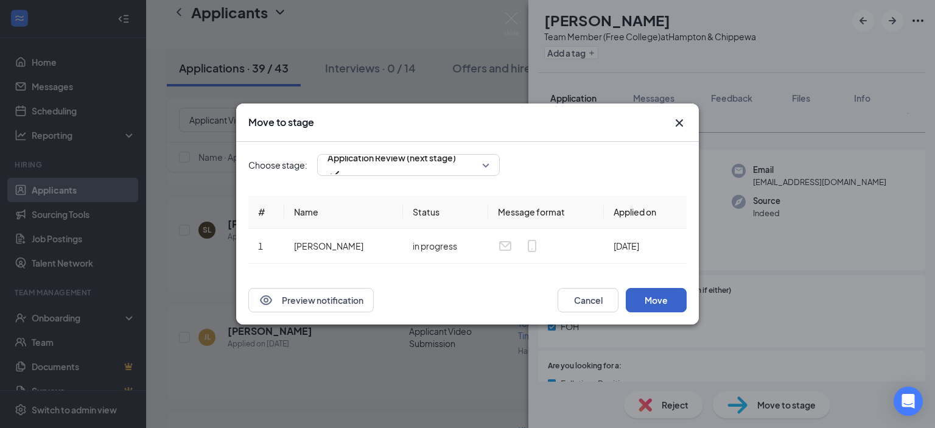
click at [653, 296] on button "Move" at bounding box center [656, 300] width 61 height 24
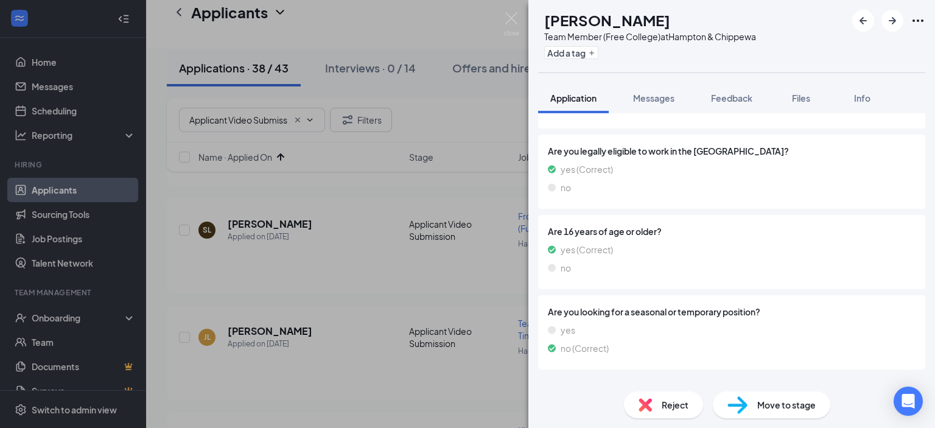
scroll to position [621, 0]
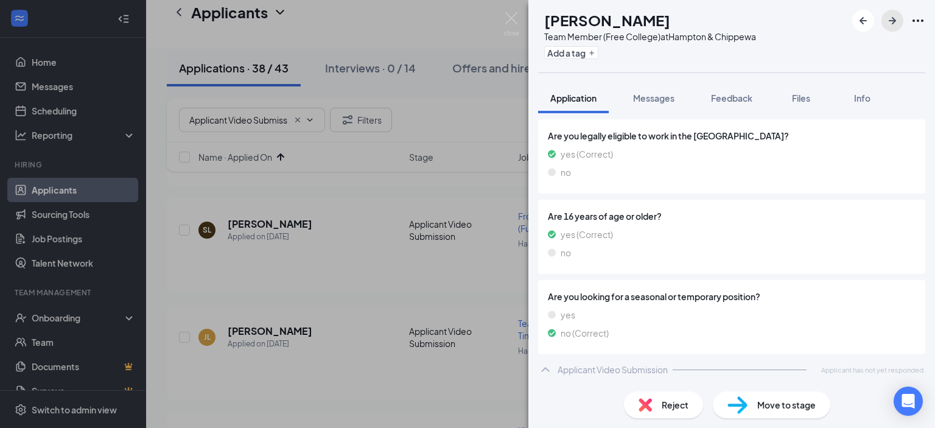
click at [891, 13] on icon "ArrowRight" at bounding box center [892, 20] width 15 height 15
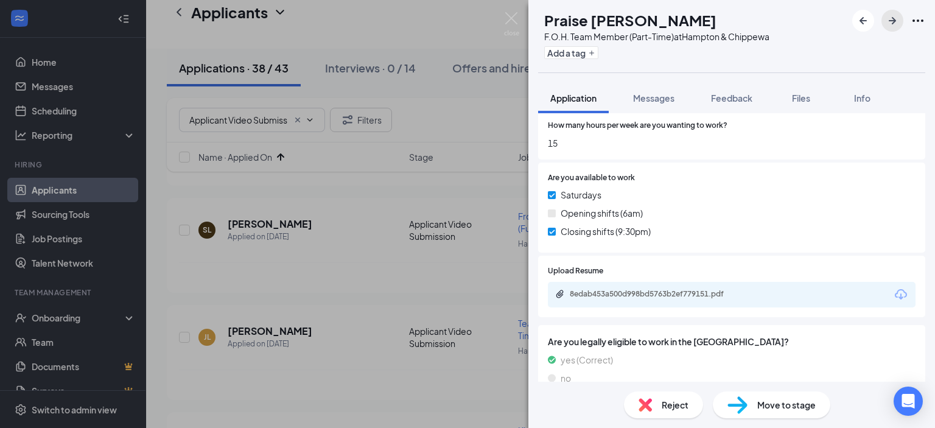
scroll to position [548, 0]
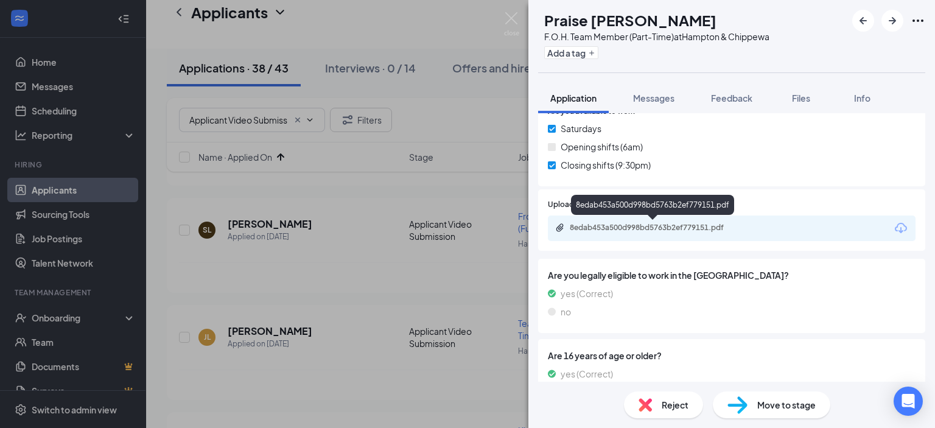
click at [699, 225] on div "8edab453a500d998bd5763b2ef779151.pdf" at bounding box center [655, 228] width 170 height 10
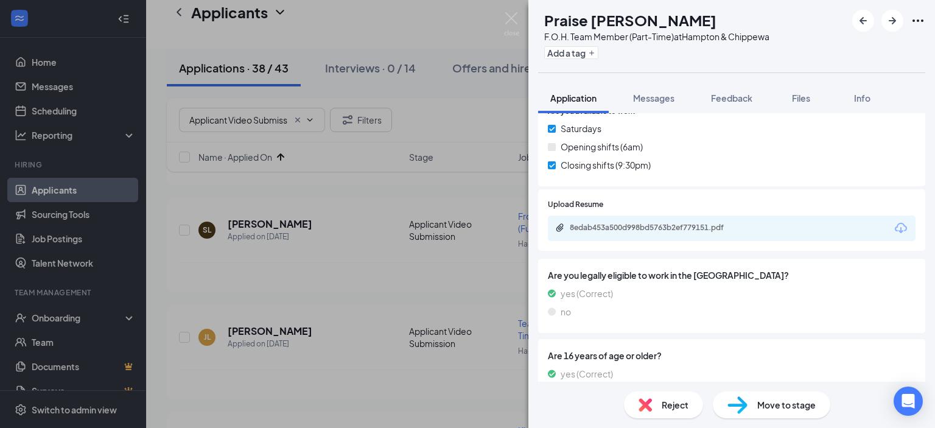
click at [754, 399] on div "Move to stage" at bounding box center [771, 404] width 117 height 27
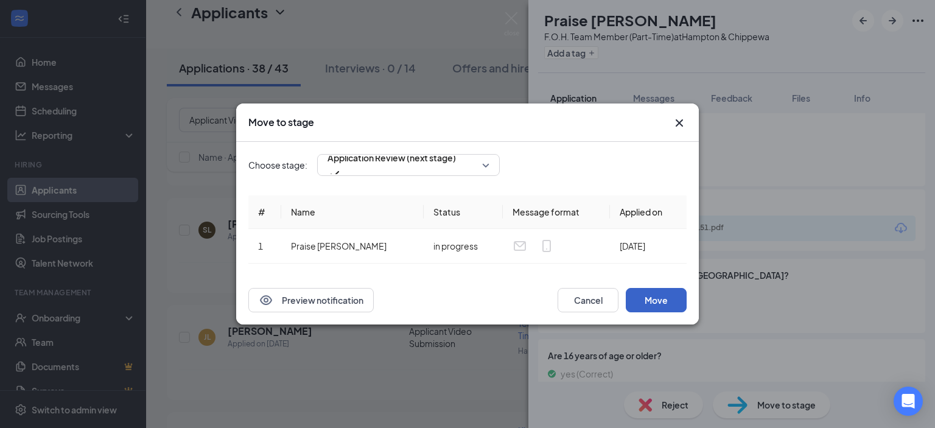
click at [653, 299] on button "Move" at bounding box center [656, 300] width 61 height 24
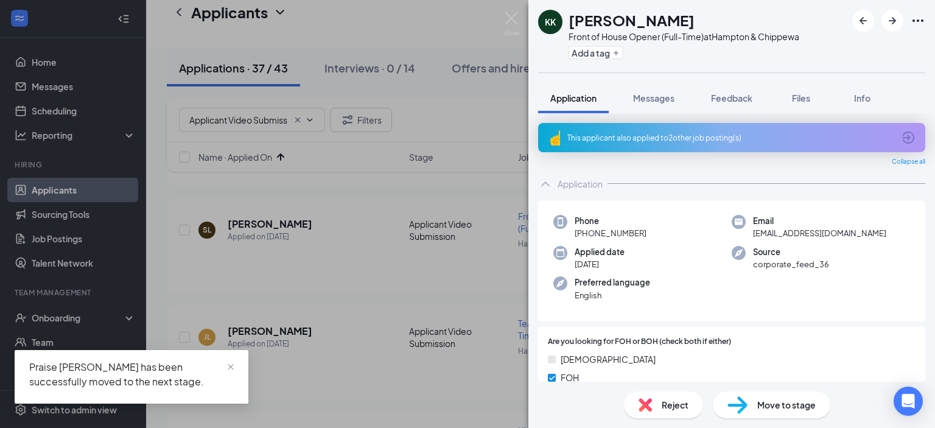
click at [668, 138] on div "This applicant also applied to 2 other job posting(s)" at bounding box center [730, 138] width 326 height 10
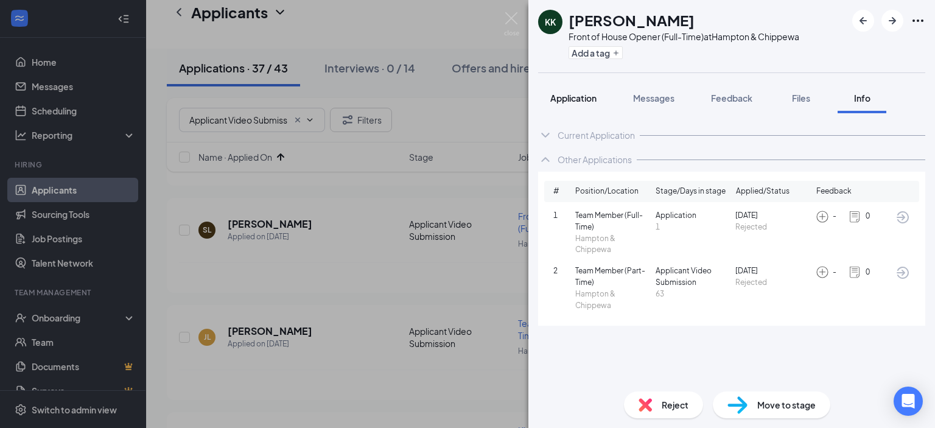
drag, startPoint x: 573, startPoint y: 99, endPoint x: 583, endPoint y: 109, distance: 14.2
click at [573, 99] on span "Application" at bounding box center [573, 98] width 46 height 11
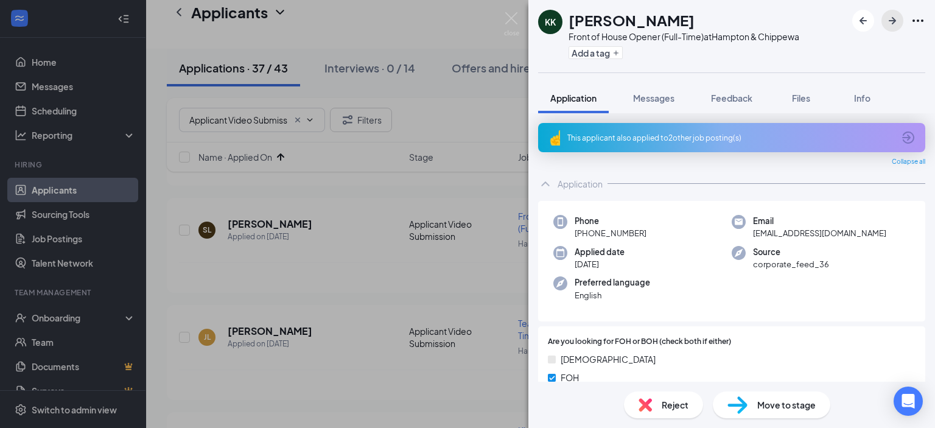
click at [897, 18] on icon "ArrowRight" at bounding box center [892, 20] width 15 height 15
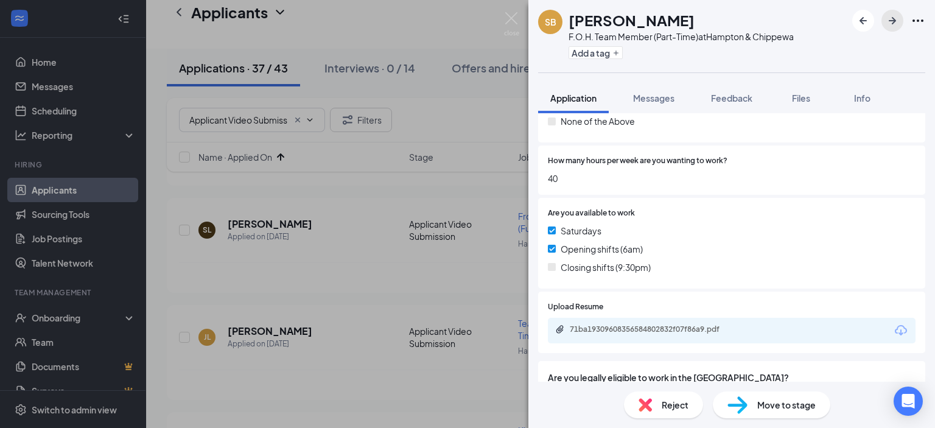
scroll to position [548, 0]
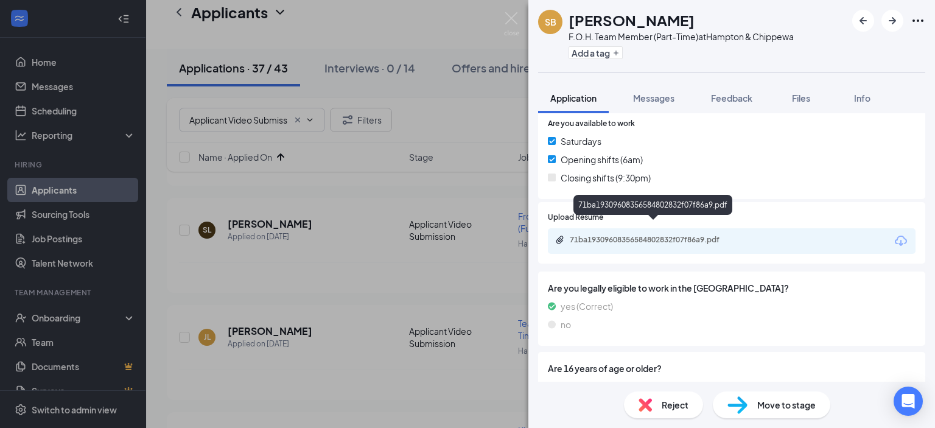
click at [689, 235] on div "71ba19309608356584802832f07f86a9.pdf" at bounding box center [655, 240] width 170 height 10
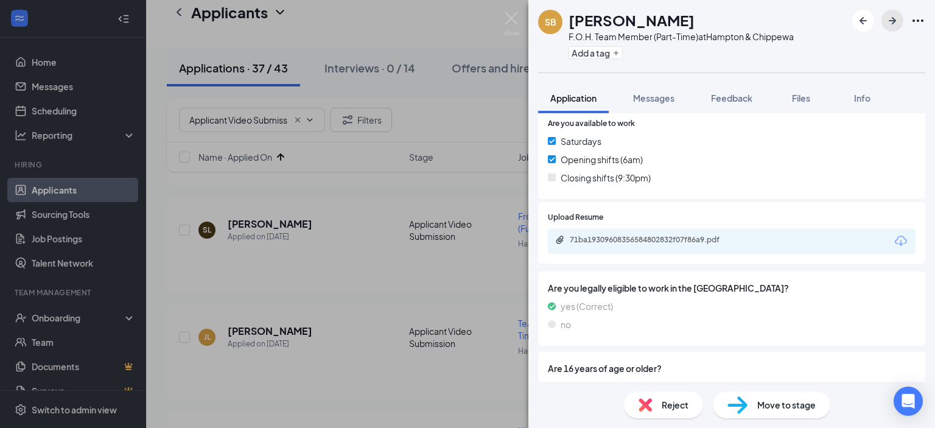
click at [895, 19] on icon "ArrowRight" at bounding box center [892, 20] width 7 height 7
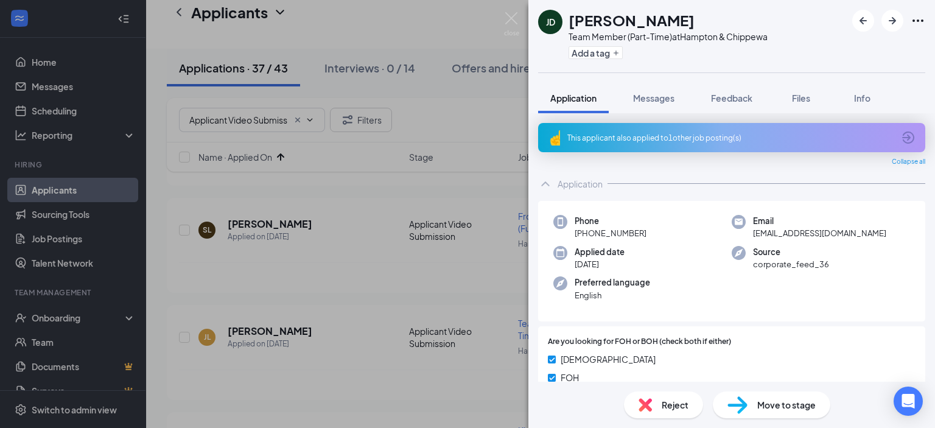
click at [650, 143] on div "This applicant also applied to 1 other job posting(s)" at bounding box center [731, 137] width 387 height 29
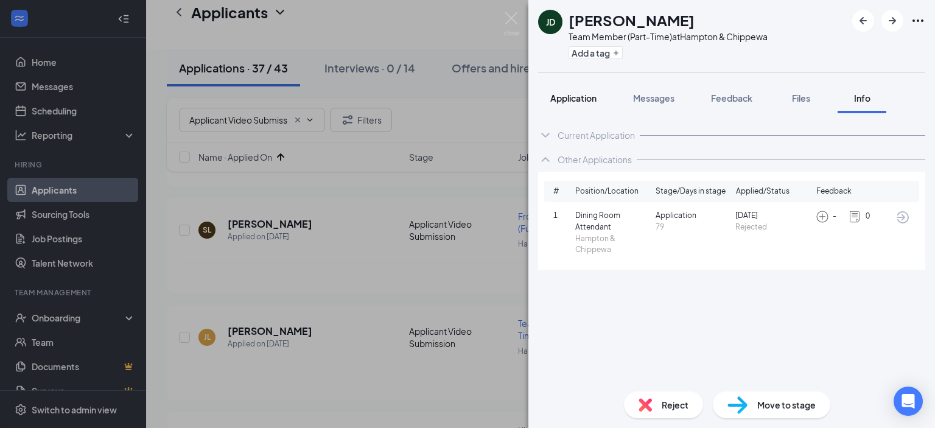
click at [587, 102] on span "Application" at bounding box center [573, 98] width 46 height 11
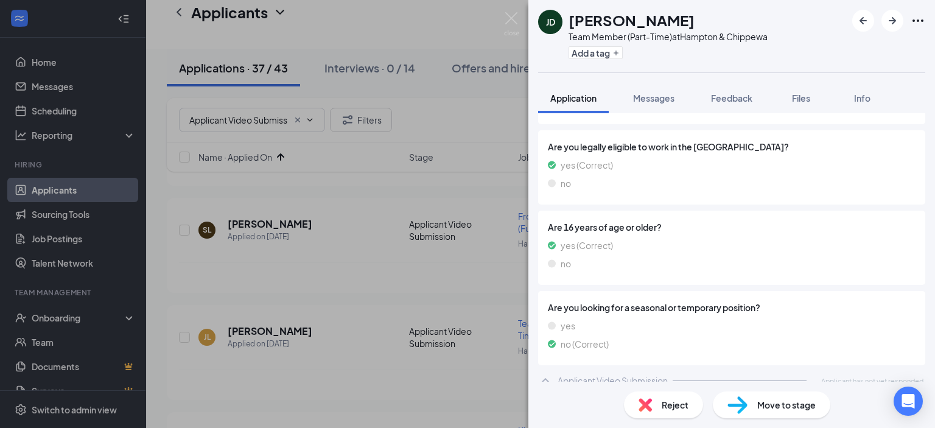
scroll to position [655, 0]
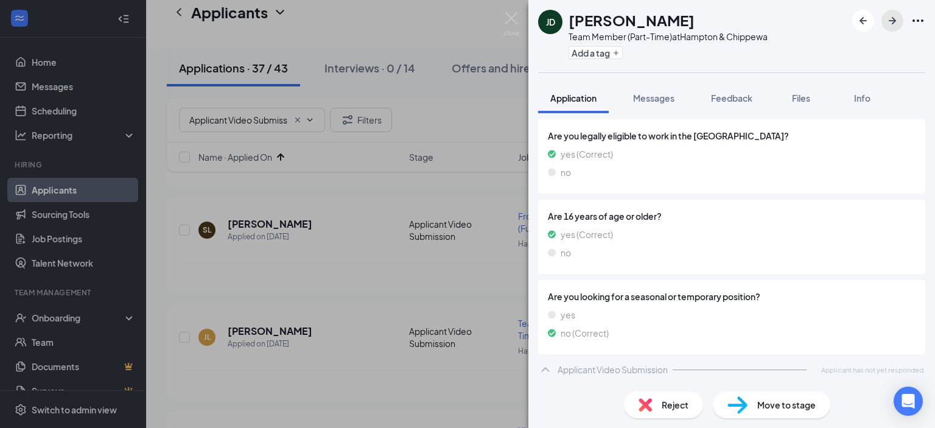
click at [891, 18] on icon "ArrowRight" at bounding box center [892, 20] width 15 height 15
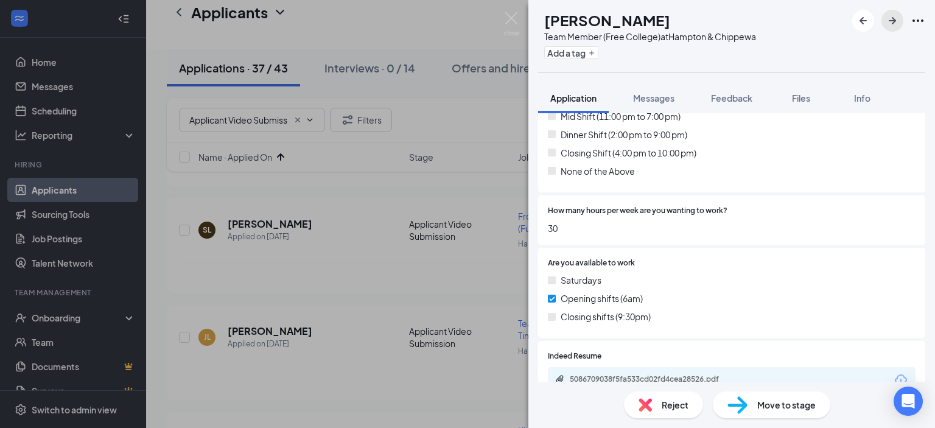
scroll to position [609, 0]
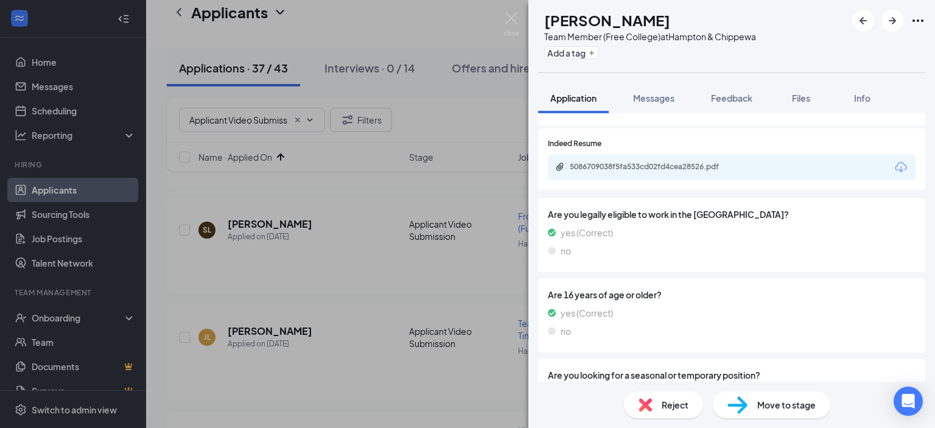
click at [698, 161] on div "5086709038f5fa533cd02fd4cea28526.pdf" at bounding box center [732, 168] width 368 height 26
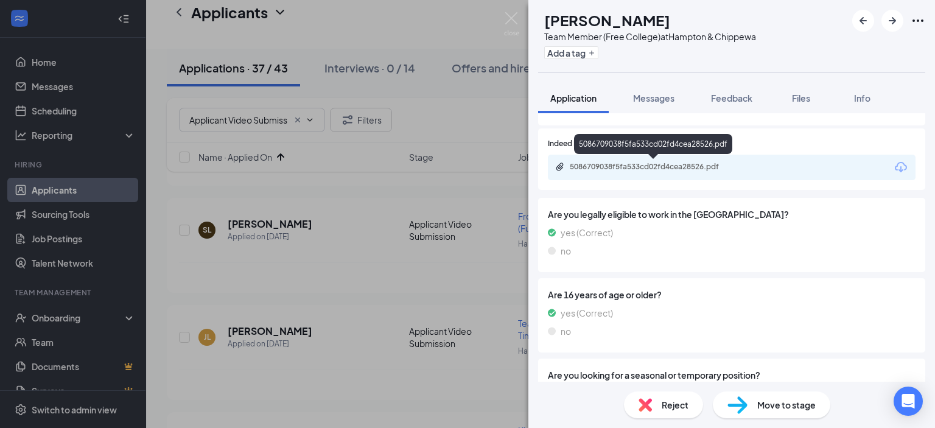
click at [700, 166] on div "5086709038f5fa533cd02fd4cea28526.pdf" at bounding box center [655, 167] width 170 height 10
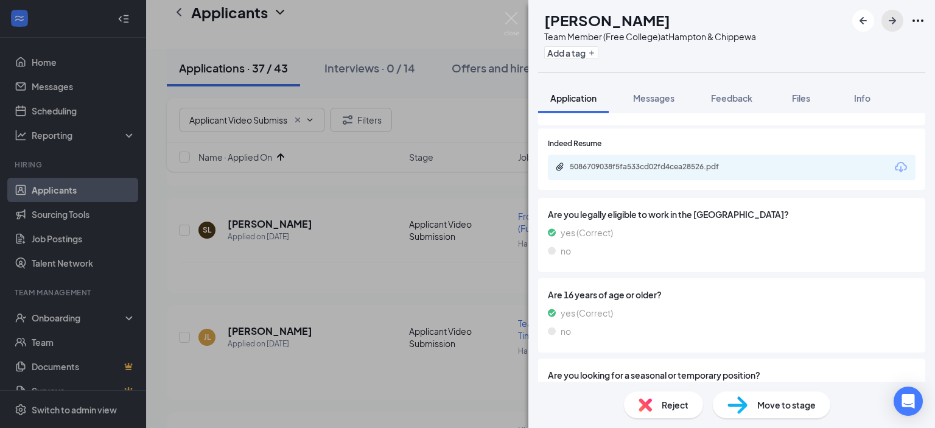
click at [890, 21] on icon "ArrowRight" at bounding box center [892, 20] width 15 height 15
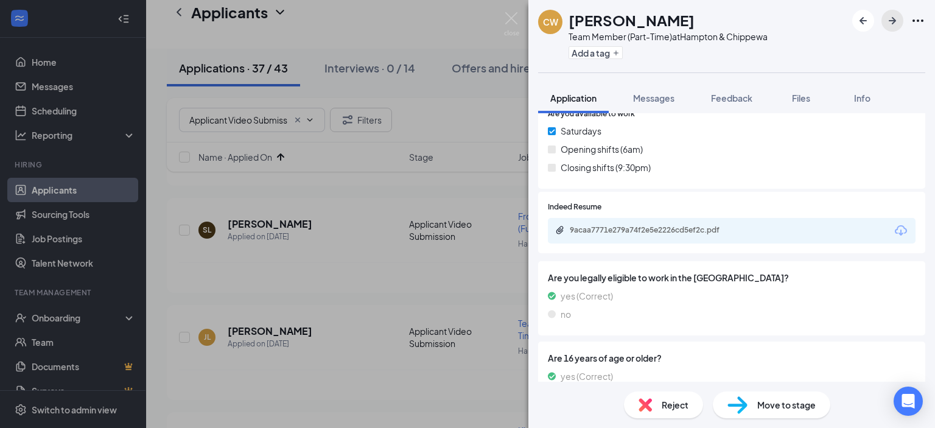
scroll to position [548, 0]
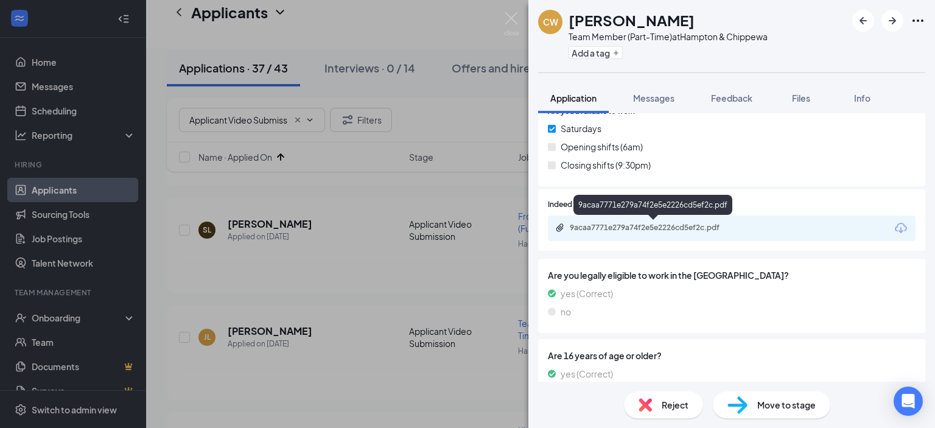
click at [675, 226] on div "9acaa7771e279a74f2e5e2226cd5ef2c.pdf" at bounding box center [655, 228] width 170 height 10
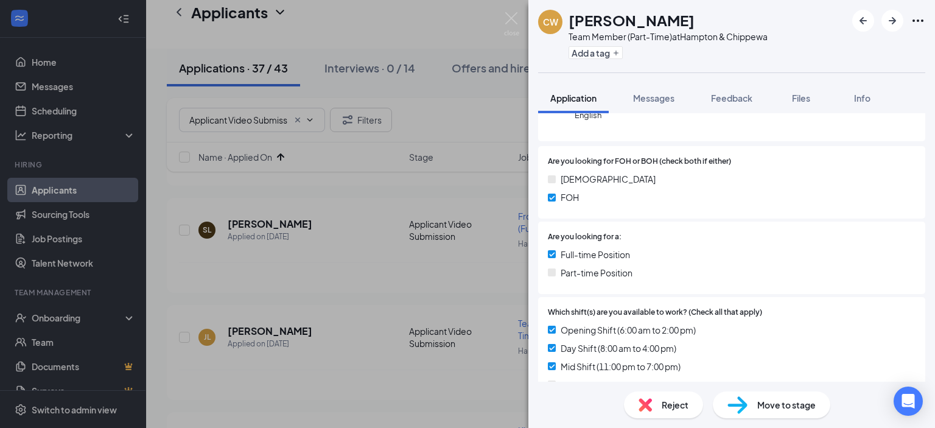
scroll to position [61, 0]
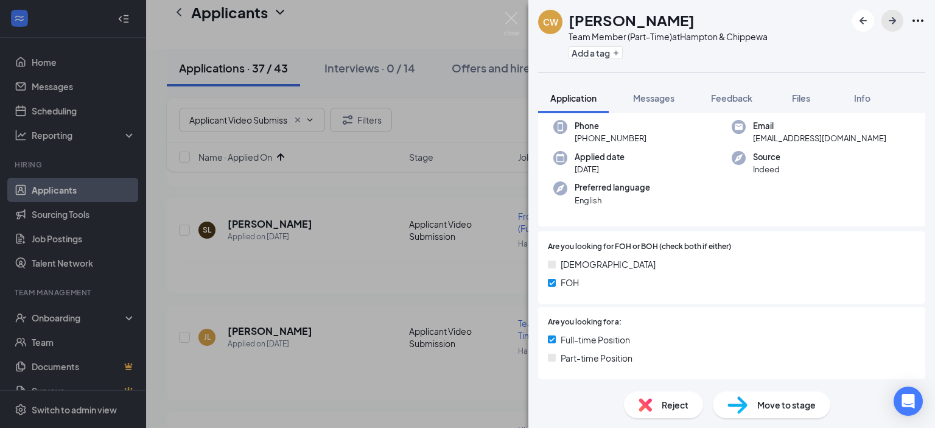
click at [895, 24] on icon "ArrowRight" at bounding box center [892, 20] width 15 height 15
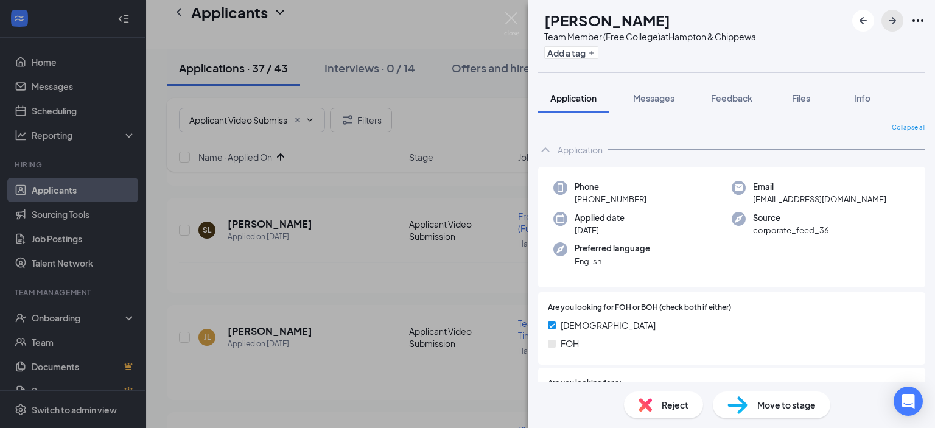
click at [898, 21] on icon "ArrowRight" at bounding box center [892, 20] width 15 height 15
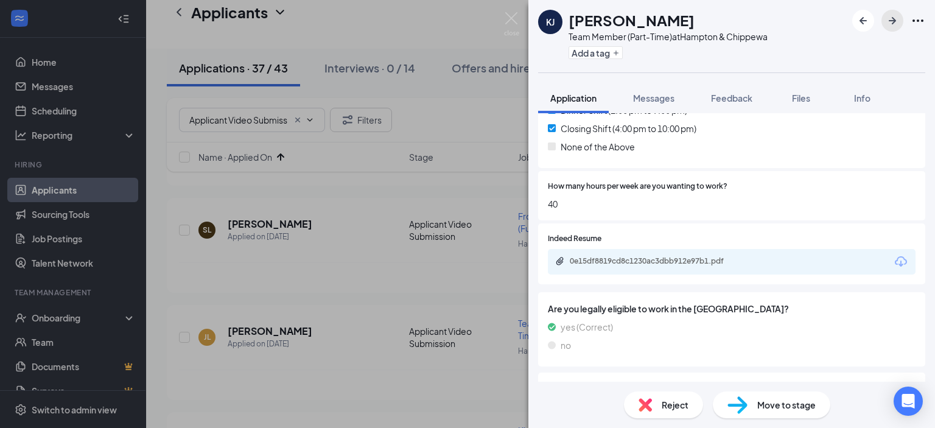
scroll to position [426, 0]
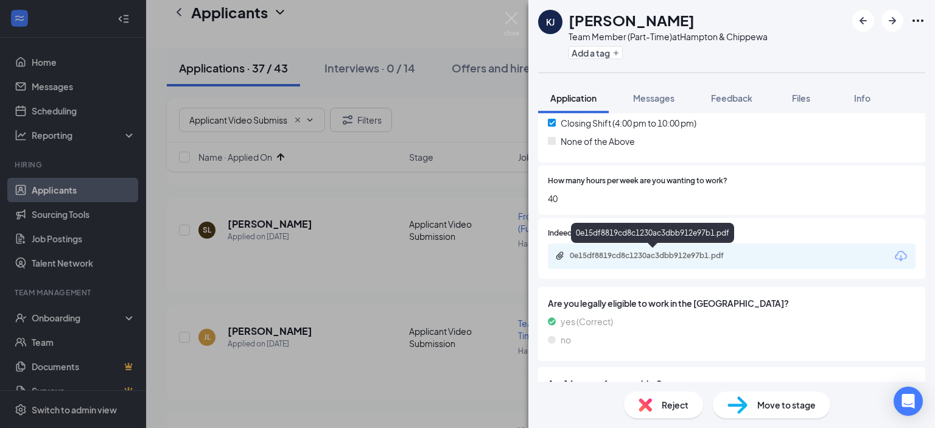
click at [701, 254] on div "0e15df8819cd8c1230ac3dbb912e97b1.pdf" at bounding box center [655, 256] width 170 height 10
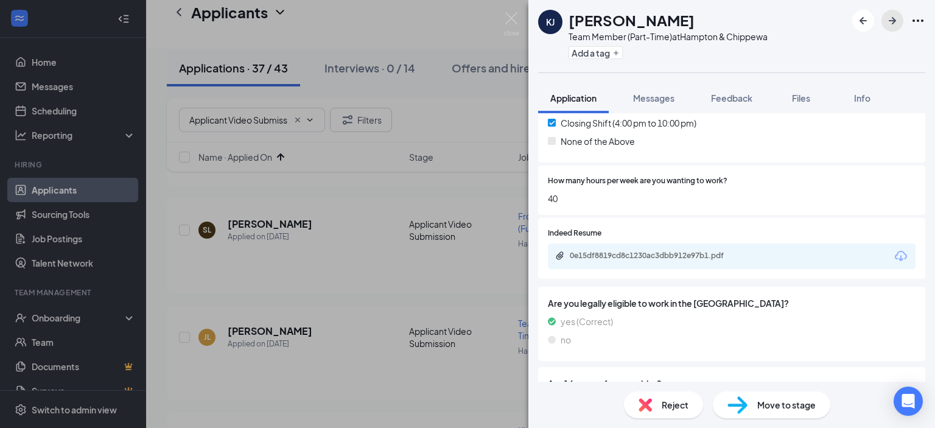
click at [889, 15] on icon "ArrowRight" at bounding box center [892, 20] width 15 height 15
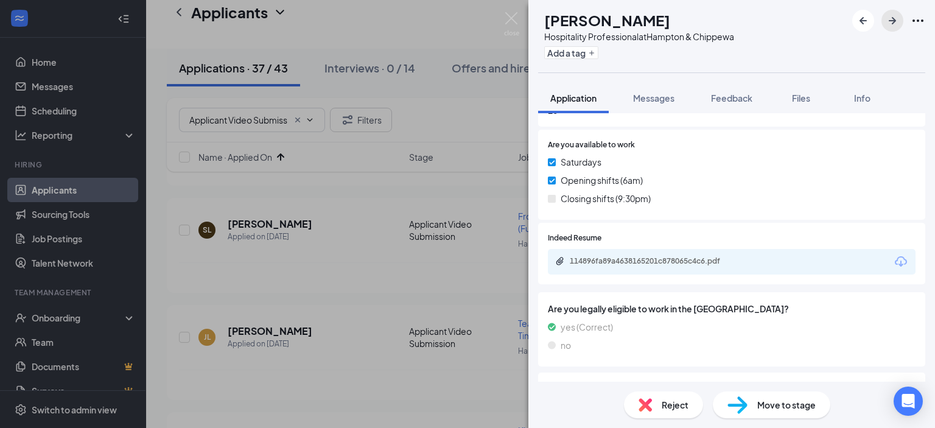
scroll to position [487, 0]
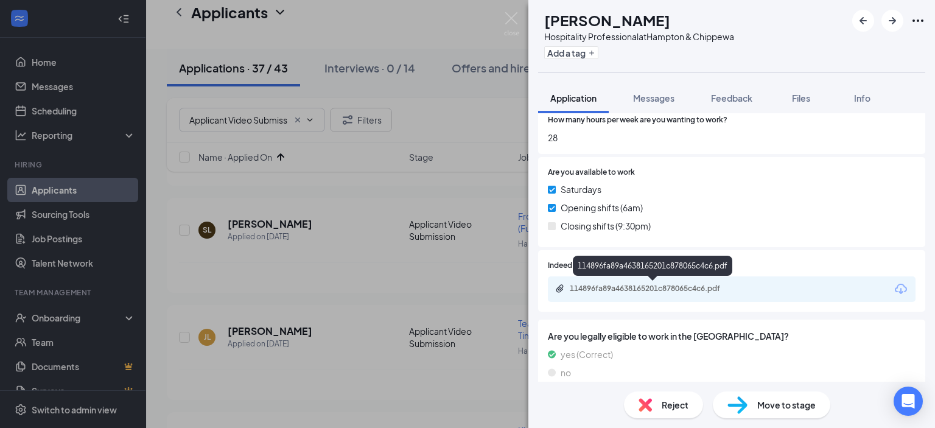
click at [685, 284] on div "114896fa89a4638165201c878065c4c6.pdf" at bounding box center [655, 289] width 170 height 10
click at [894, 24] on icon "ArrowRight" at bounding box center [892, 20] width 15 height 15
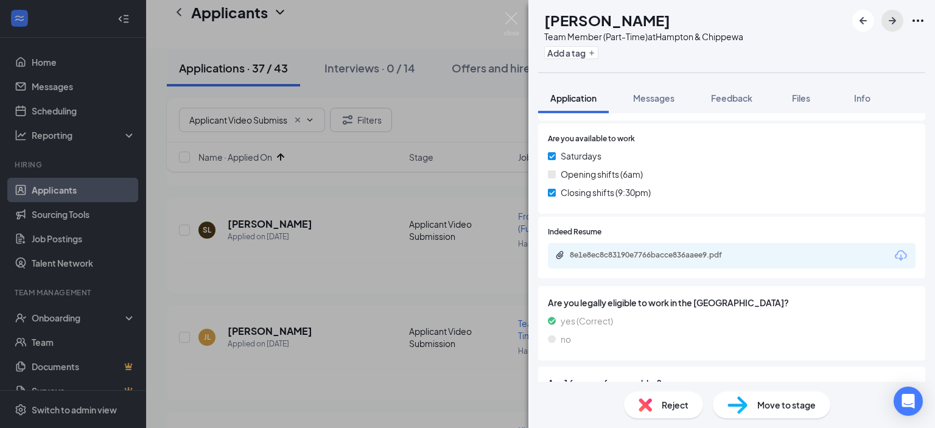
scroll to position [548, 0]
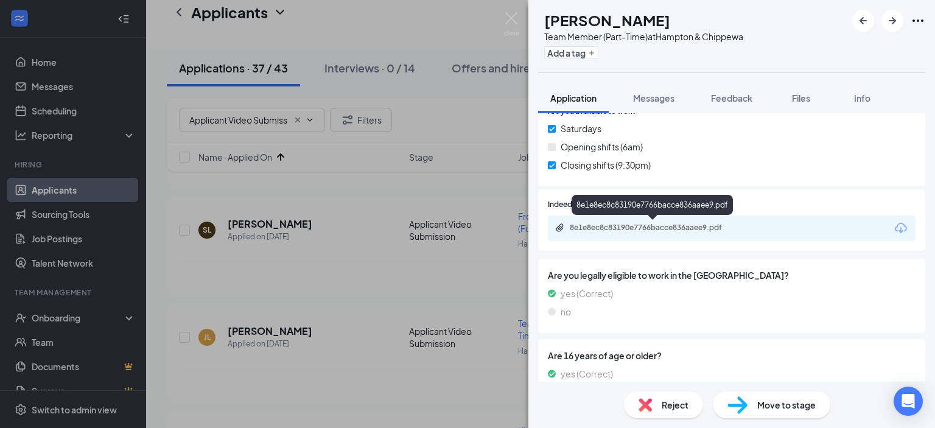
click at [709, 225] on div "8e1e8ec8c83190e7766bacce836aaee9.pdf" at bounding box center [655, 228] width 170 height 10
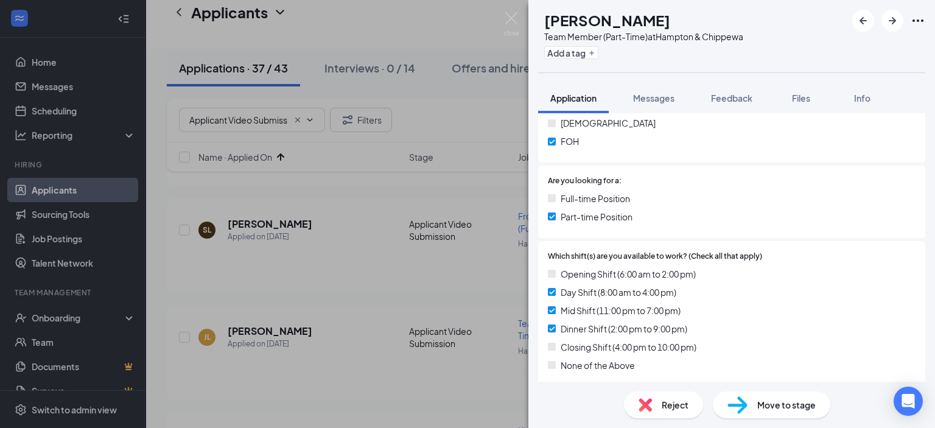
scroll to position [122, 0]
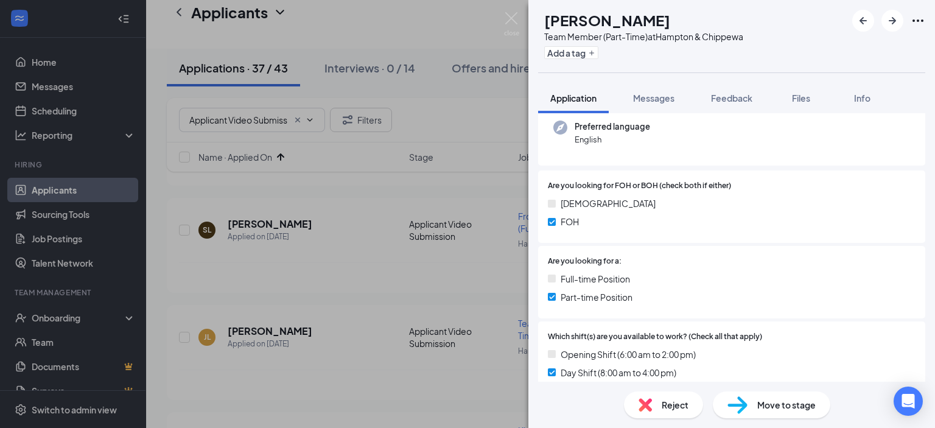
click at [784, 393] on div "Move to stage" at bounding box center [771, 404] width 117 height 27
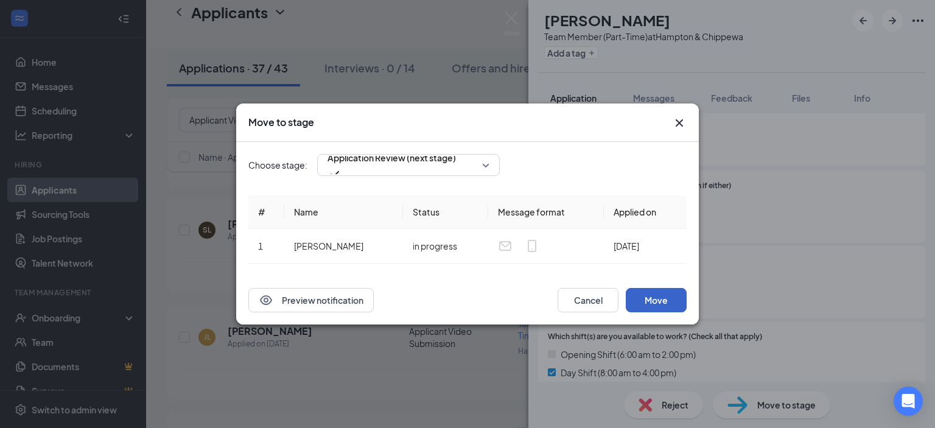
click at [657, 295] on button "Move" at bounding box center [656, 300] width 61 height 24
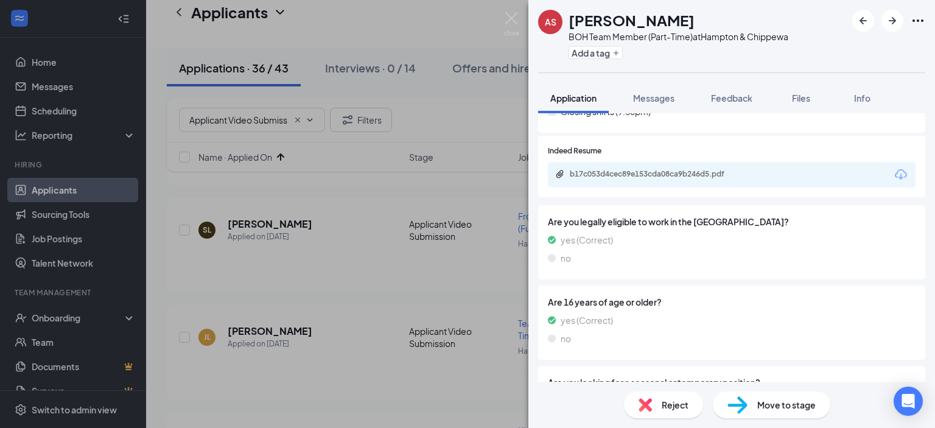
scroll to position [609, 0]
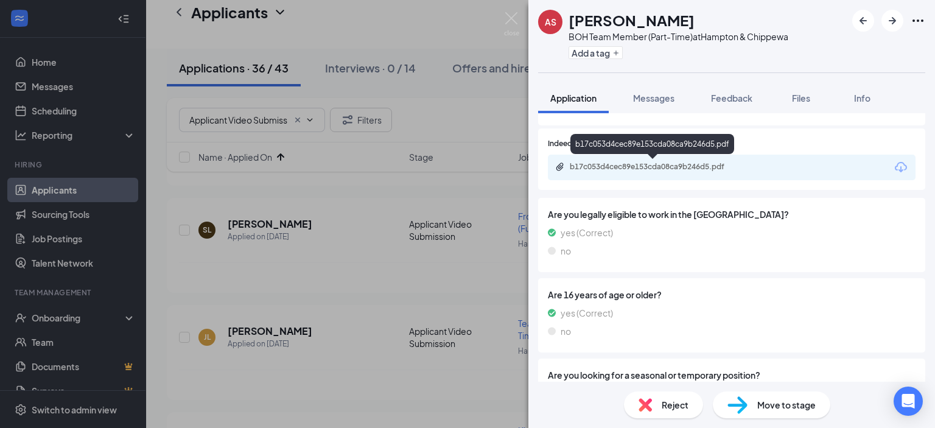
click at [727, 166] on div "b17c053d4cec89e153cda08ca9b246d5.pdf" at bounding box center [655, 167] width 170 height 10
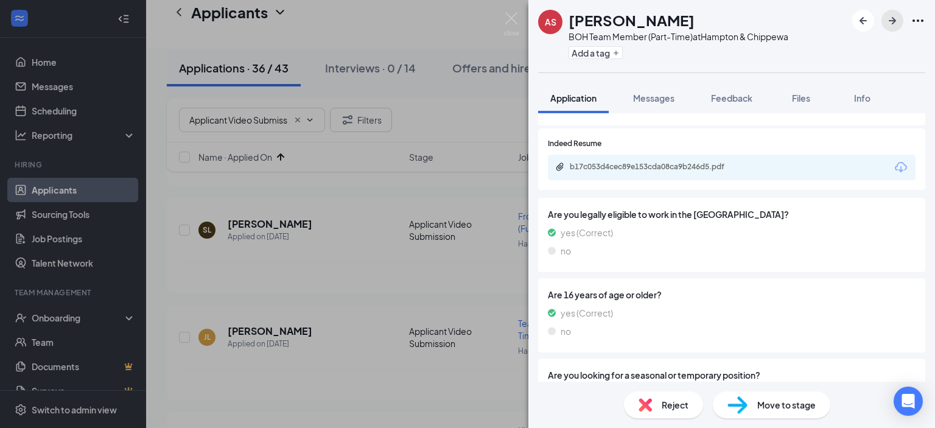
click at [894, 21] on icon "ArrowRight" at bounding box center [892, 20] width 7 height 7
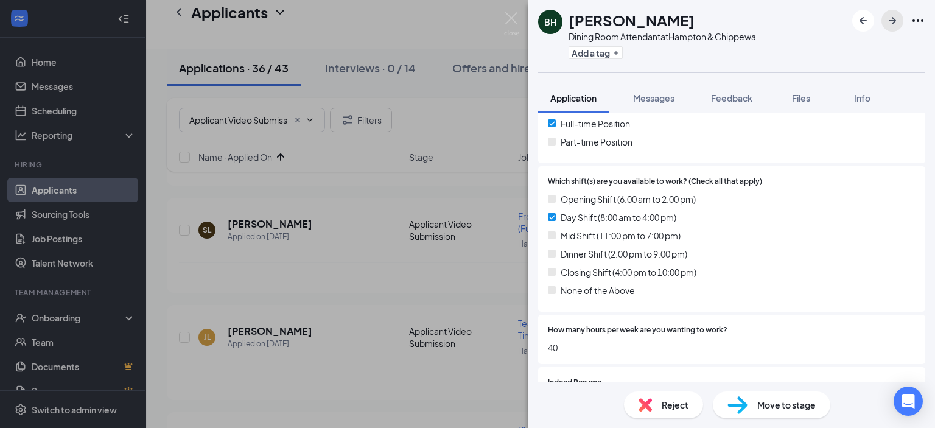
scroll to position [304, 0]
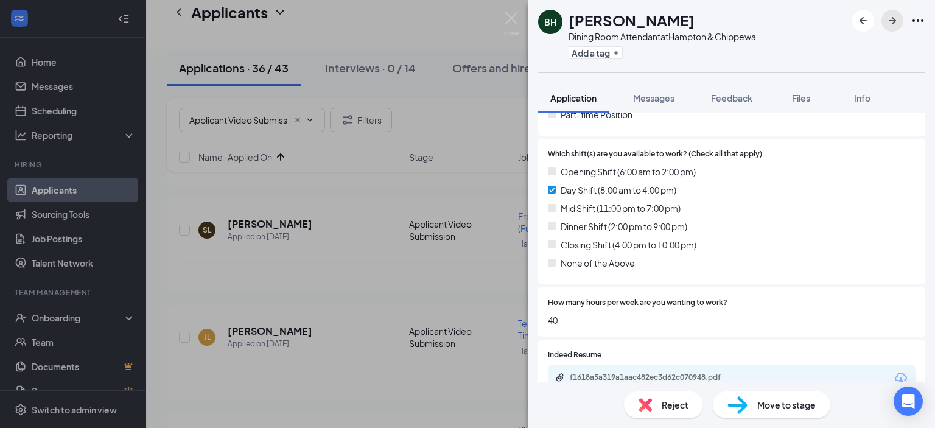
click at [888, 18] on icon "ArrowRight" at bounding box center [892, 20] width 15 height 15
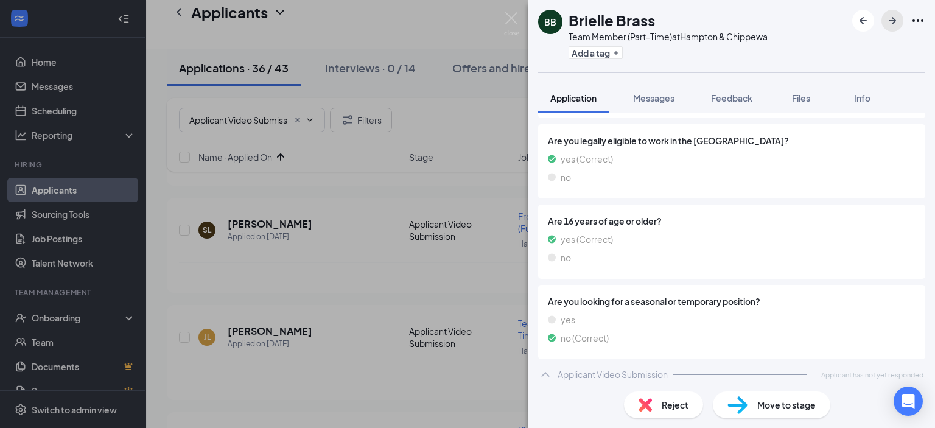
scroll to position [621, 0]
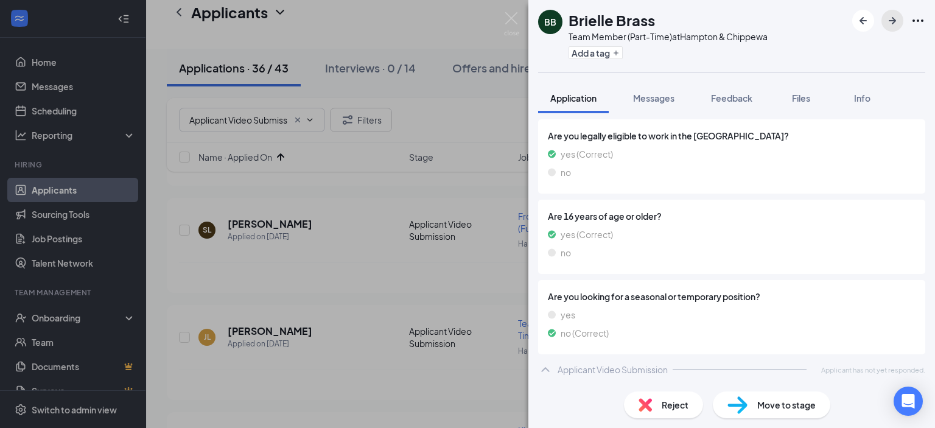
click at [894, 19] on icon "ArrowRight" at bounding box center [892, 20] width 7 height 7
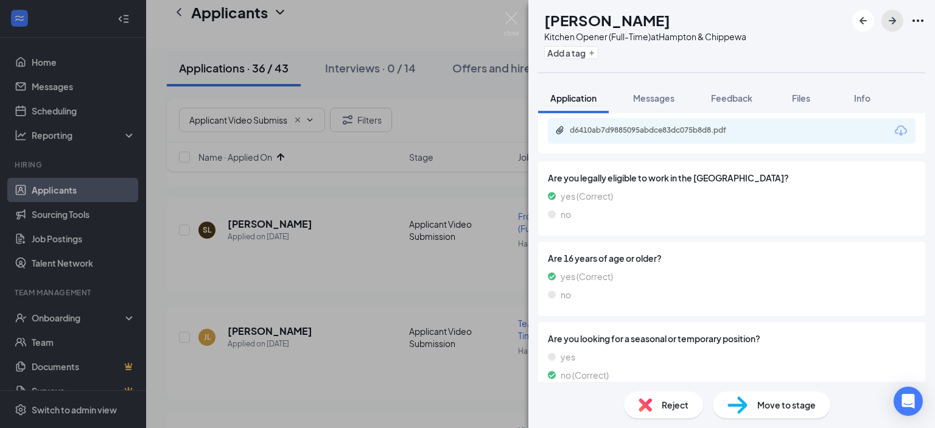
scroll to position [565, 0]
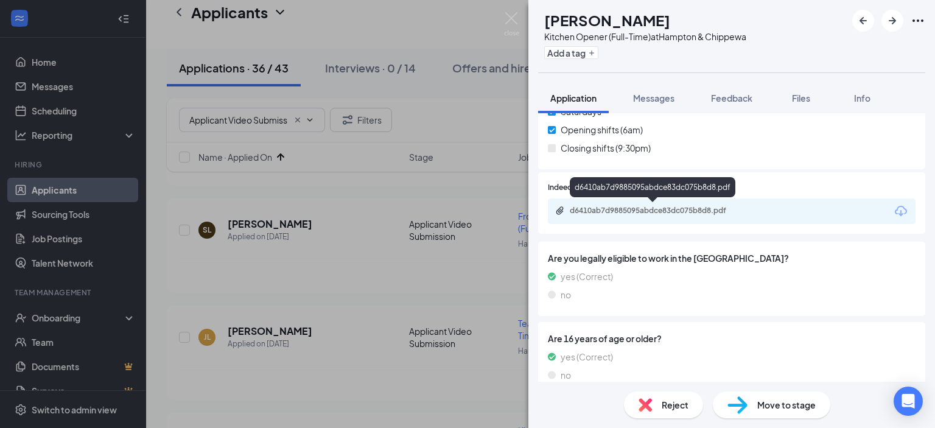
click at [687, 206] on div "d6410ab7d9885095abdce83dc075b8d8.pdf" at bounding box center [655, 211] width 170 height 10
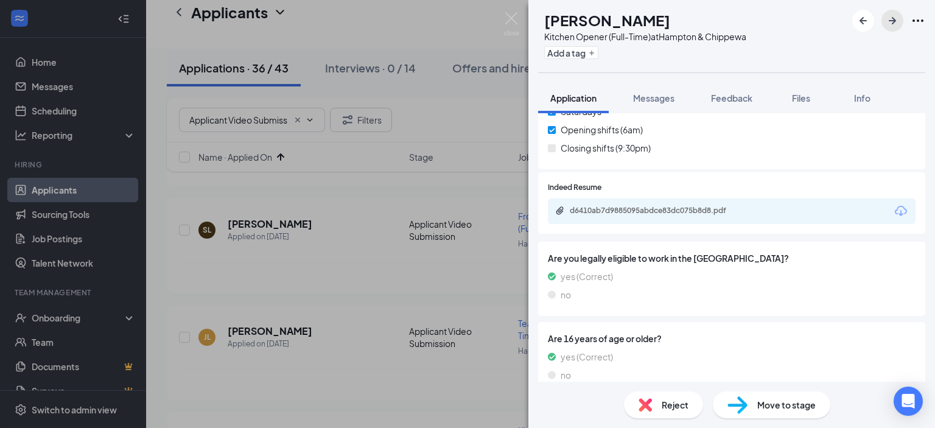
click at [887, 19] on icon "ArrowRight" at bounding box center [892, 20] width 15 height 15
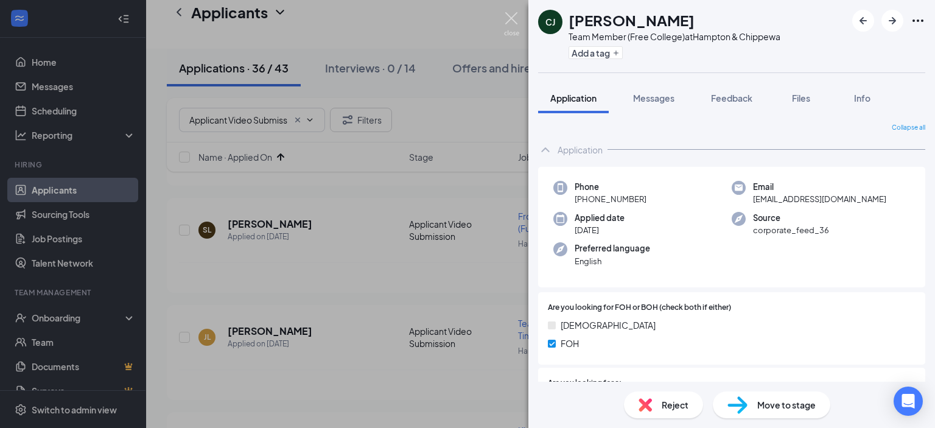
click at [516, 16] on img at bounding box center [511, 24] width 15 height 24
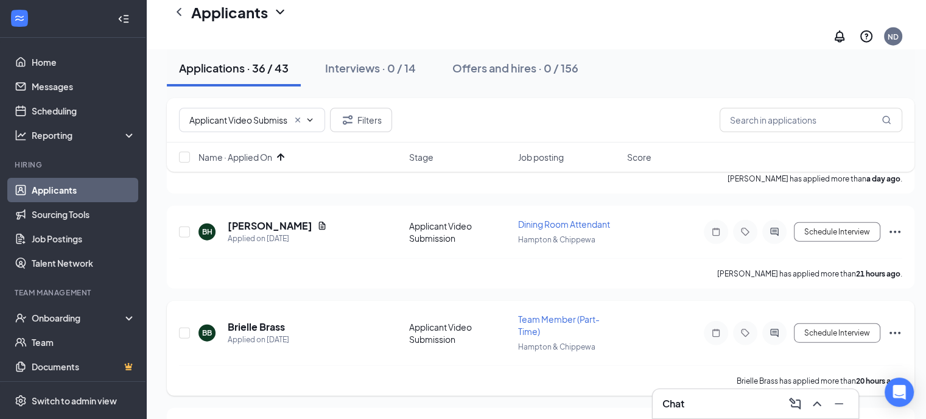
scroll to position [2919, 0]
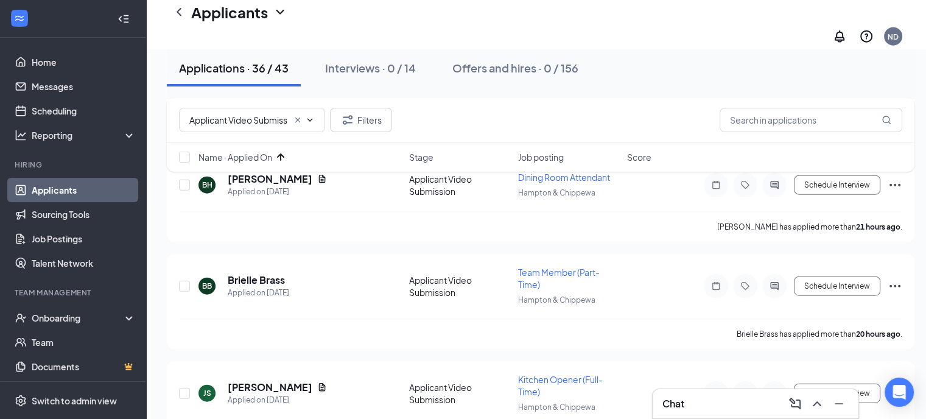
click at [306, 121] on icon "ChevronDown" at bounding box center [310, 120] width 10 height 10
click at [300, 119] on icon "Cross" at bounding box center [298, 120] width 10 height 10
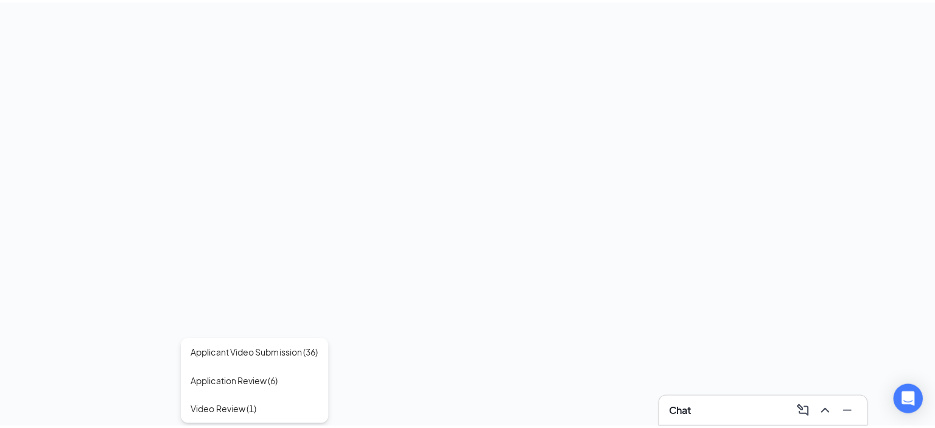
scroll to position [0, 0]
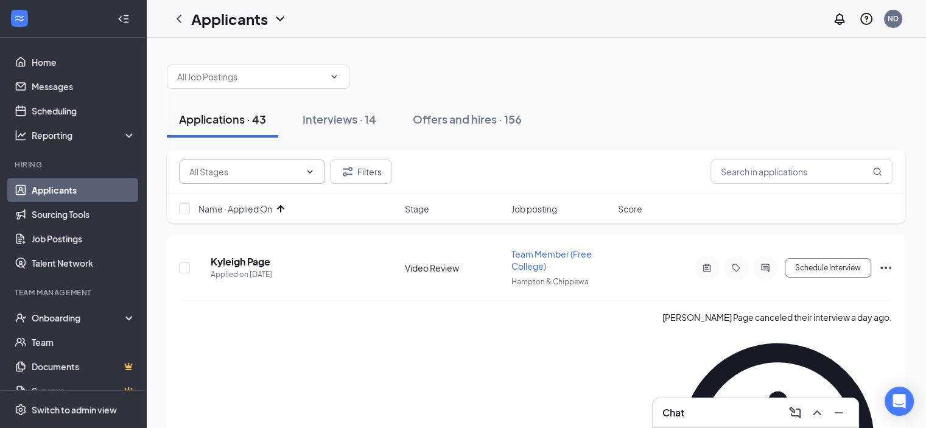
click at [308, 173] on icon "ChevronDown" at bounding box center [310, 172] width 10 height 10
click at [226, 234] on div "Application Review (6)" at bounding box center [232, 226] width 86 height 13
type input "Application Review (6)"
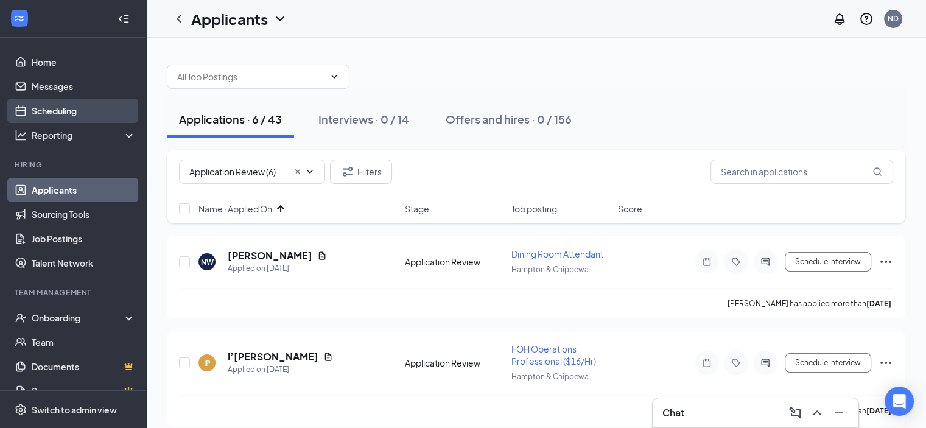
click at [56, 109] on link "Scheduling" at bounding box center [84, 111] width 104 height 24
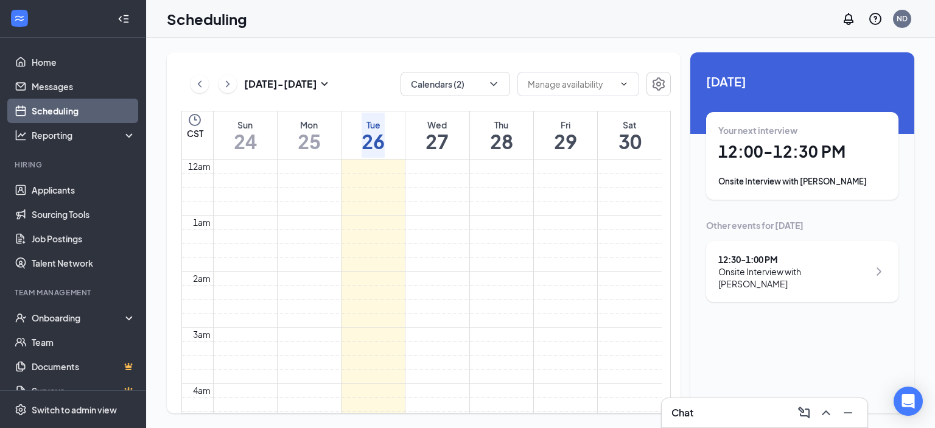
scroll to position [598, 0]
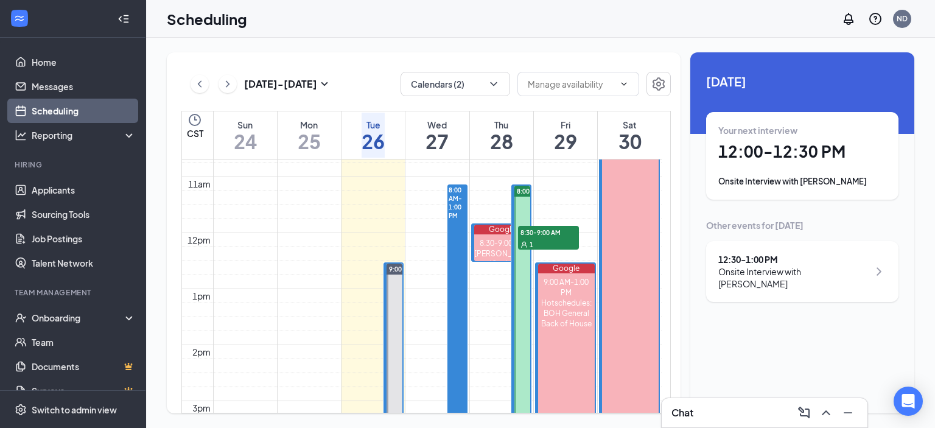
click at [768, 159] on h1 "12:00 - 12:30 PM" at bounding box center [802, 151] width 168 height 21
click at [738, 397] on h3 "[PERSON_NAME]" at bounding box center [766, 403] width 128 height 13
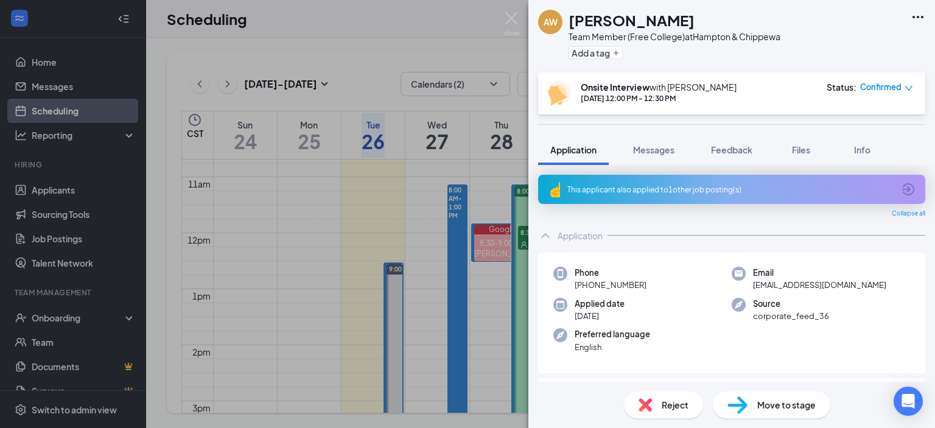
click at [718, 193] on div "This applicant also applied to 1 other job posting(s)" at bounding box center [730, 189] width 326 height 10
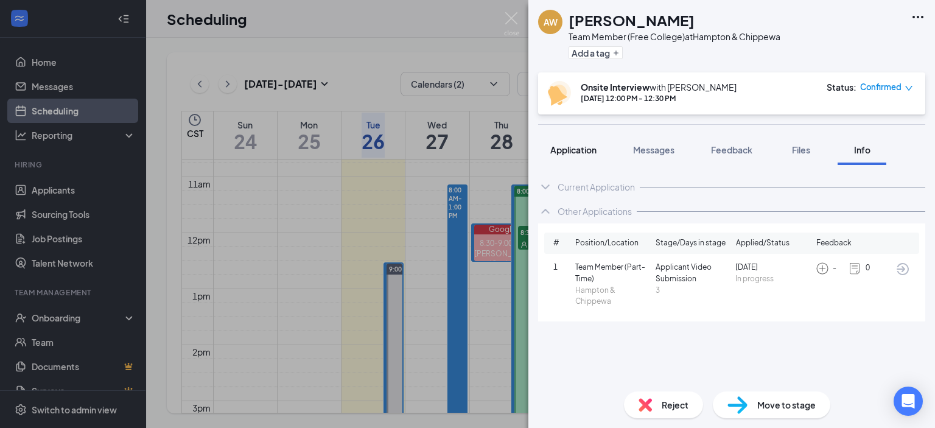
click at [584, 153] on span "Application" at bounding box center [573, 149] width 46 height 11
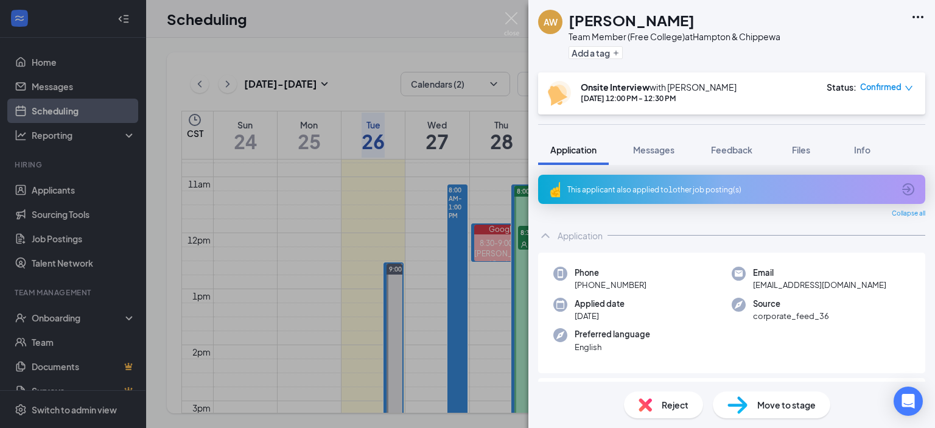
click at [695, 184] on div "This applicant also applied to 1 other job posting(s)" at bounding box center [730, 189] width 326 height 10
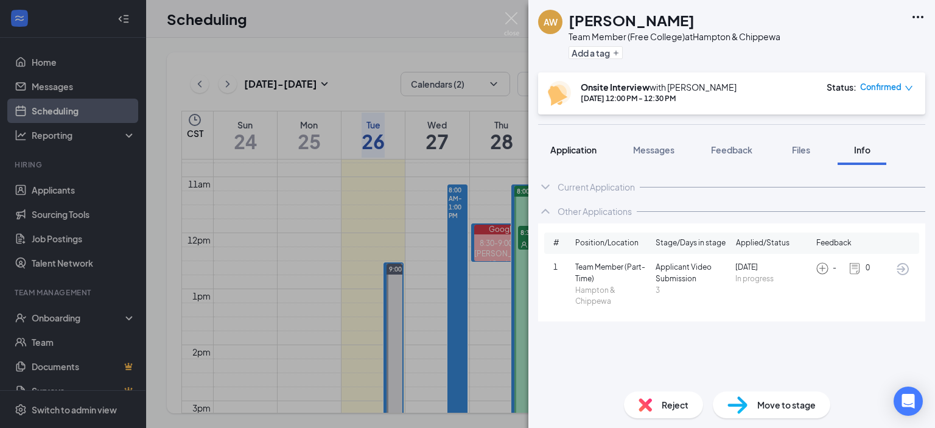
click at [577, 155] on button "Application" at bounding box center [573, 150] width 71 height 30
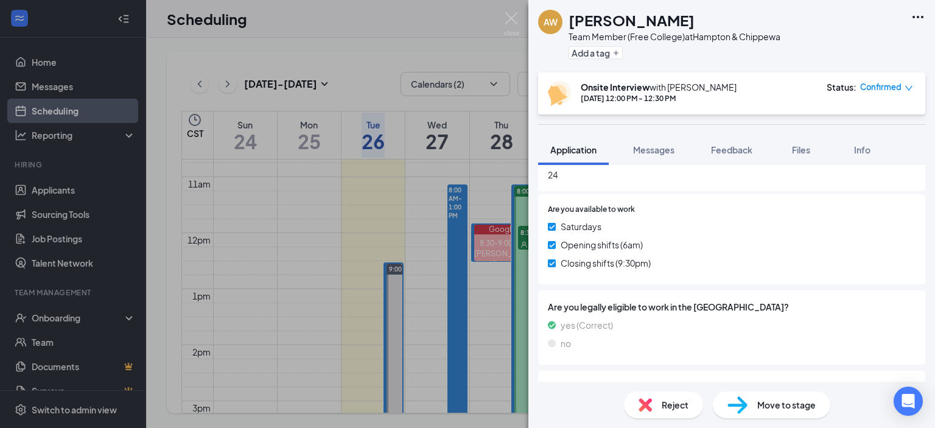
scroll to position [467, 0]
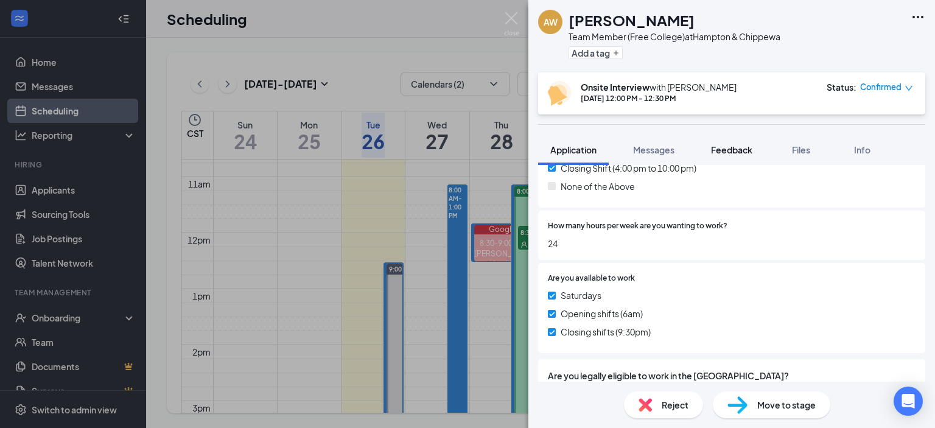
click at [743, 150] on span "Feedback" at bounding box center [731, 149] width 41 height 11
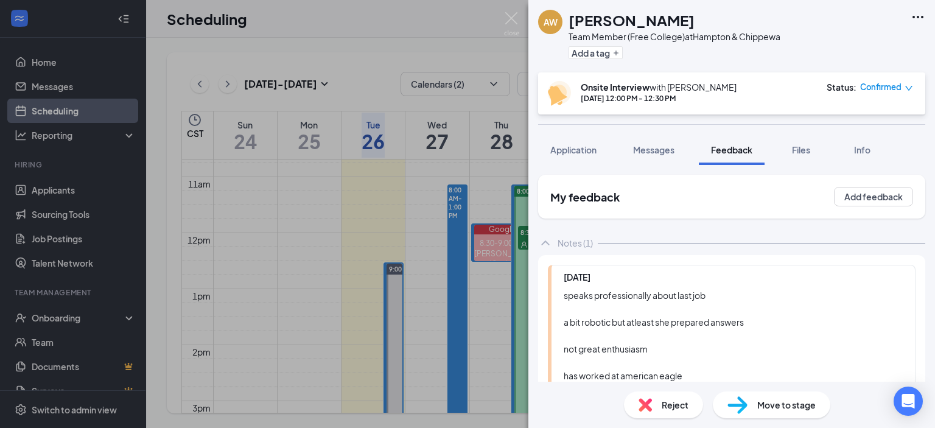
click at [871, 186] on div "My feedback Add feedback" at bounding box center [731, 197] width 387 height 44
click at [867, 195] on button "Add feedback" at bounding box center [873, 196] width 79 height 19
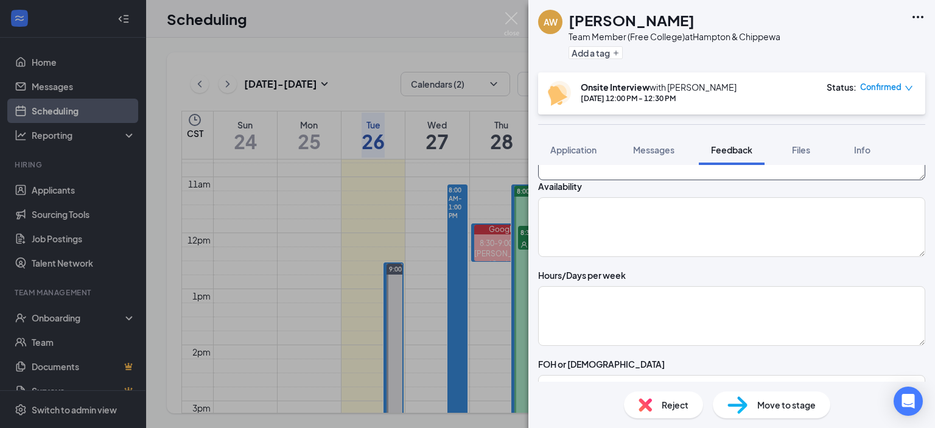
scroll to position [150, 0]
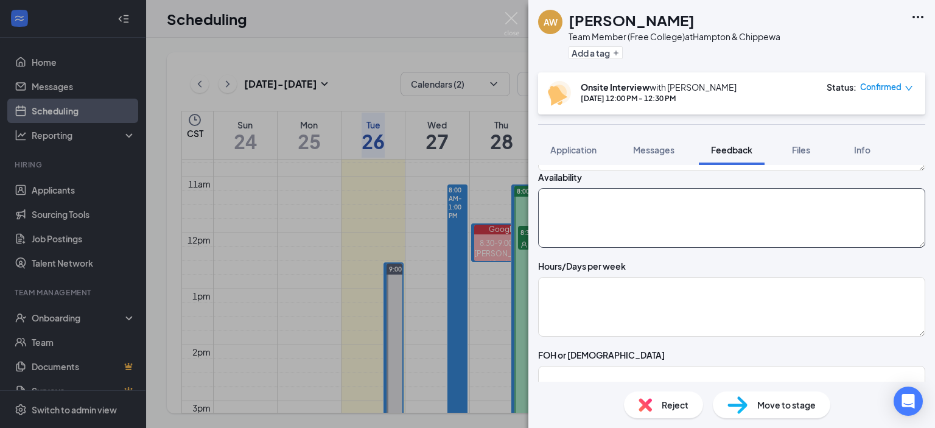
click at [603, 233] on textarea at bounding box center [731, 218] width 387 height 60
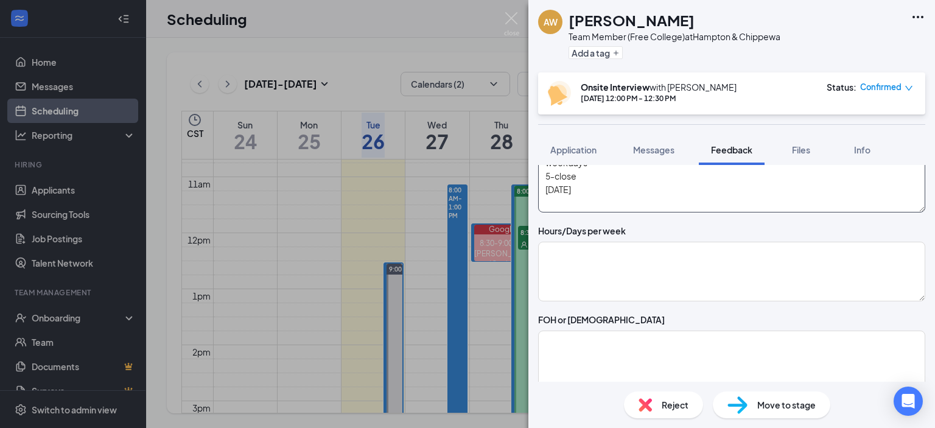
scroll to position [185, 0]
click at [572, 212] on textarea "weekdays 5-close [DATE]" at bounding box center [731, 183] width 387 height 60
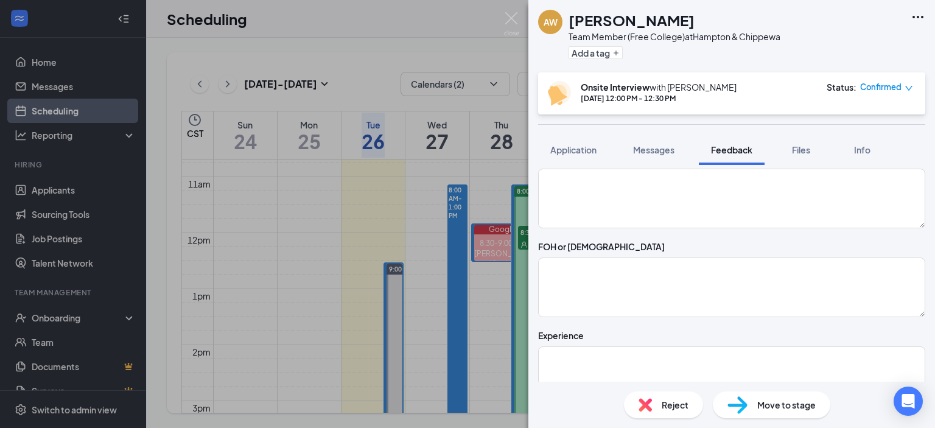
scroll to position [257, 0]
type textarea "weekdays 5-close [DATE] 11-4"
click at [605, 229] on textarea at bounding box center [731, 199] width 387 height 60
type textarea "PT"
click at [567, 309] on textarea at bounding box center [731, 288] width 387 height 60
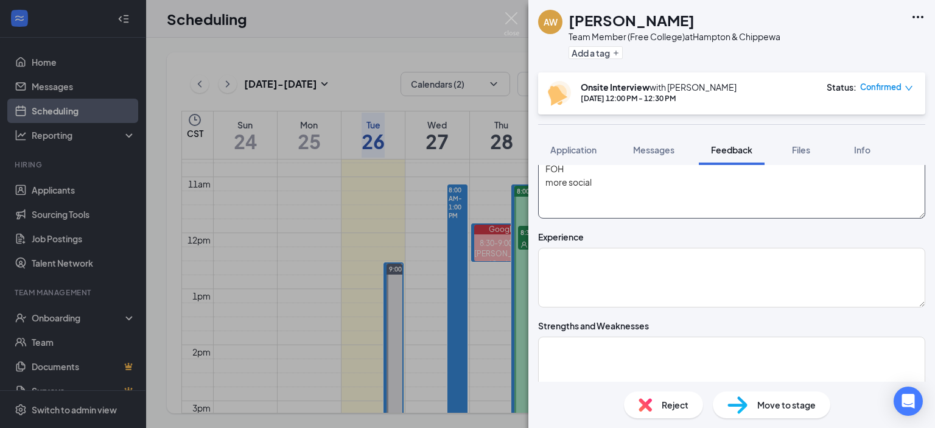
scroll to position [357, 0]
type textarea "FOH more social"
click at [565, 289] on textarea at bounding box center [731, 277] width 387 height 60
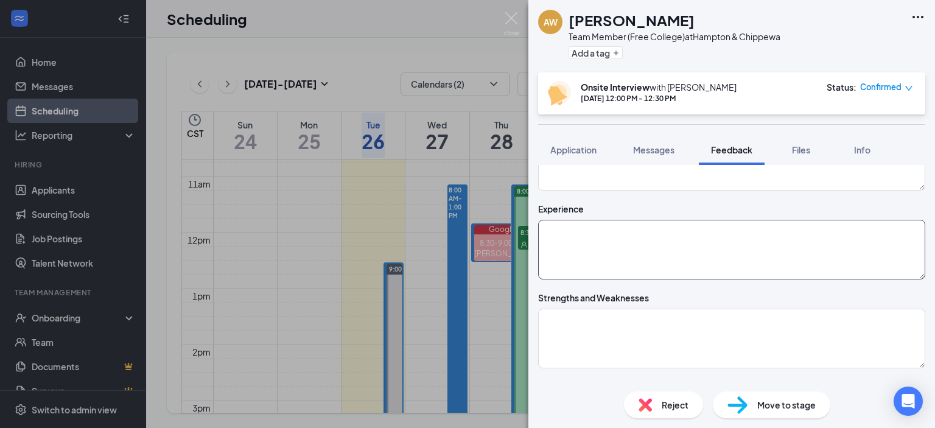
scroll to position [392, 0]
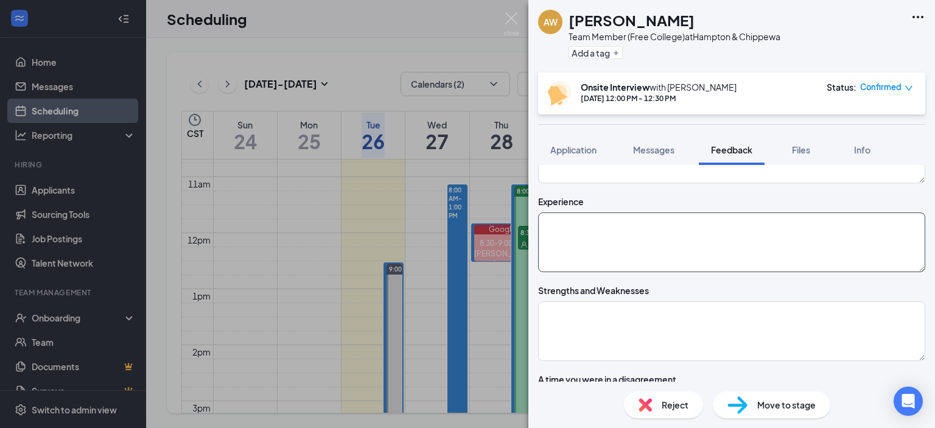
click at [570, 262] on textarea at bounding box center [731, 242] width 387 height 60
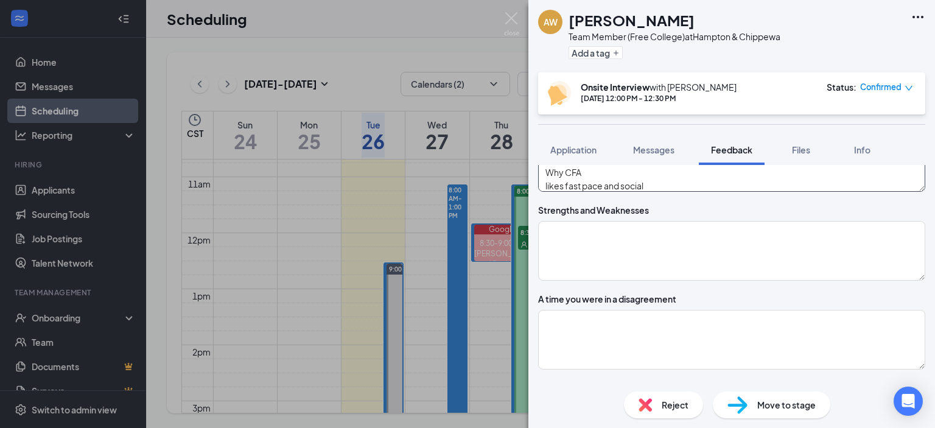
scroll to position [465, 0]
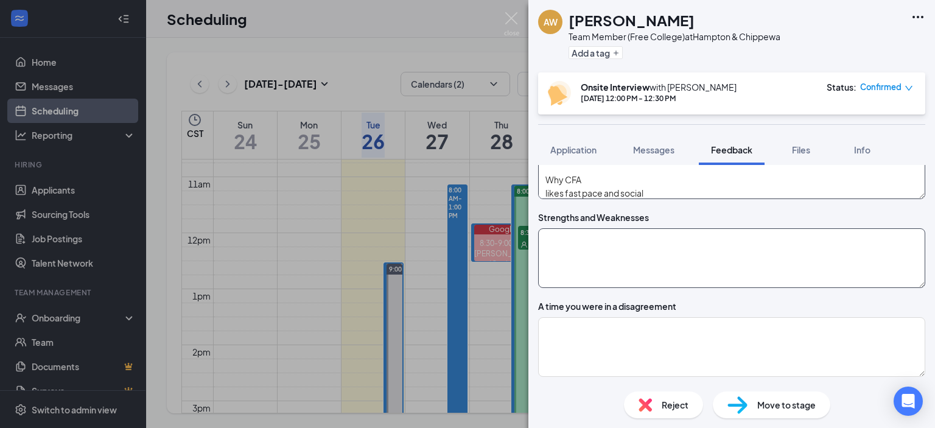
type textarea "American Eagle 16 months school started werent giving hours urban air monitor g…"
click at [592, 288] on textarea at bounding box center [731, 258] width 387 height 60
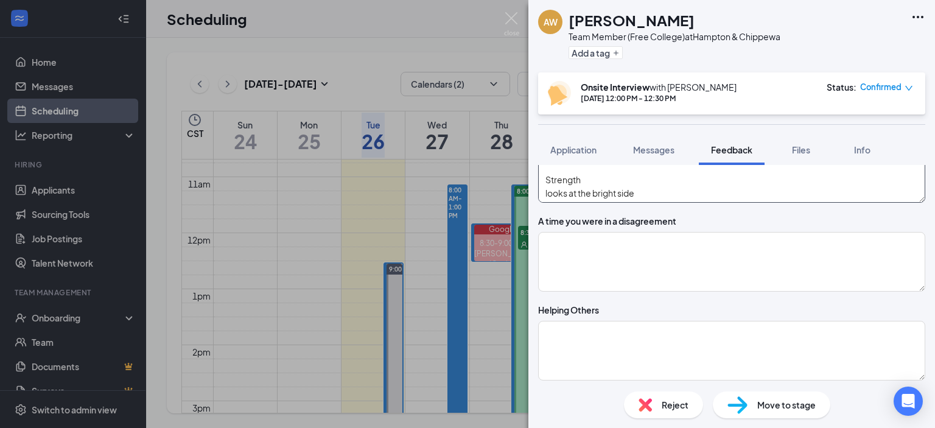
scroll to position [551, 0]
type textarea "Weakness not a very coherent response Strength looks at the bright side"
click at [645, 290] on textarea at bounding box center [731, 261] width 387 height 60
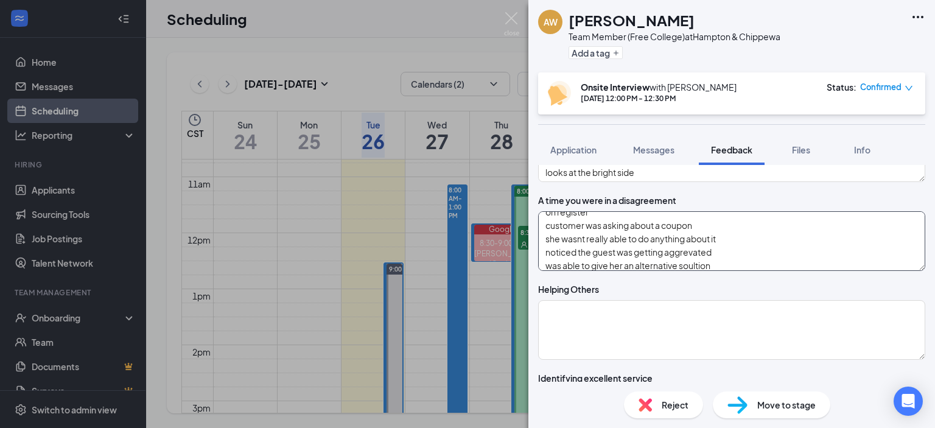
scroll to position [669, 0]
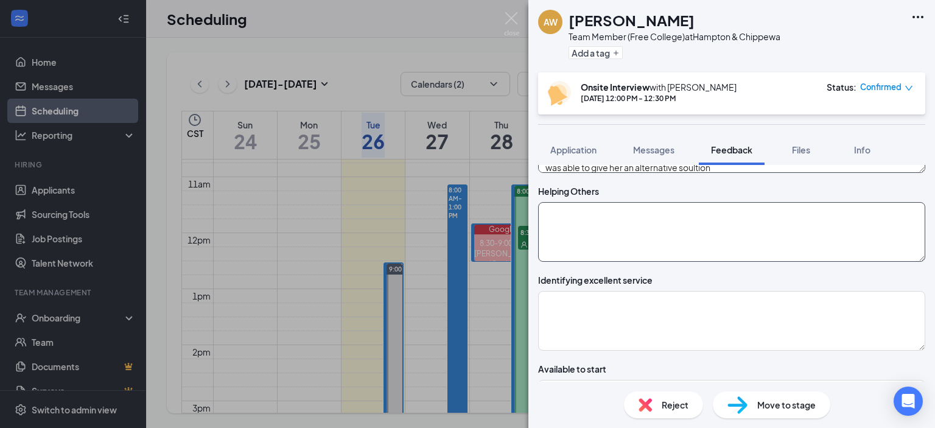
type textarea "was working at american eagle on register customer was asking about a coupon sh…"
click at [581, 261] on textarea at bounding box center [731, 232] width 387 height 60
click at [589, 259] on textarea at bounding box center [731, 232] width 387 height 60
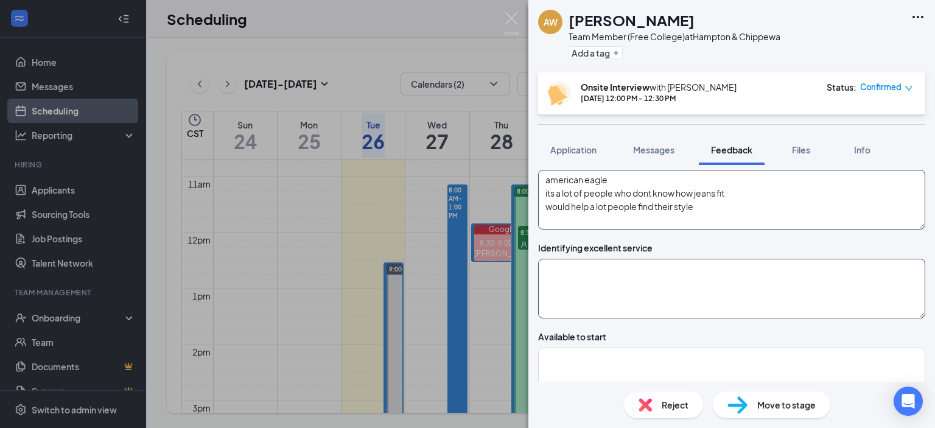
scroll to position [702, 0]
type textarea "american eagle its a lot of people who dont know how jeans fit would help a lot…"
click at [581, 317] on textarea at bounding box center [731, 287] width 387 height 60
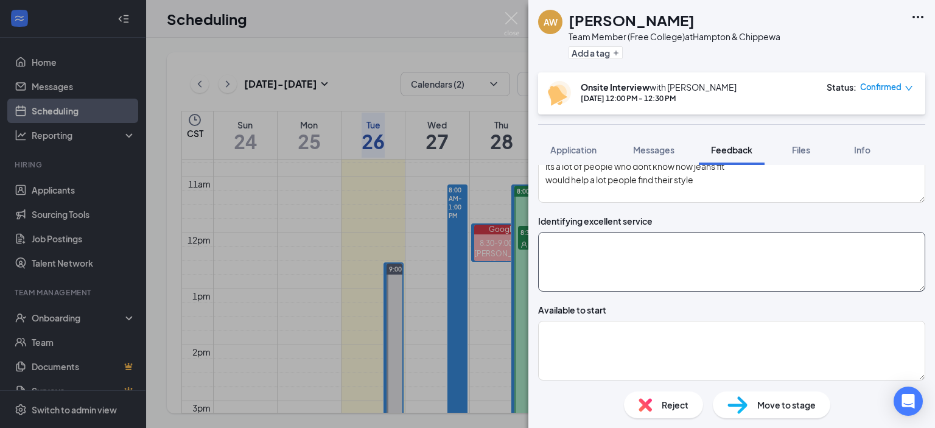
scroll to position [729, 0]
type textarea "p"
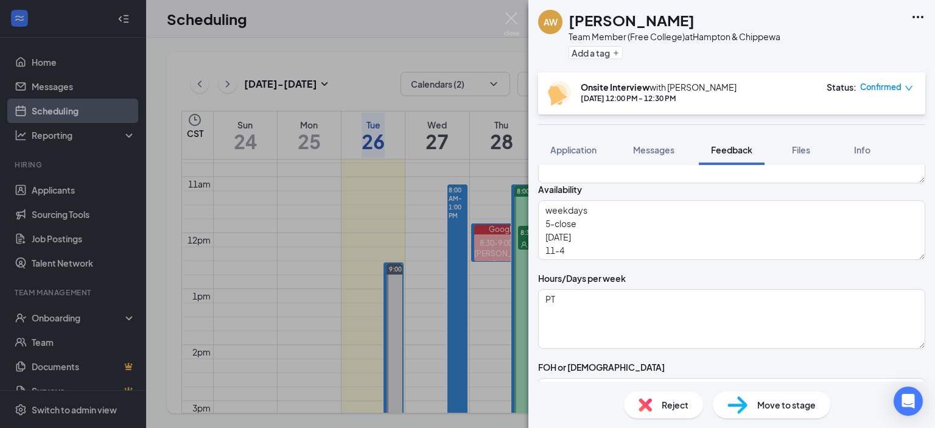
scroll to position [0, 0]
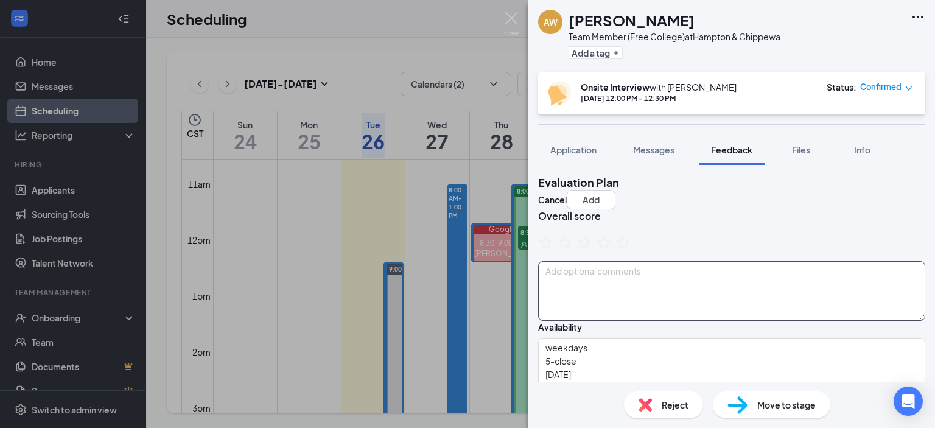
type textarea "being polite first impression is very important"
click at [579, 283] on textarea at bounding box center [731, 291] width 387 height 60
click at [649, 294] on textarea "in nov starting basketball currently dual enrollment is a senior wants to go to…" at bounding box center [731, 291] width 387 height 60
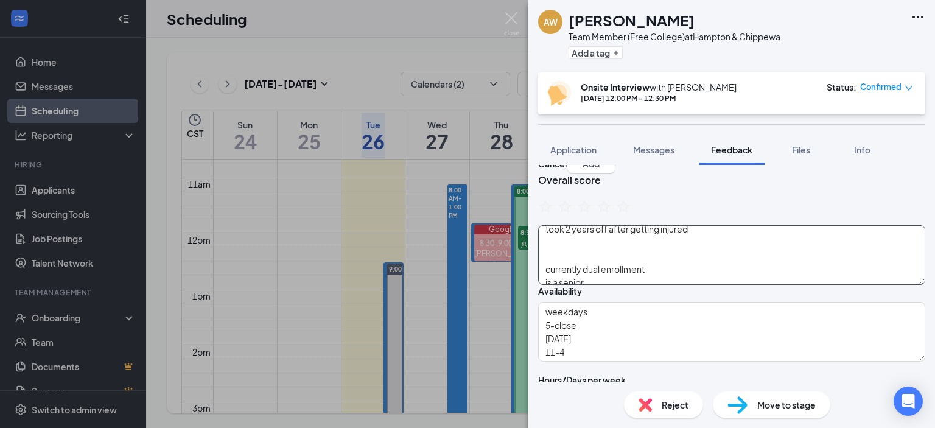
scroll to position [40, 0]
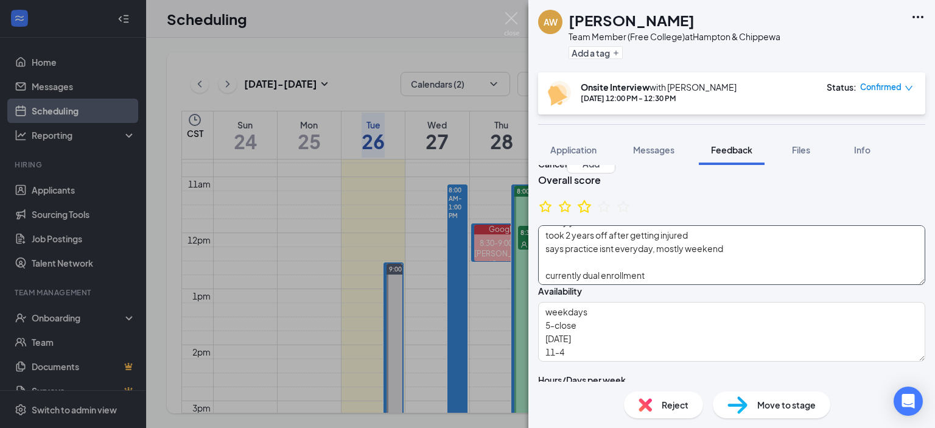
type textarea "in nov starting basketball many years took 2 years off after getting injured sa…"
click at [592, 214] on icon "StarBorder" at bounding box center [584, 206] width 16 height 16
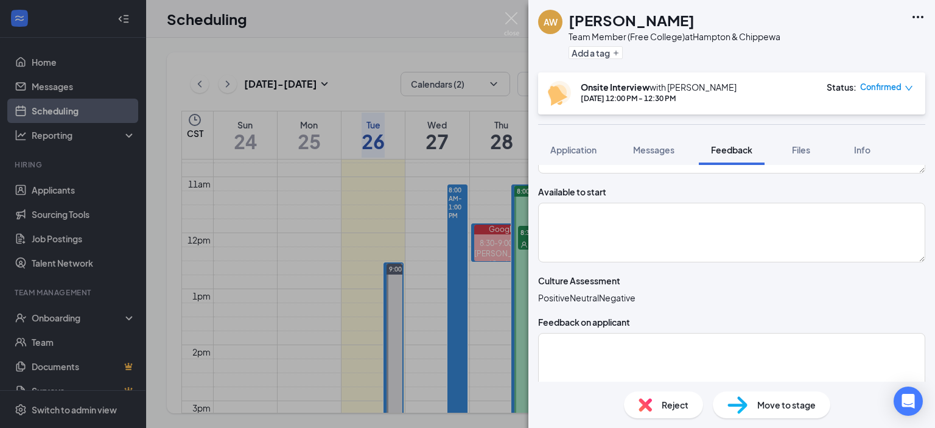
scroll to position [852, 0]
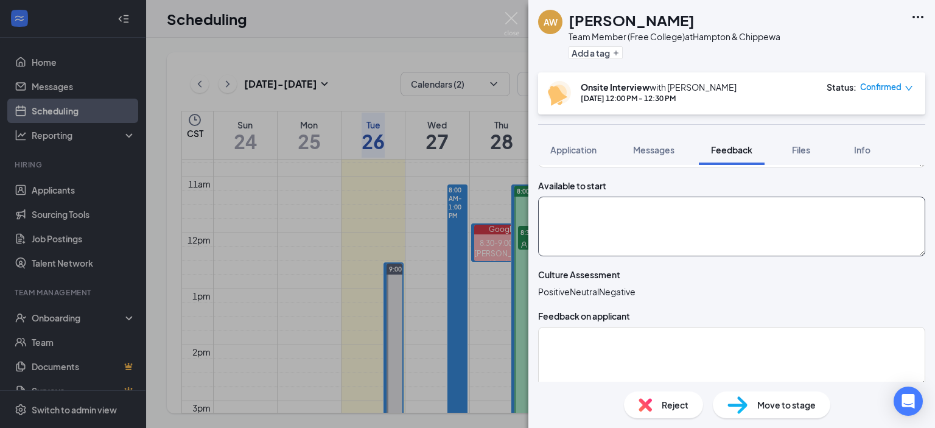
click at [606, 256] on textarea at bounding box center [731, 227] width 387 height 60
click at [538, 298] on icon "HappyFace" at bounding box center [538, 291] width 0 height 12
click at [639, 245] on textarea "Could start" at bounding box center [731, 227] width 387 height 60
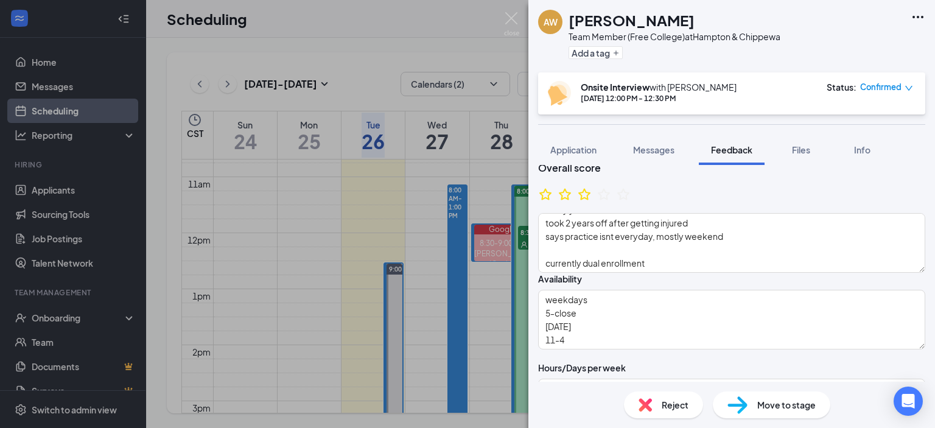
scroll to position [0, 0]
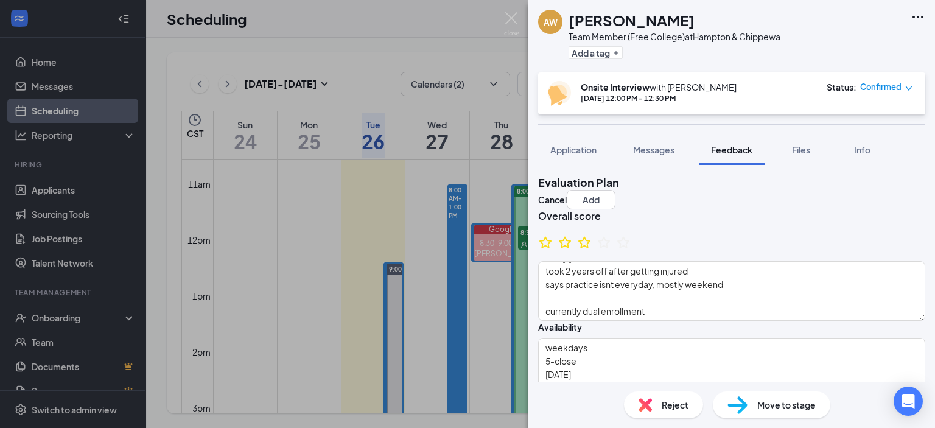
type textarea "Could start [DATE]"
click at [538, 216] on div "Overall score in nov starting basketball many years took 2 years off after gett…" at bounding box center [731, 264] width 387 height 111
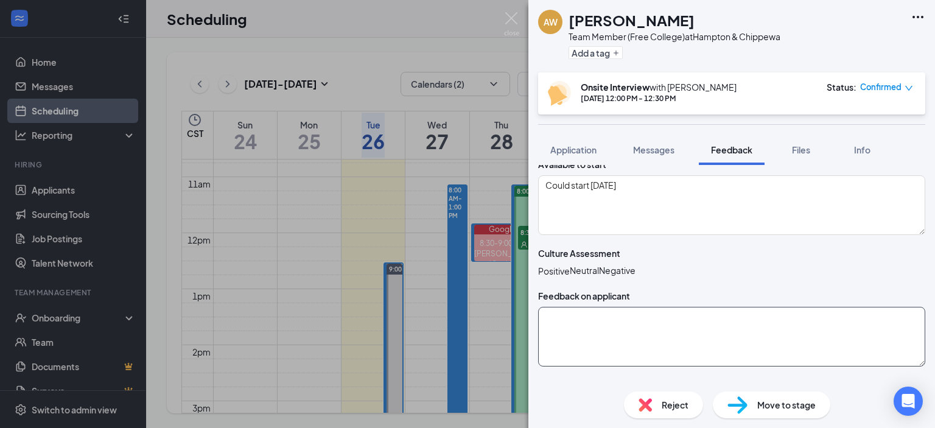
scroll to position [974, 0]
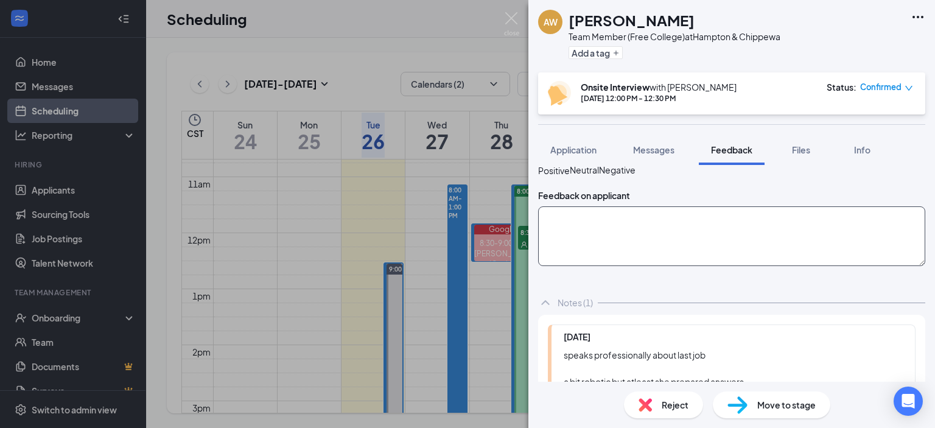
drag, startPoint x: 617, startPoint y: 270, endPoint x: 629, endPoint y: 277, distance: 13.4
click at [617, 266] on textarea at bounding box center [731, 236] width 387 height 60
type textarea "I"
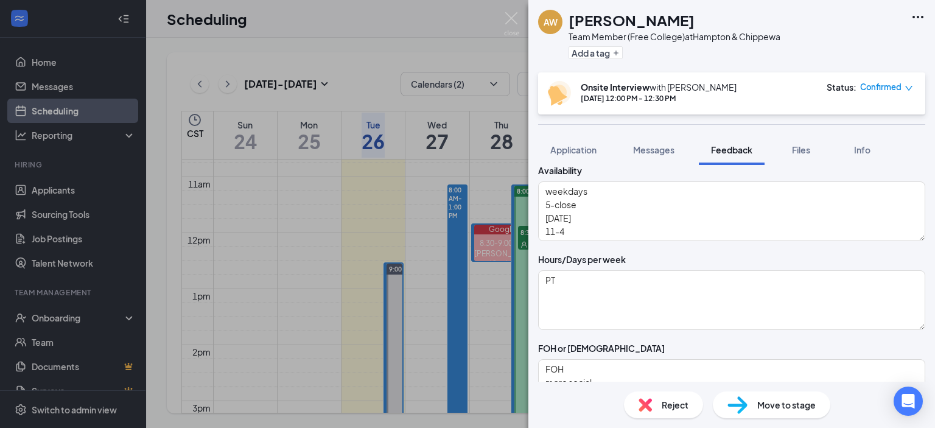
scroll to position [0, 0]
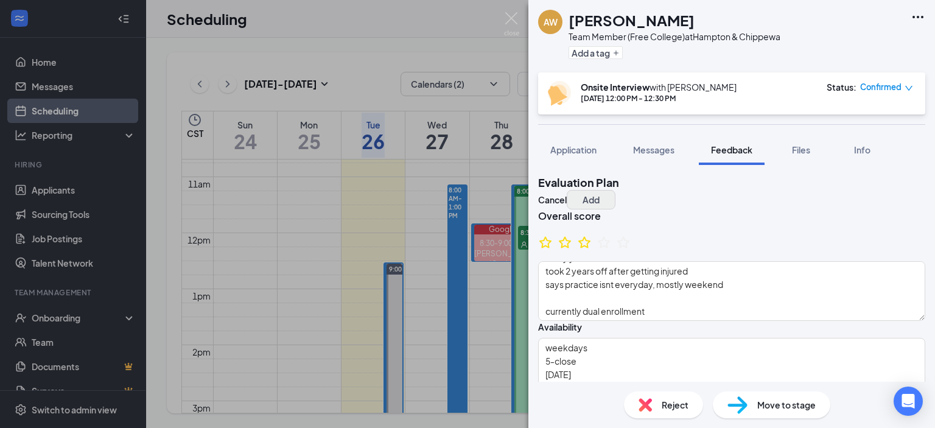
type textarea "na"
click at [615, 195] on button "Add" at bounding box center [591, 199] width 49 height 19
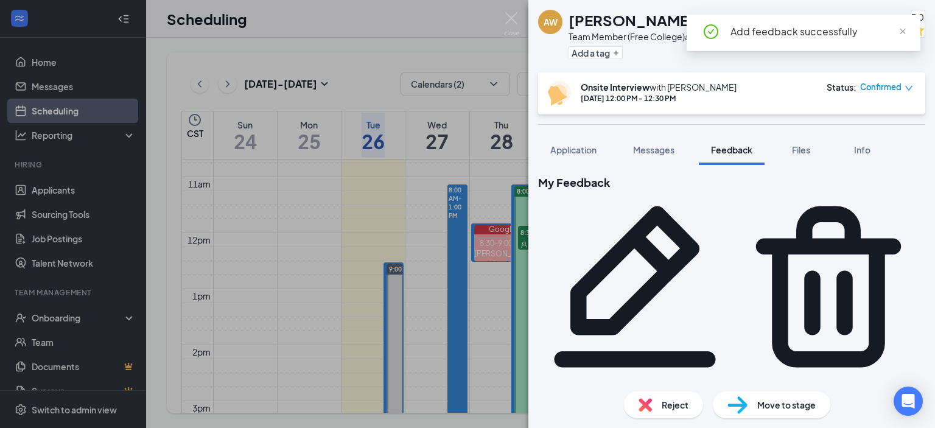
click at [794, 399] on span "Move to stage" at bounding box center [786, 404] width 58 height 13
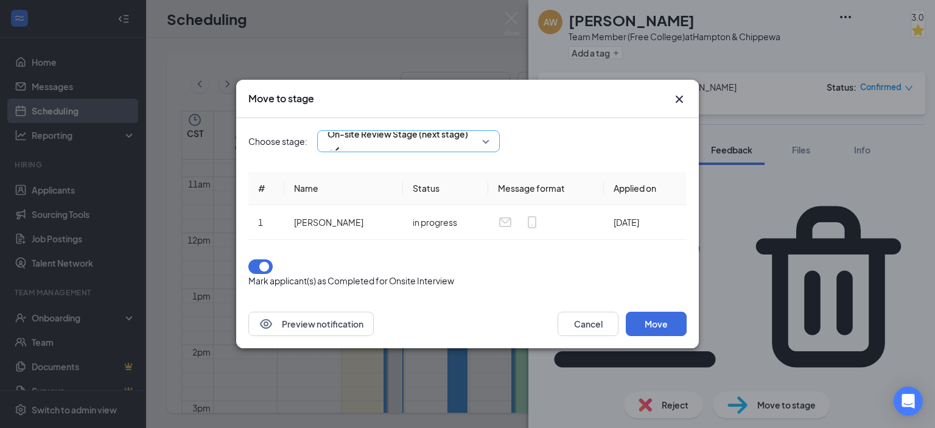
click at [491, 148] on div "On-site Review Stage (next stage)" at bounding box center [408, 141] width 183 height 22
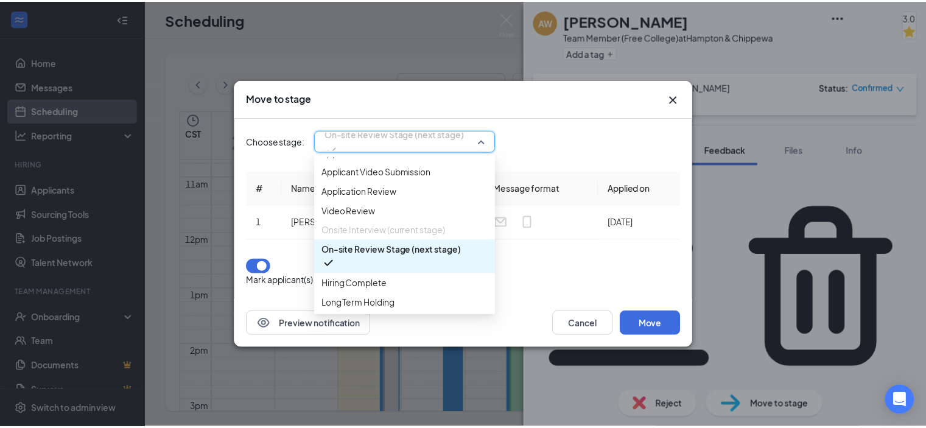
scroll to position [69, 0]
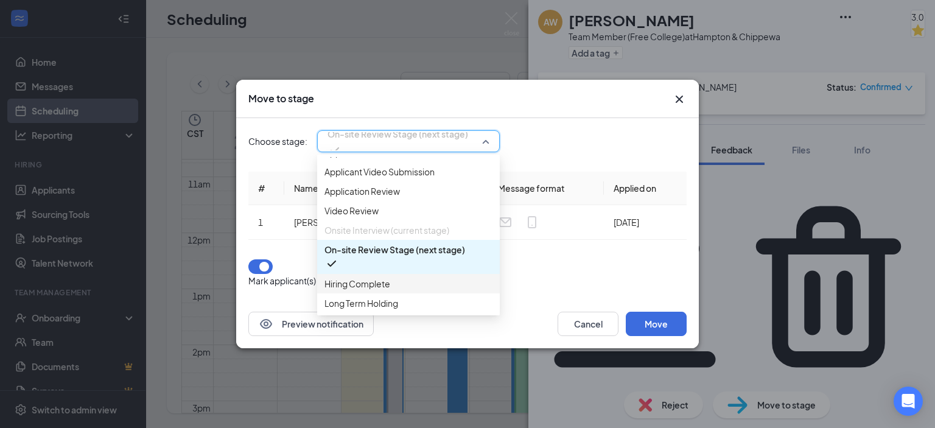
click at [365, 282] on span "Hiring Complete" at bounding box center [357, 283] width 66 height 13
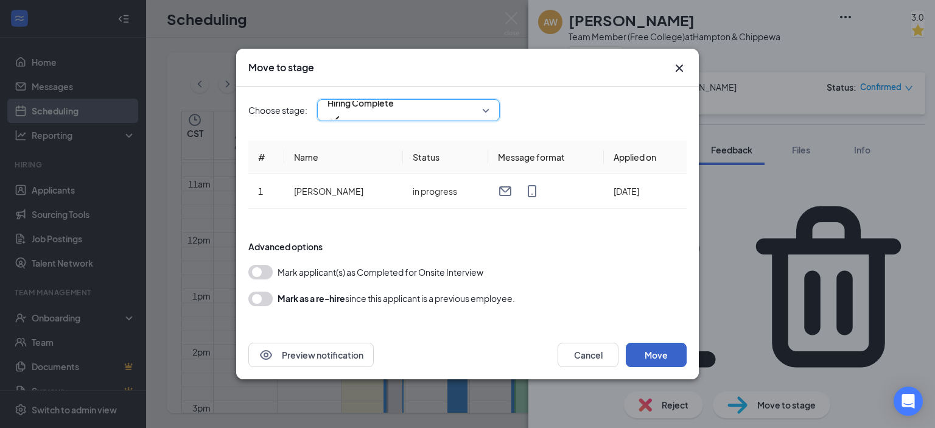
click at [648, 350] on button "Move" at bounding box center [656, 355] width 61 height 24
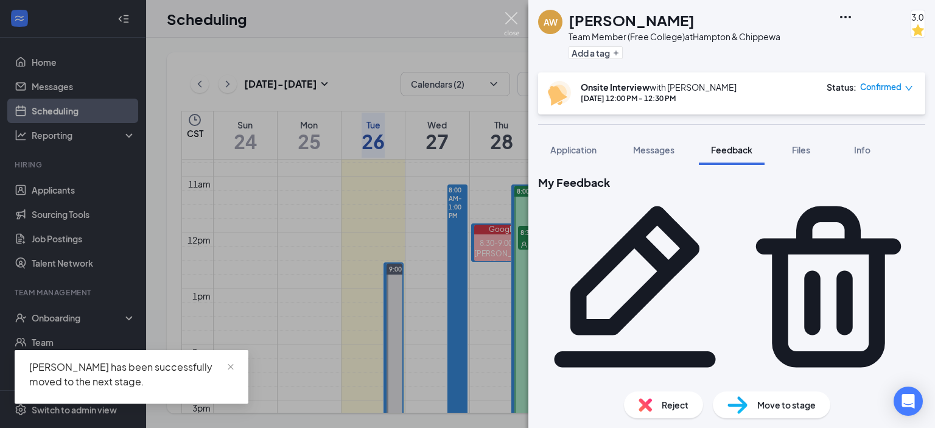
click at [510, 20] on img at bounding box center [511, 24] width 15 height 24
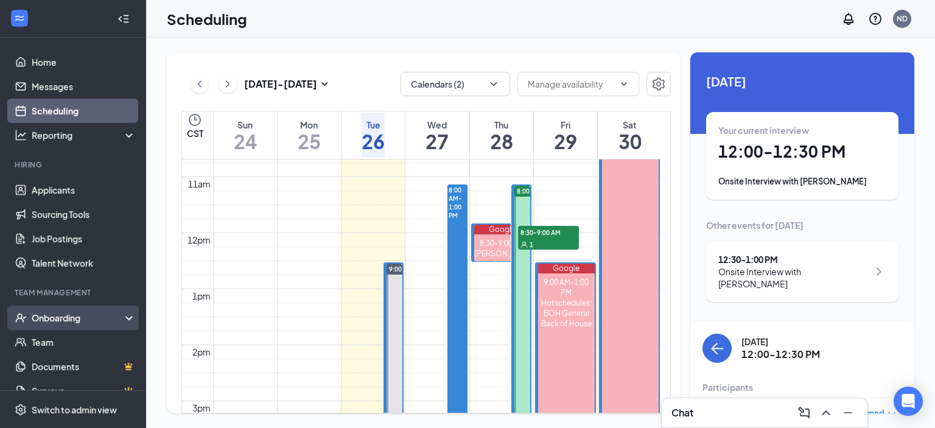
click at [97, 311] on div "Onboarding" at bounding box center [73, 318] width 146 height 24
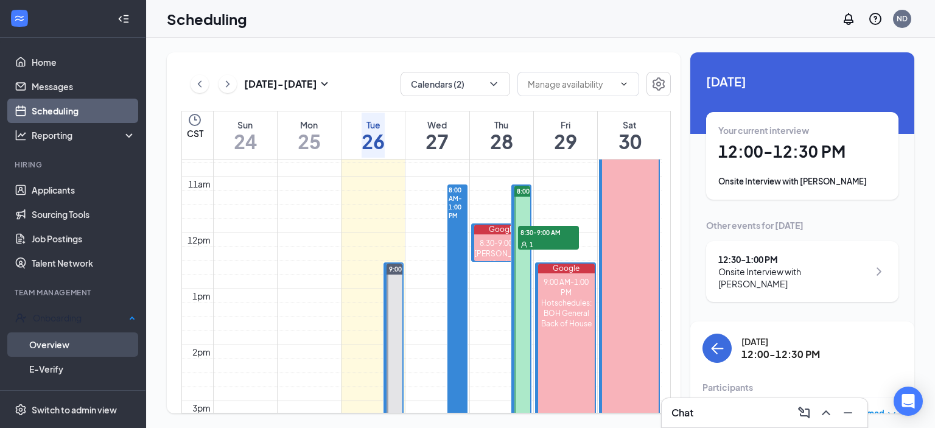
click at [56, 344] on link "Overview" at bounding box center [82, 344] width 107 height 24
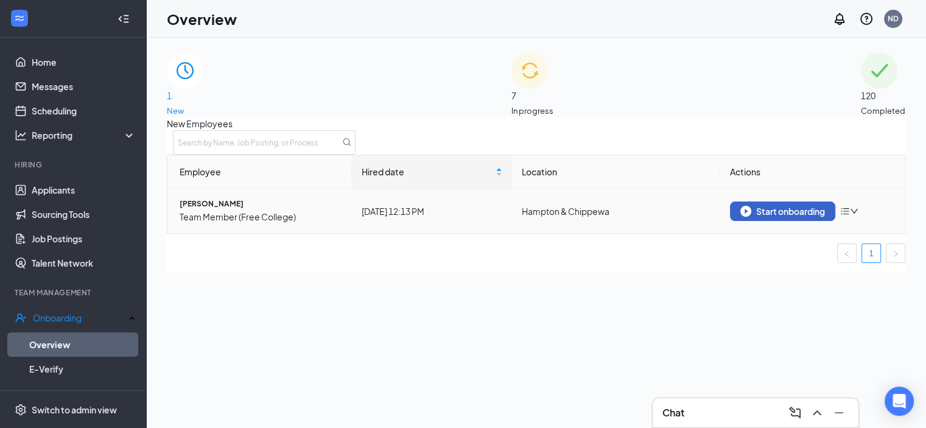
click at [781, 219] on button "Start onboarding" at bounding box center [782, 210] width 105 height 19
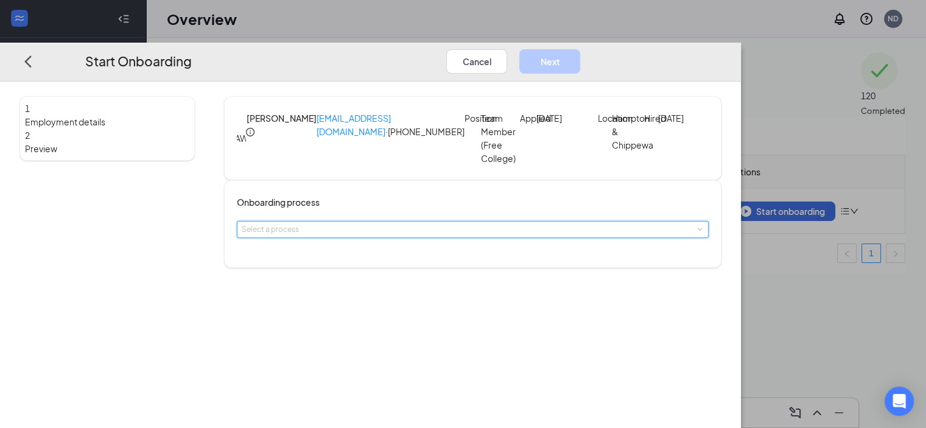
drag, startPoint x: 388, startPoint y: 238, endPoint x: 386, endPoint y: 245, distance: 6.9
click at [389, 237] on div "Select a process" at bounding box center [473, 230] width 462 height 16
drag, startPoint x: 337, startPoint y: 267, endPoint x: 353, endPoint y: 275, distance: 18.0
click at [338, 267] on span "Onboarding" at bounding box center [319, 270] width 43 height 9
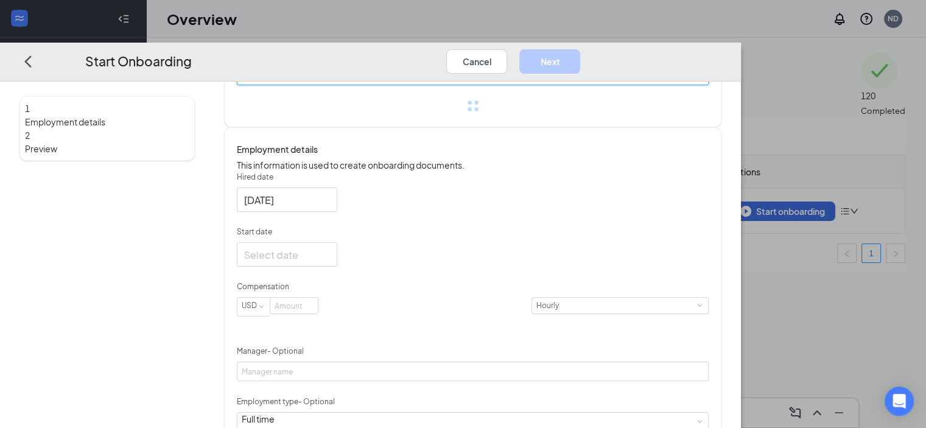
scroll to position [304, 0]
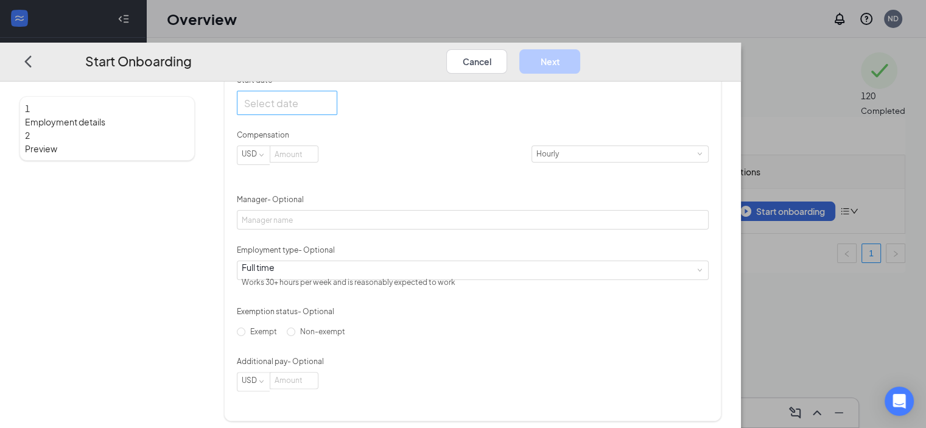
click at [327, 111] on input "Start date" at bounding box center [285, 103] width 83 height 15
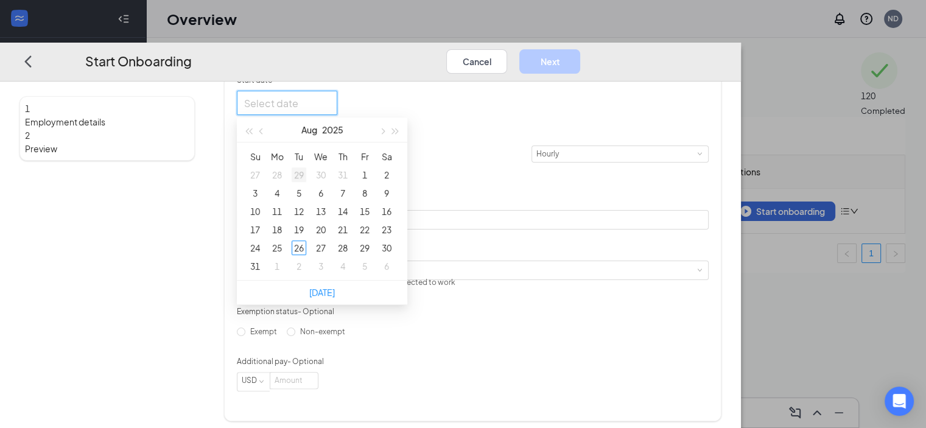
type input "[DATE]"
click at [335, 298] on link "[DATE]" at bounding box center [322, 292] width 26 height 11
type input "[DATE]"
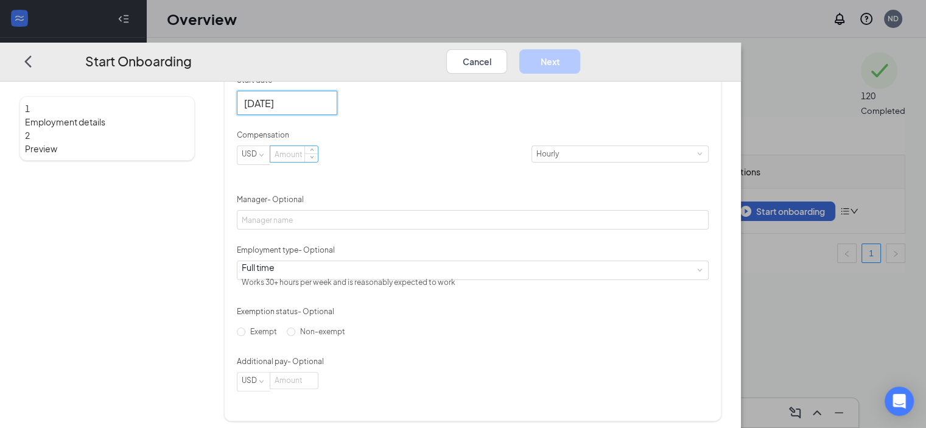
click at [318, 163] on input at bounding box center [293, 155] width 47 height 16
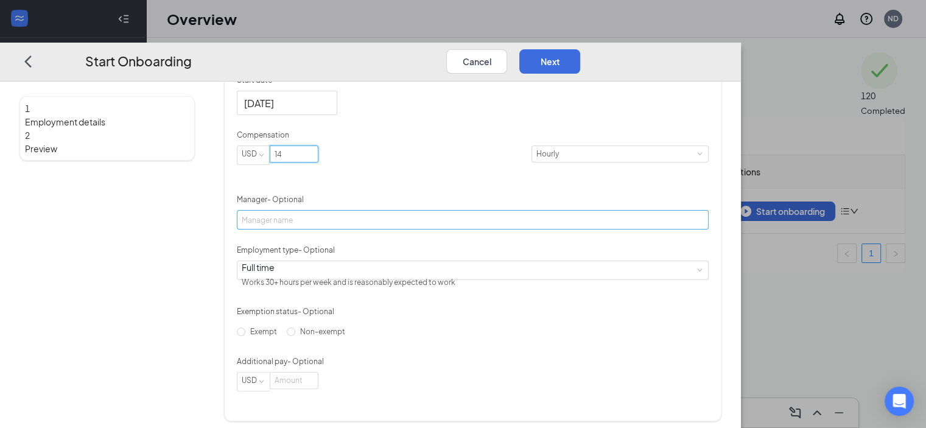
type input "14"
click at [391, 230] on input "Manager - Optional" at bounding box center [473, 220] width 472 height 19
type input "[PERSON_NAME]"
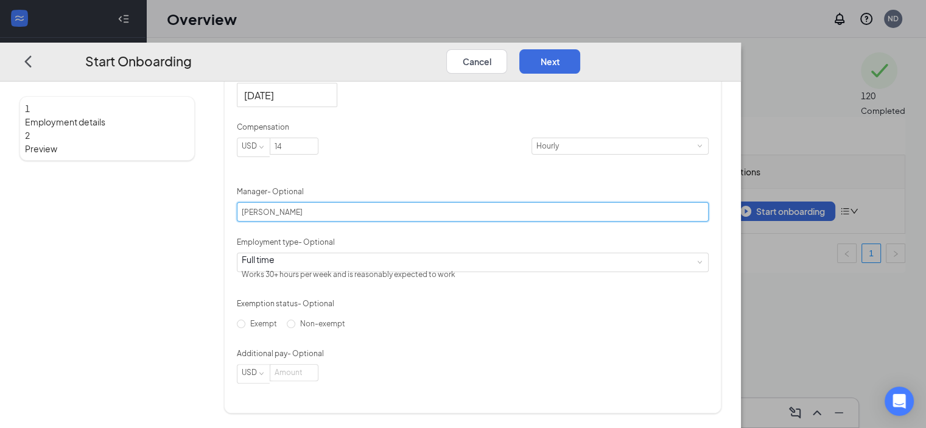
scroll to position [366, 0]
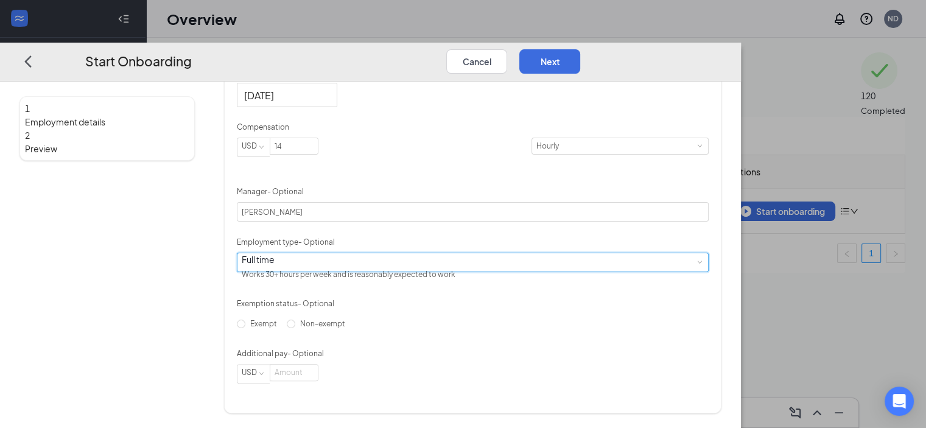
click at [323, 262] on div "Full time" at bounding box center [349, 259] width 214 height 12
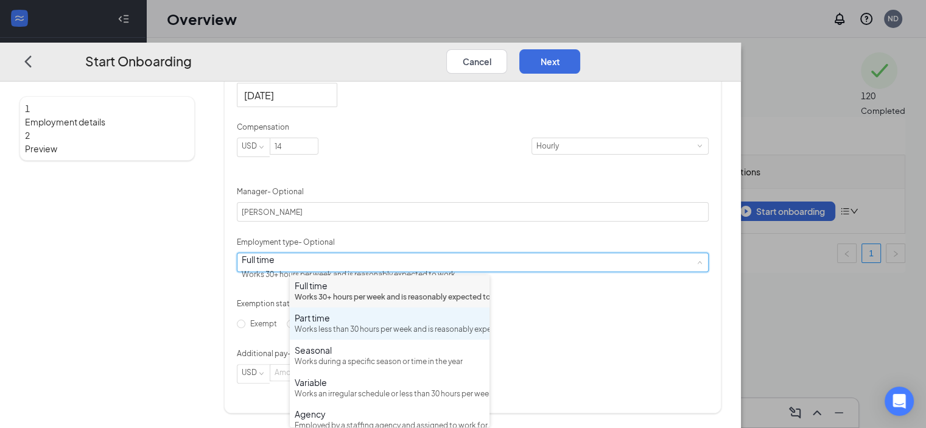
click at [330, 324] on div "Part time" at bounding box center [390, 318] width 190 height 12
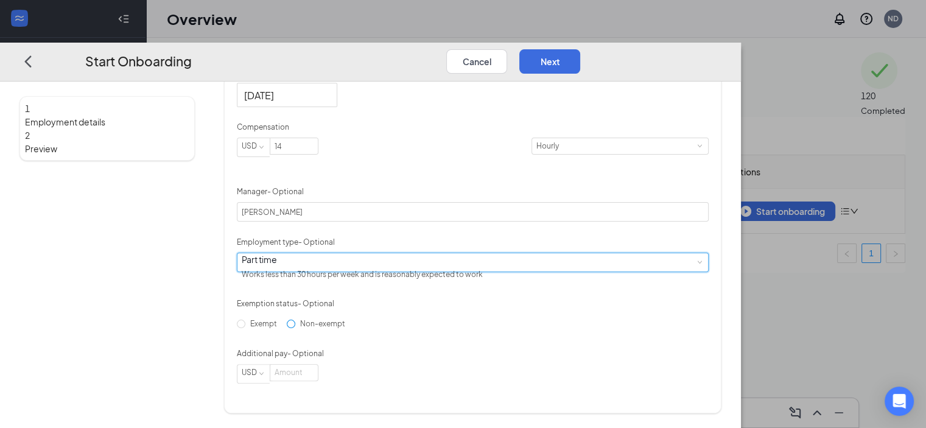
click at [295, 328] on input "Non-exempt" at bounding box center [291, 324] width 9 height 9
radio input "true"
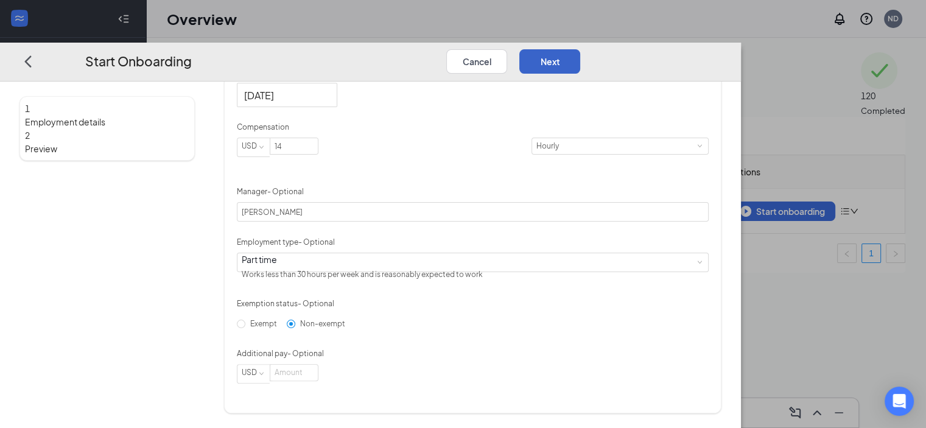
click at [580, 49] on button "Next" at bounding box center [549, 61] width 61 height 24
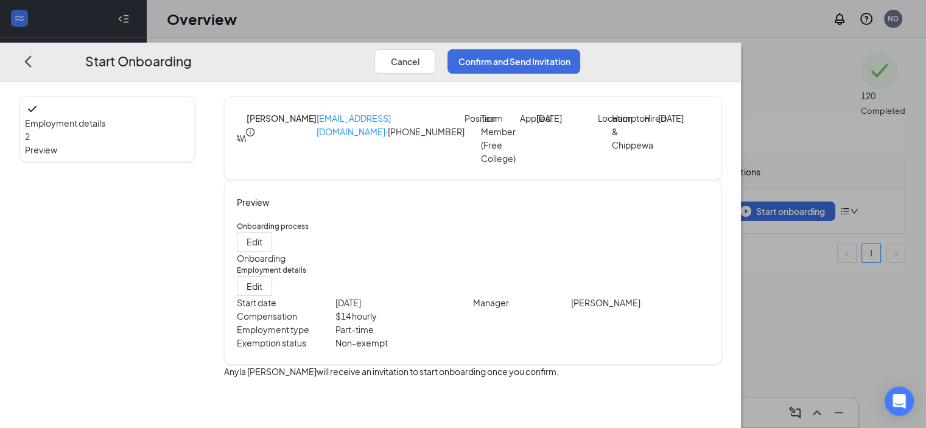
scroll to position [0, 0]
click at [580, 49] on button "Confirm and Send Invitation" at bounding box center [513, 61] width 133 height 24
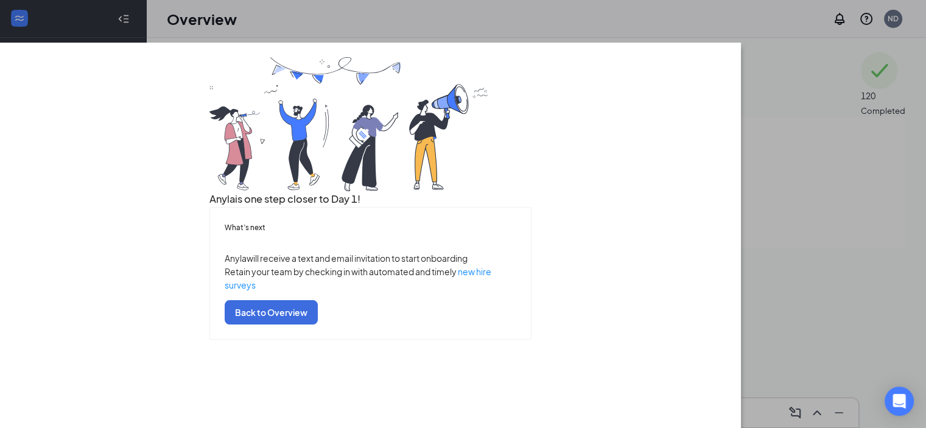
scroll to position [68, 0]
click at [318, 324] on button "Back to Overview" at bounding box center [271, 312] width 93 height 24
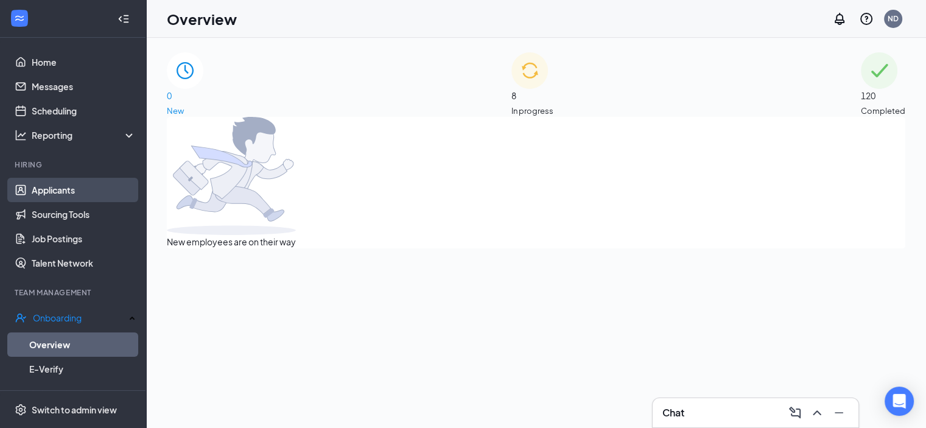
click at [93, 184] on link "Applicants" at bounding box center [84, 190] width 104 height 24
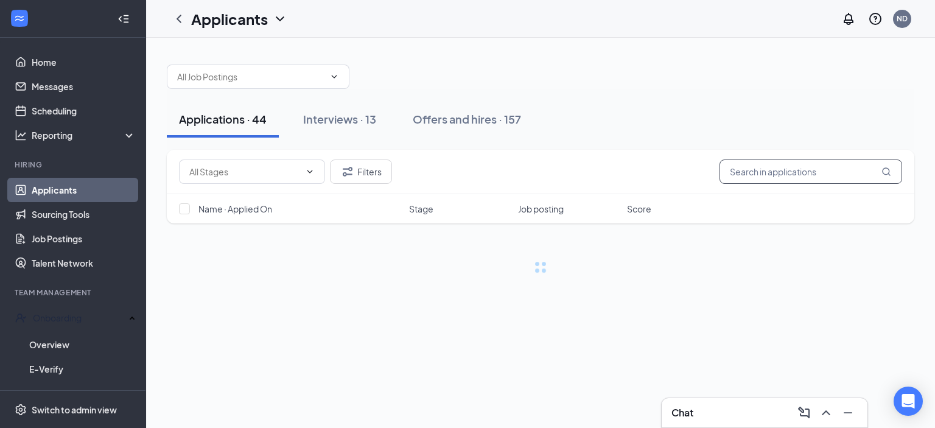
click at [752, 171] on input "text" at bounding box center [810, 171] width 183 height 24
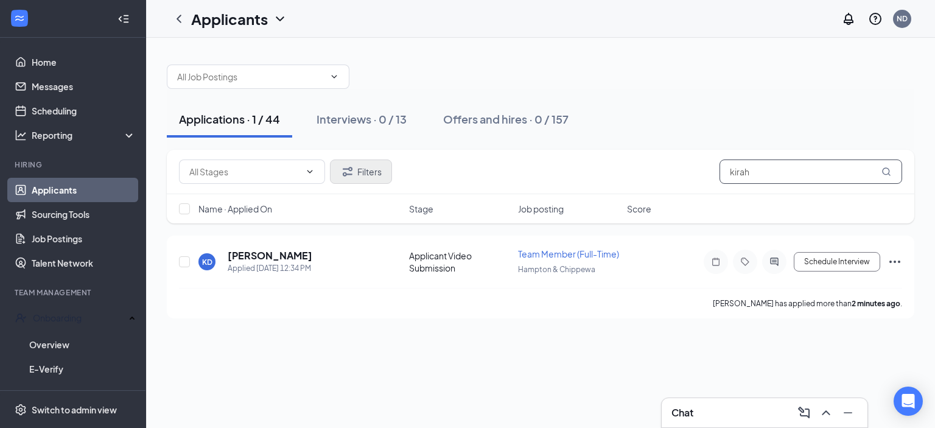
type input "kirah"
click at [357, 165] on button "Filters" at bounding box center [361, 171] width 62 height 24
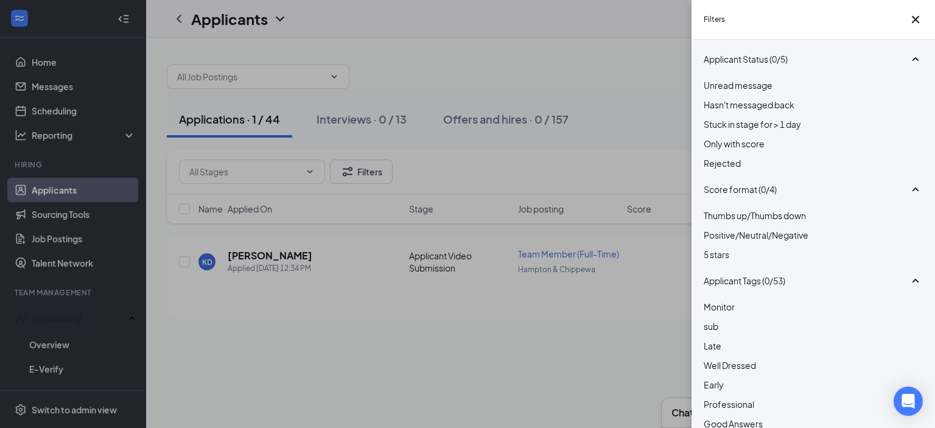
click at [707, 156] on div at bounding box center [813, 156] width 219 height 0
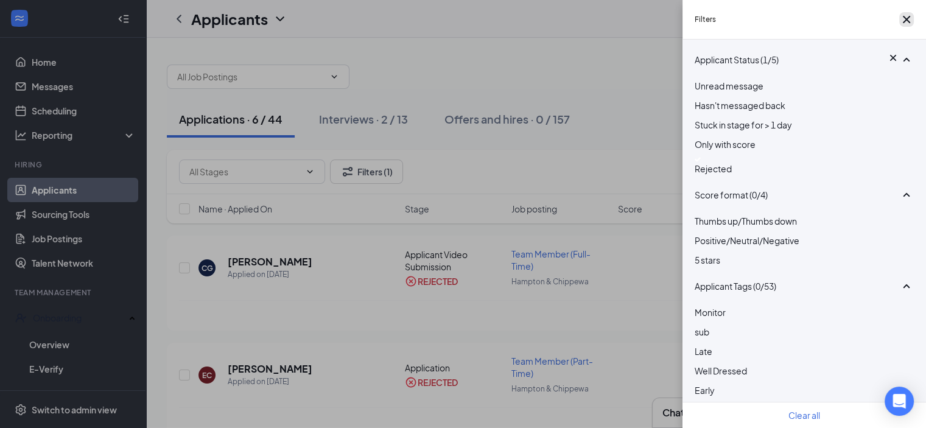
click at [907, 26] on icon "Cross" at bounding box center [906, 19] width 15 height 15
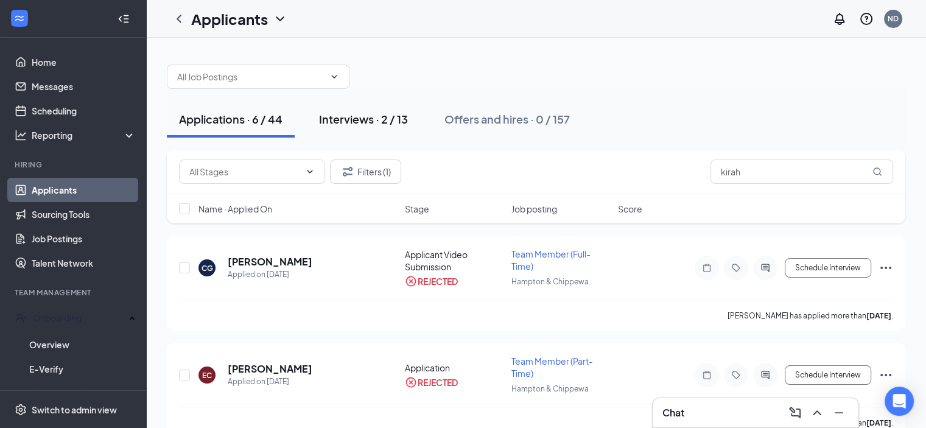
click at [372, 117] on div "Interviews · 2 / 13" at bounding box center [363, 118] width 89 height 15
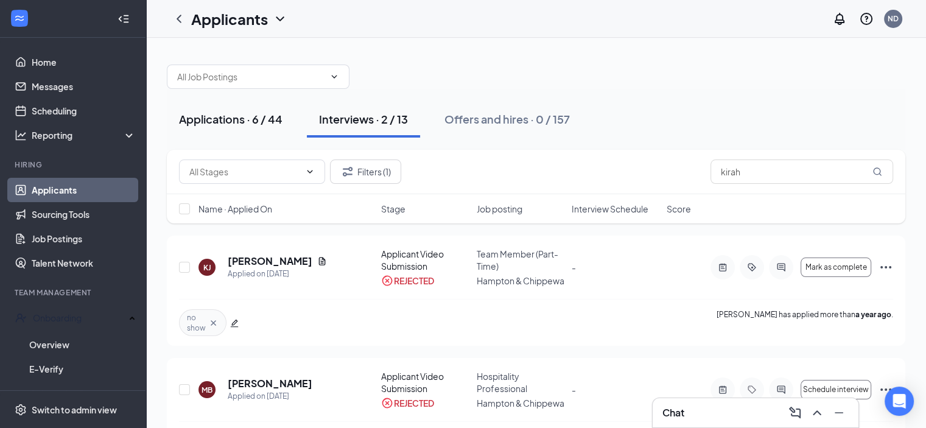
click at [251, 111] on div "Applications · 6 / 44" at bounding box center [230, 118] width 103 height 15
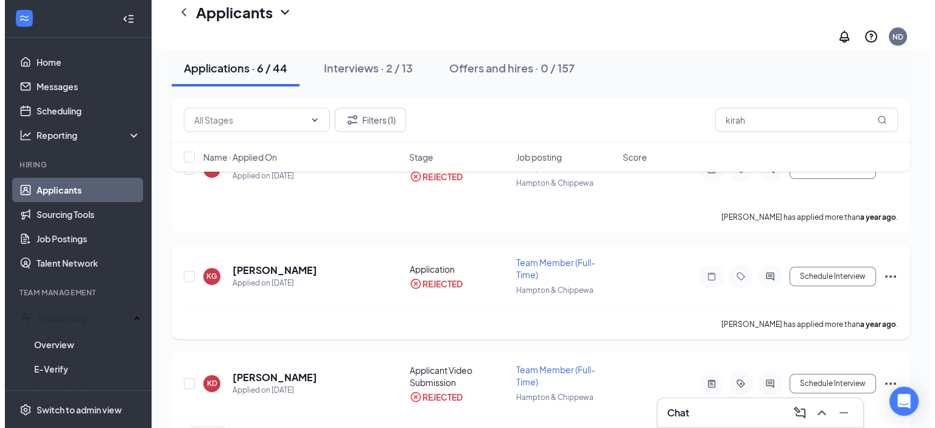
scroll to position [395, 0]
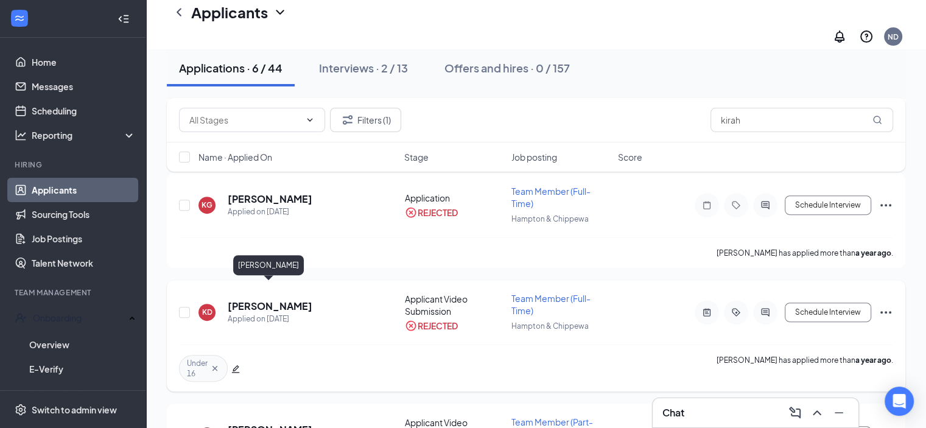
click at [256, 299] on h5 "[PERSON_NAME]" at bounding box center [270, 305] width 85 height 13
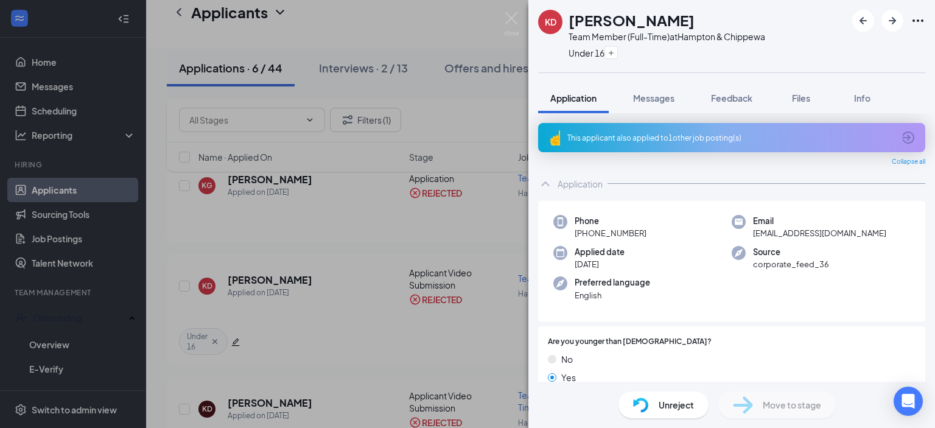
click at [648, 141] on div "This applicant also applied to 1 other job posting(s)" at bounding box center [730, 138] width 326 height 10
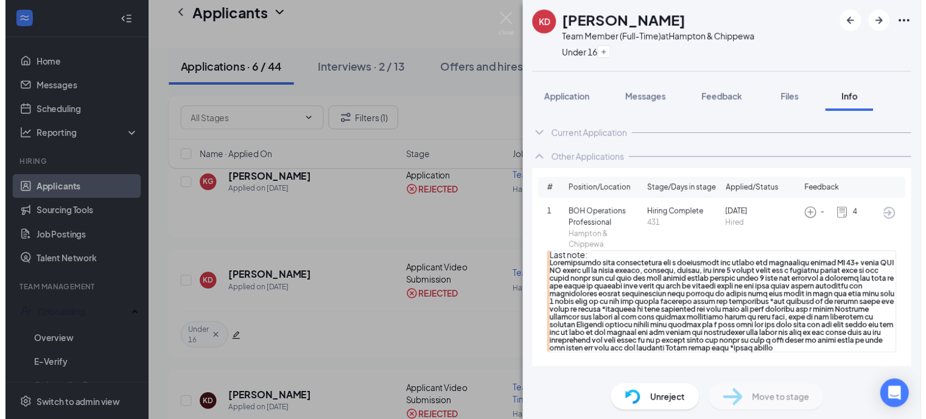
scroll to position [29, 0]
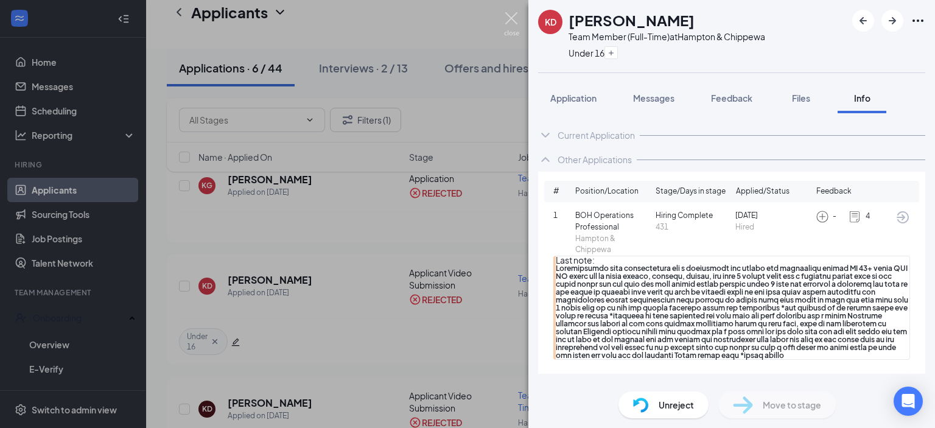
click at [517, 24] on img at bounding box center [511, 24] width 15 height 24
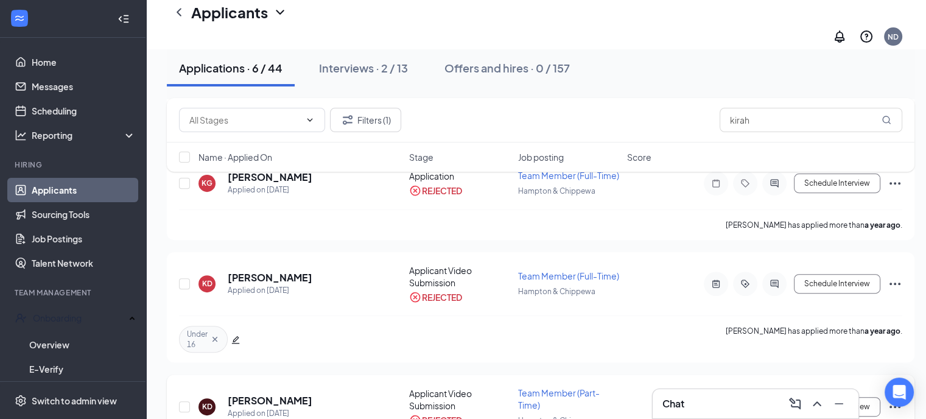
scroll to position [319, 0]
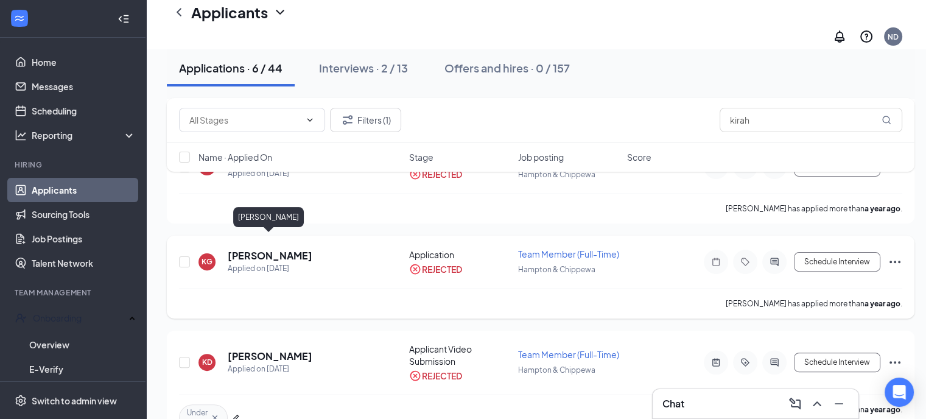
click at [290, 249] on h5 "[PERSON_NAME]" at bounding box center [270, 255] width 85 height 13
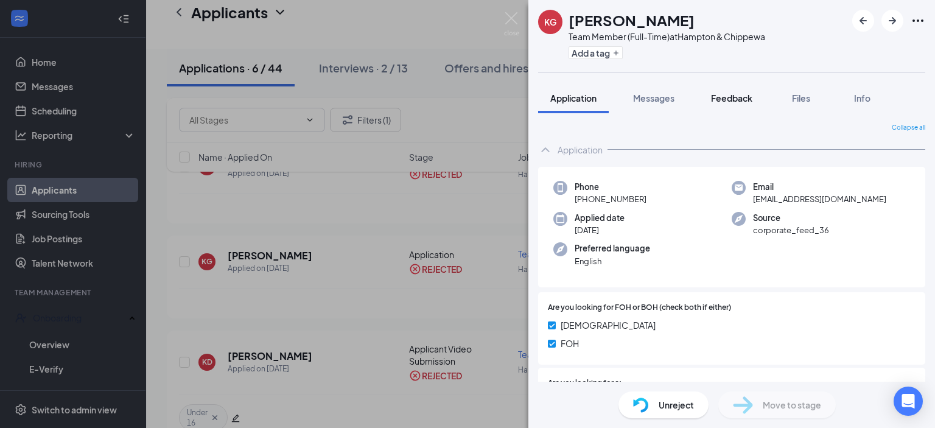
click at [719, 93] on span "Feedback" at bounding box center [731, 98] width 41 height 11
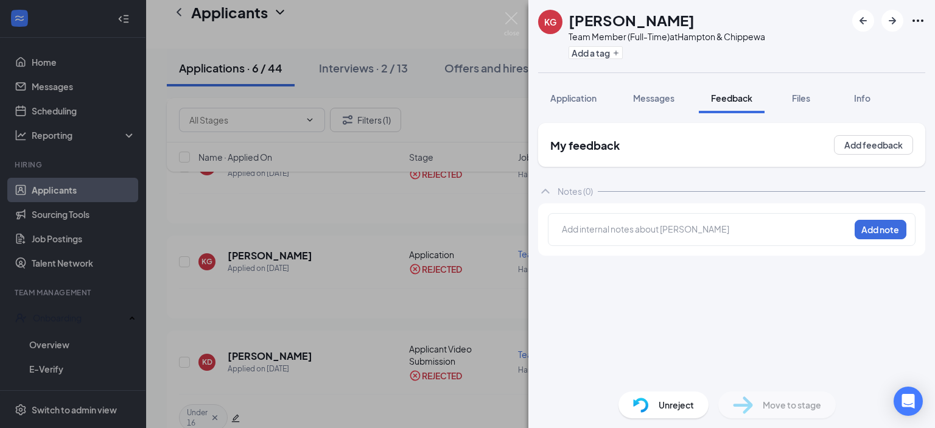
click at [585, 94] on span "Application" at bounding box center [573, 98] width 46 height 11
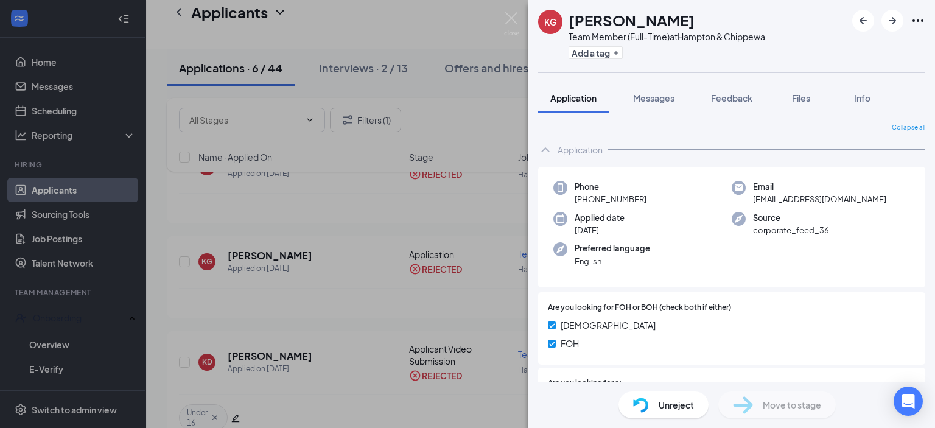
click at [522, 26] on div "KG [PERSON_NAME] Team Member (Full-Time) at Hampton & Chippewa Add a tag Applic…" at bounding box center [467, 214] width 935 height 428
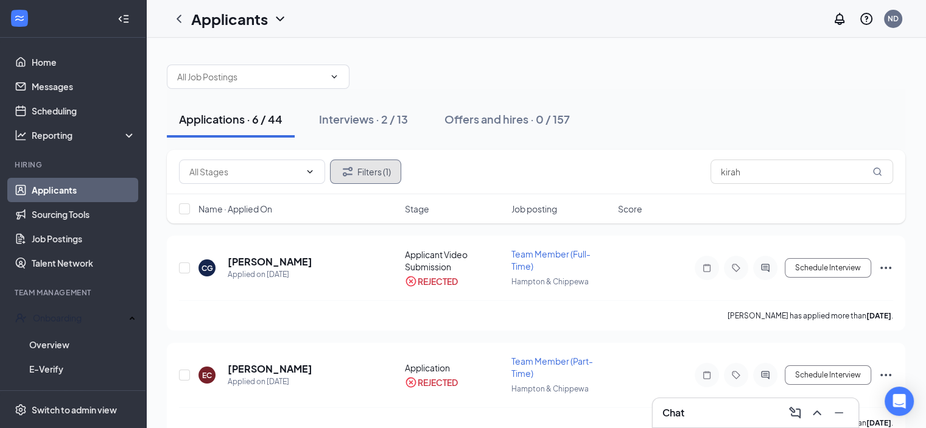
click at [365, 175] on button "Filters (1)" at bounding box center [365, 171] width 71 height 24
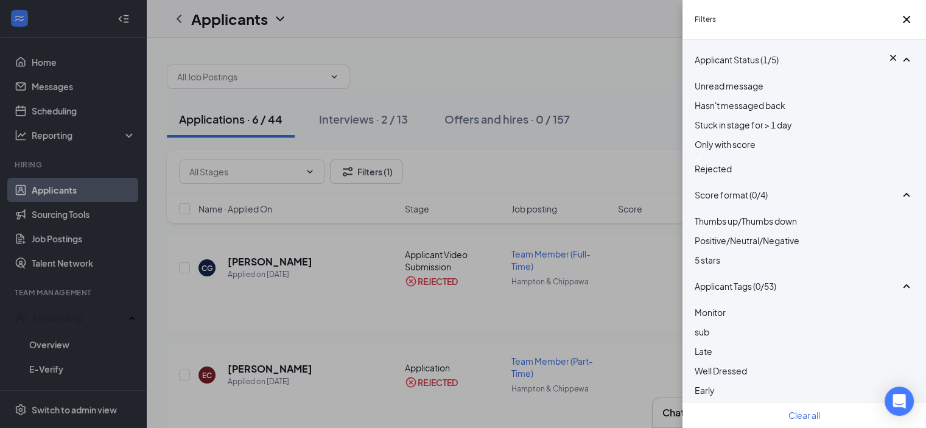
click at [701, 162] on img at bounding box center [698, 159] width 6 height 5
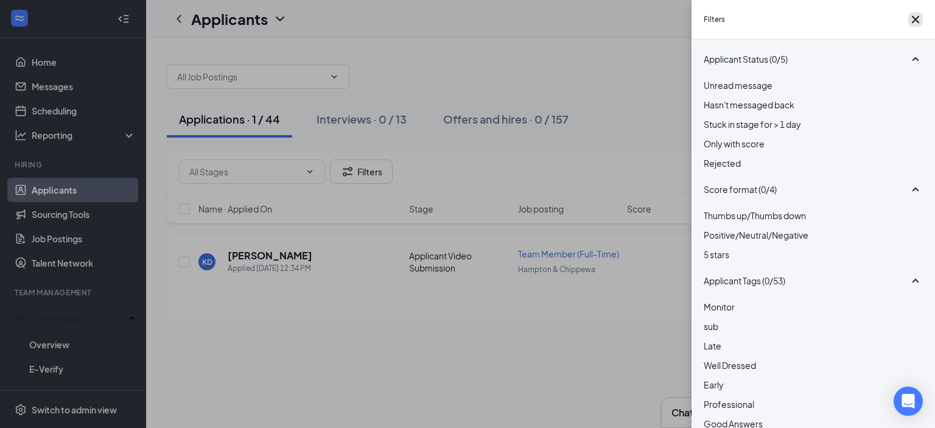
click at [912, 20] on icon "Cross" at bounding box center [915, 19] width 7 height 7
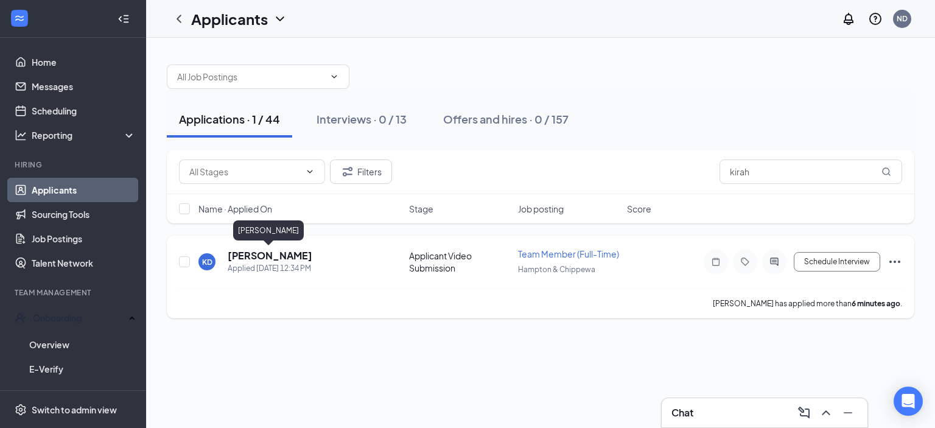
click at [267, 250] on h5 "[PERSON_NAME]" at bounding box center [270, 255] width 85 height 13
